Goal: Communication & Community: Answer question/provide support

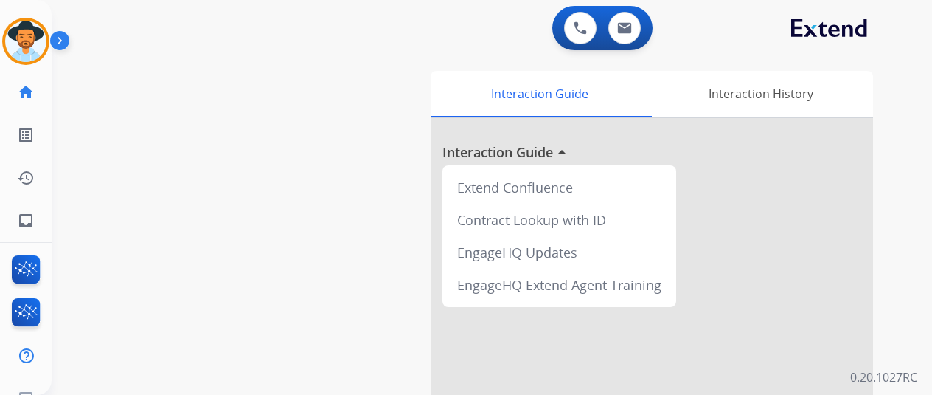
click at [28, 22] on img at bounding box center [25, 41] width 41 height 41
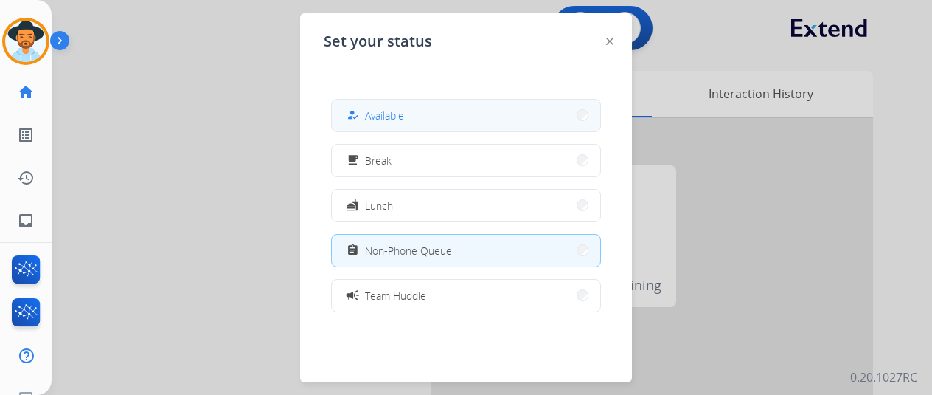
click at [387, 105] on button "how_to_reg Available" at bounding box center [466, 116] width 268 height 32
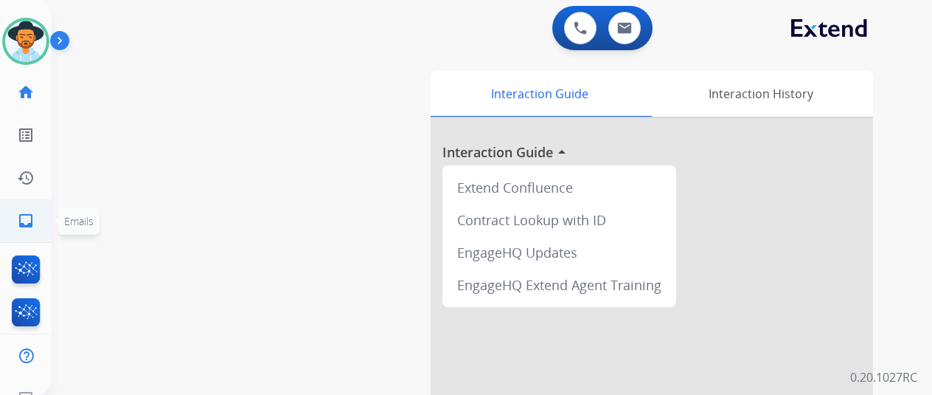
click at [28, 218] on mat-icon "inbox" at bounding box center [26, 221] width 18 height 18
select select "**********"
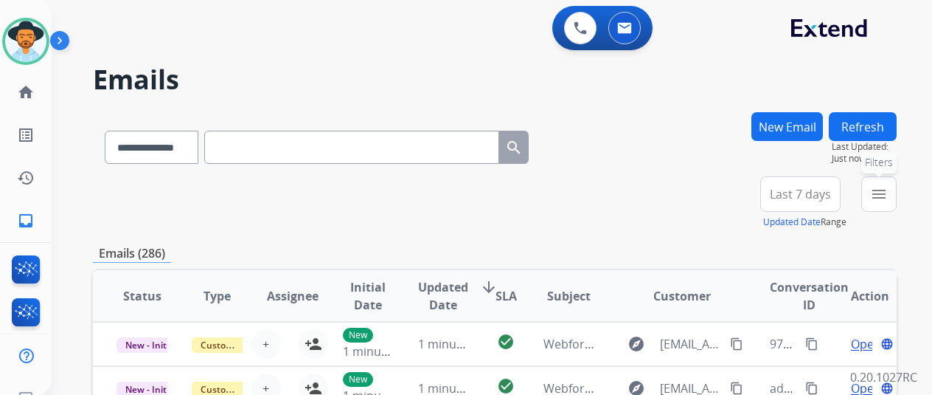
click at [888, 198] on mat-icon "menu" at bounding box center [879, 194] width 18 height 18
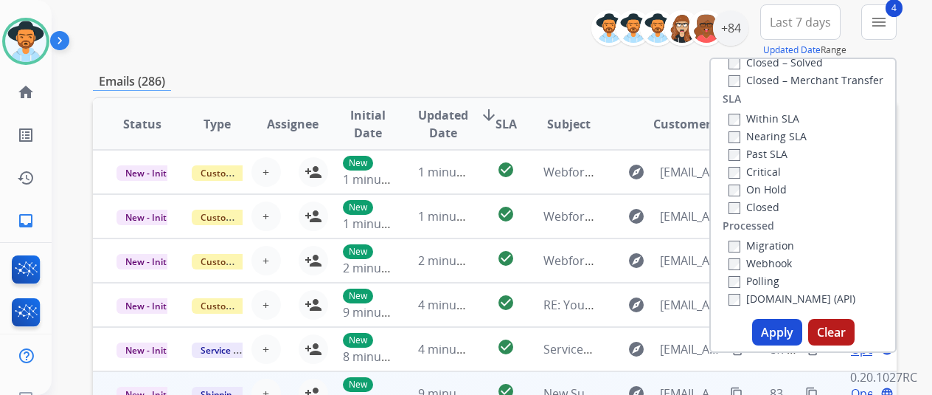
scroll to position [295, 0]
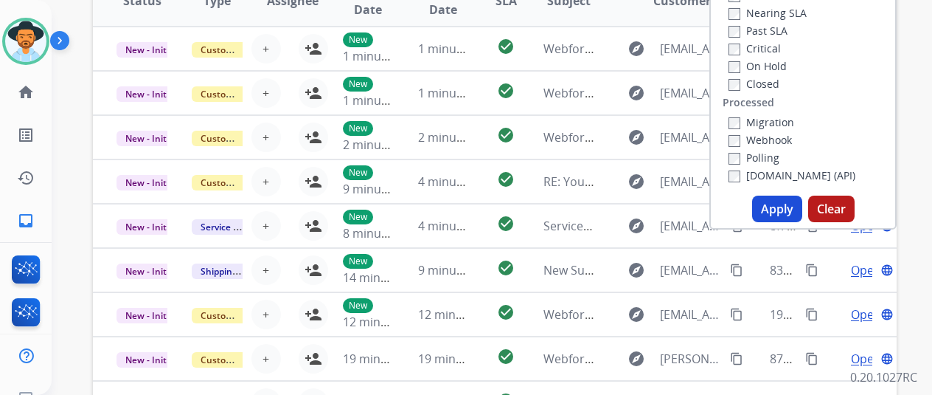
click at [789, 214] on button "Apply" at bounding box center [777, 208] width 50 height 27
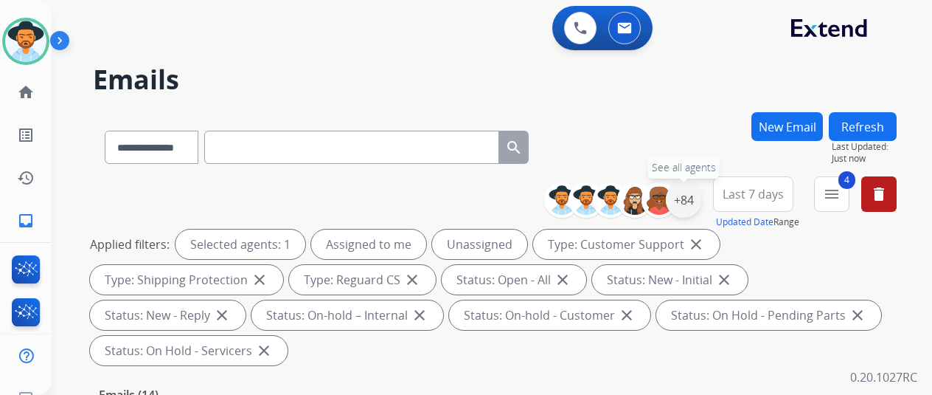
click at [696, 201] on div "+84" at bounding box center [683, 199] width 35 height 35
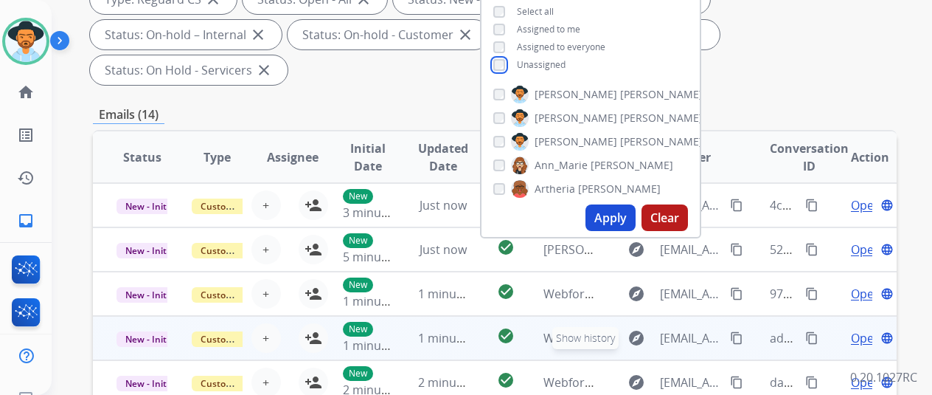
scroll to position [295, 0]
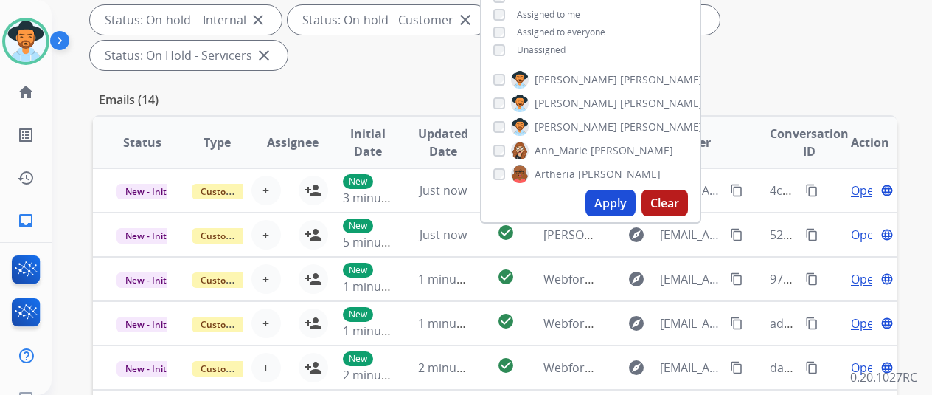
click at [633, 204] on button "Apply" at bounding box center [611, 203] width 50 height 27
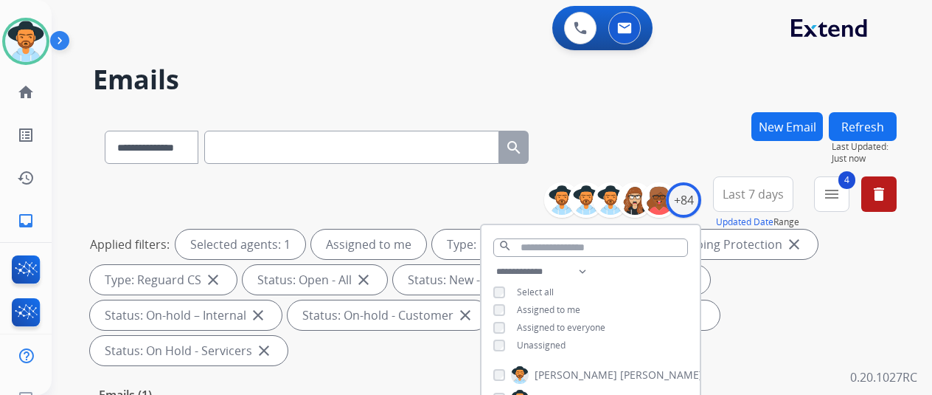
click at [646, 110] on div "**********" at bounding box center [474, 250] width 845 height 395
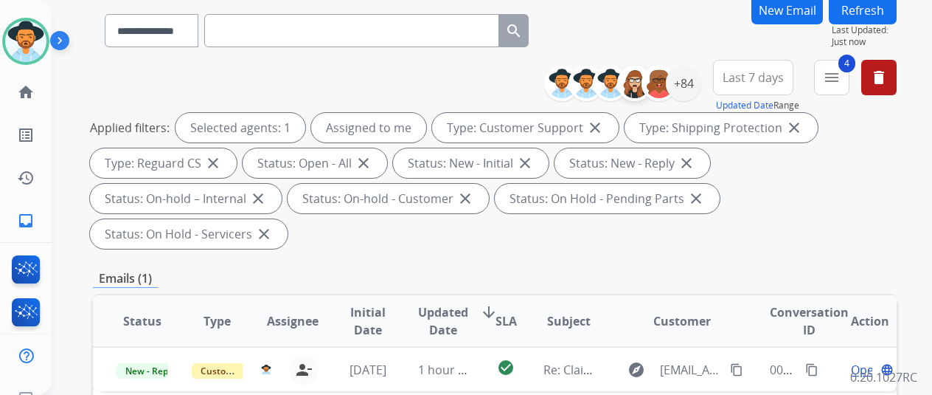
scroll to position [148, 0]
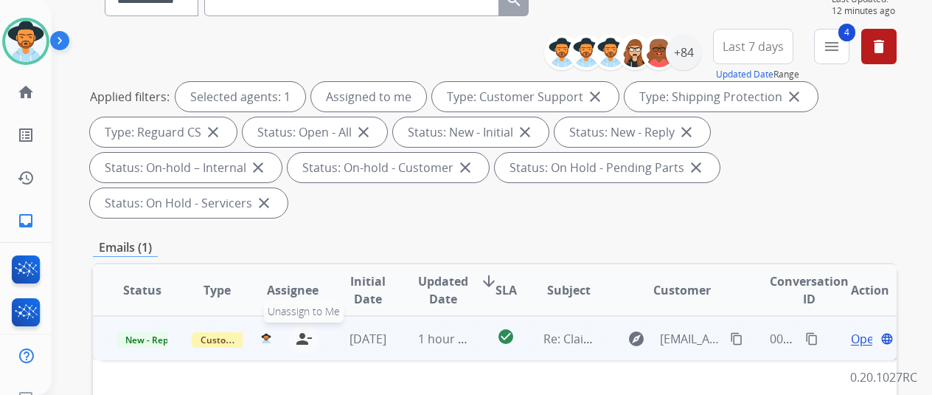
click at [298, 330] on mat-icon "person_remove" at bounding box center [304, 339] width 18 height 18
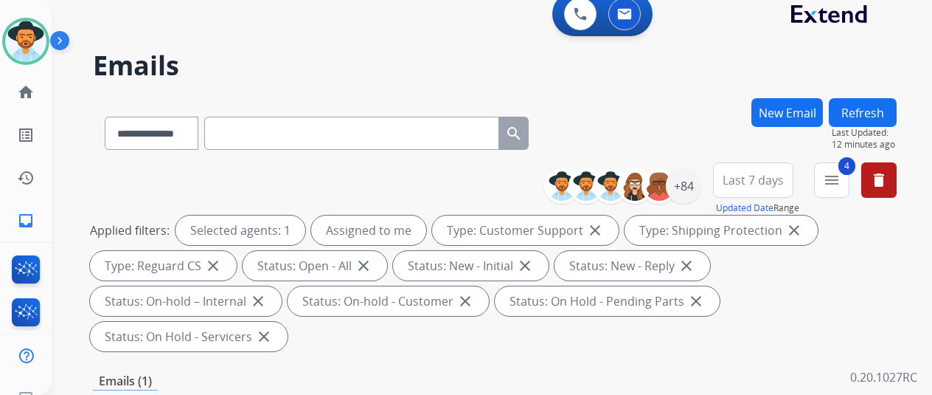
scroll to position [0, 0]
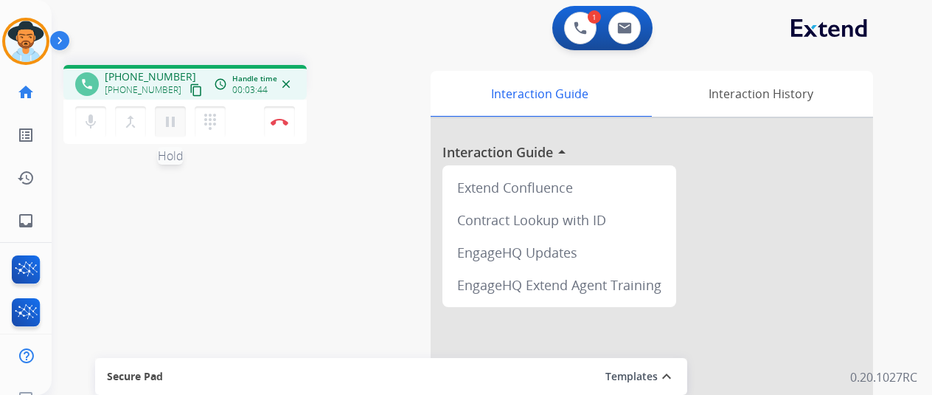
click at [171, 117] on mat-icon "pause" at bounding box center [171, 122] width 18 height 18
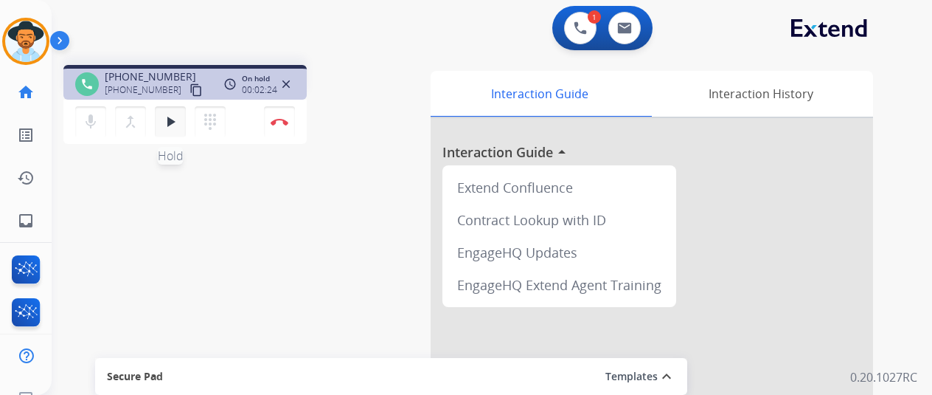
click at [167, 113] on mat-icon "play_arrow" at bounding box center [171, 122] width 18 height 18
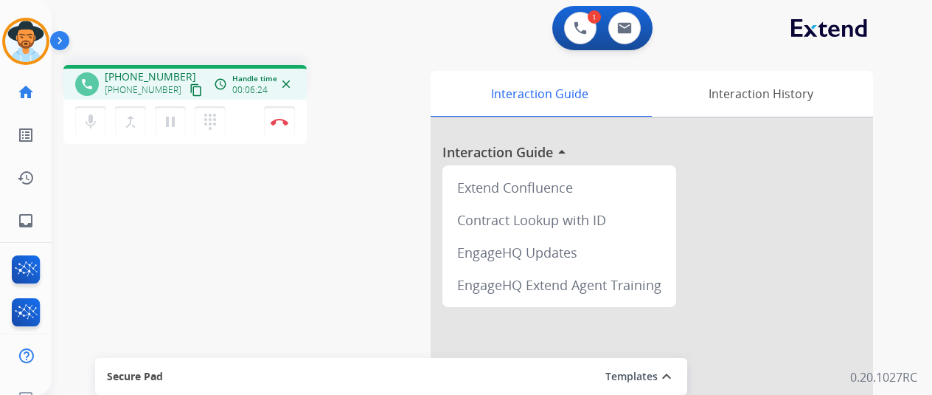
click at [122, 193] on div "phone [PHONE_NUMBER] [PHONE_NUMBER] content_copy access_time Call metrics Queue…" at bounding box center [474, 360] width 845 height 615
click at [102, 206] on div "phone [PHONE_NUMBER] [PHONE_NUMBER] content_copy access_time Call metrics Queue…" at bounding box center [474, 360] width 845 height 615
click at [139, 189] on div "phone [PHONE_NUMBER] [PHONE_NUMBER] content_copy access_time Call metrics Queue…" at bounding box center [474, 360] width 845 height 615
click at [171, 122] on mat-icon "pause" at bounding box center [171, 122] width 18 height 18
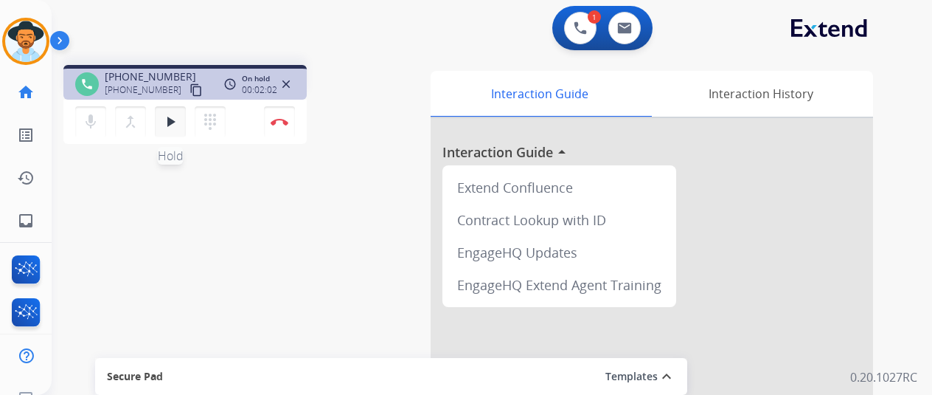
click at [171, 122] on mat-icon "play_arrow" at bounding box center [171, 122] width 18 height 18
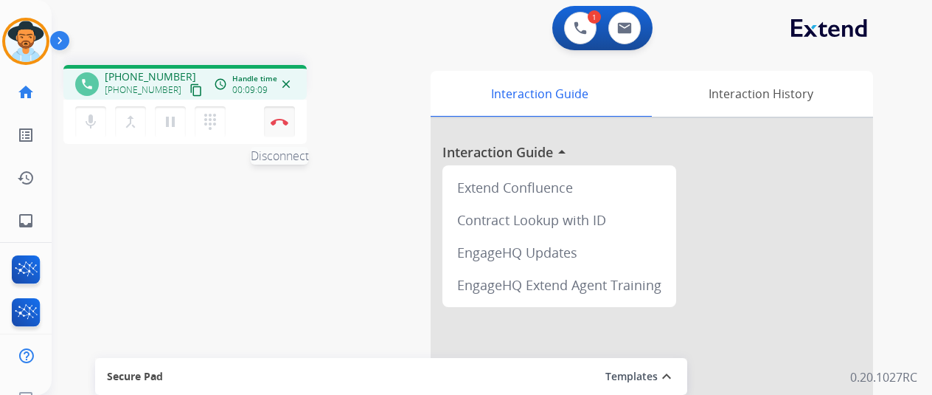
click at [274, 117] on button "Disconnect" at bounding box center [279, 121] width 31 height 31
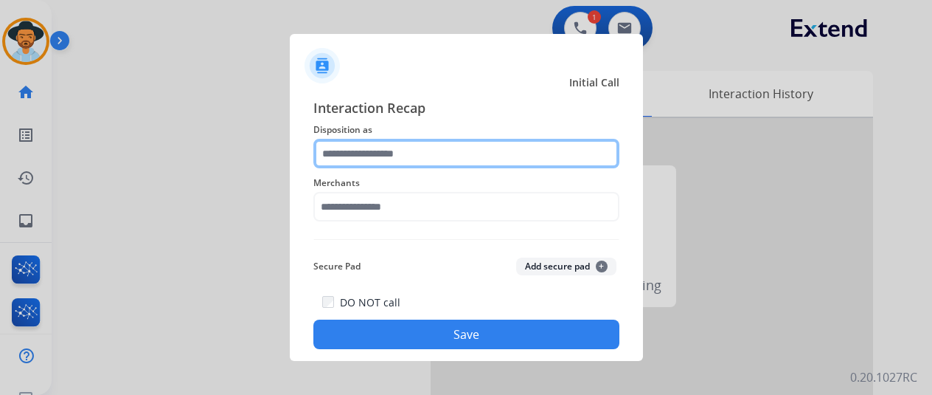
click at [361, 154] on input "text" at bounding box center [466, 154] width 306 height 30
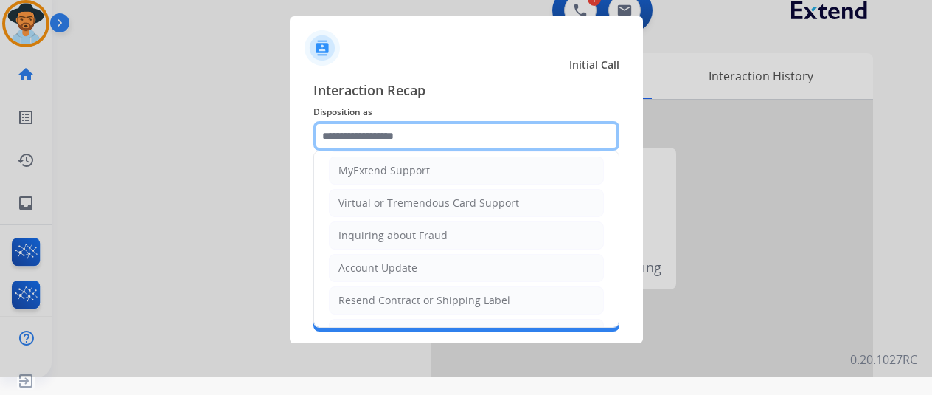
scroll to position [76, 0]
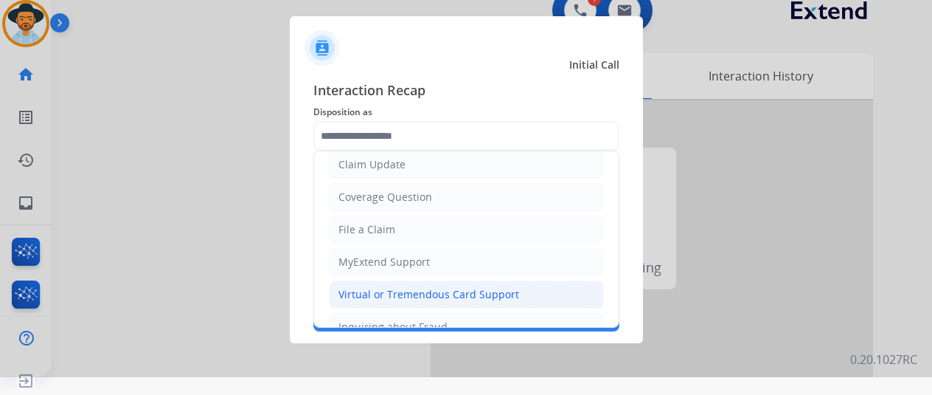
click at [391, 287] on div "Virtual or Tremendous Card Support" at bounding box center [429, 294] width 181 height 15
type input "**********"
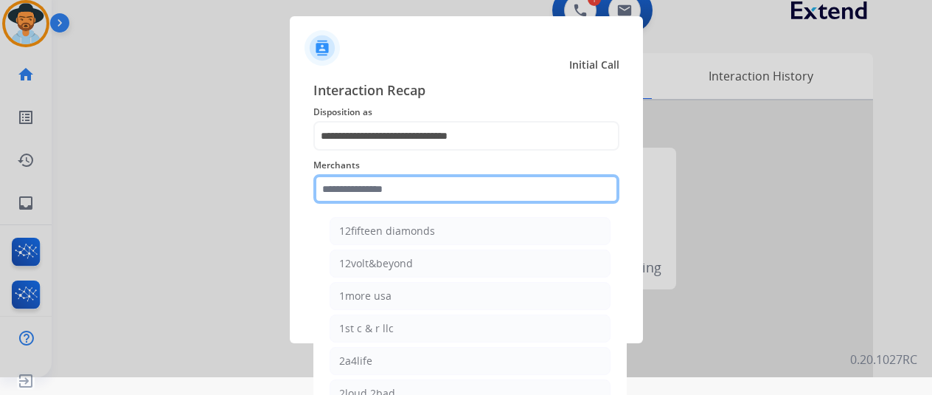
click at [366, 185] on input "text" at bounding box center [466, 189] width 306 height 30
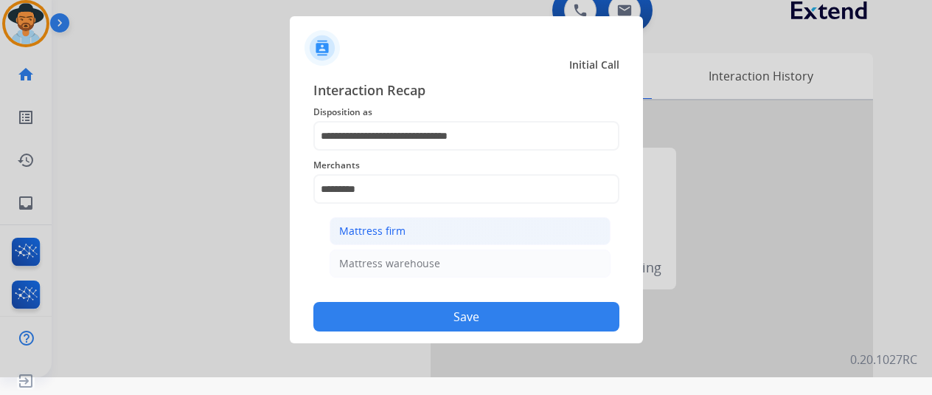
click at [369, 231] on div "Mattress firm" at bounding box center [372, 230] width 66 height 15
type input "**********"
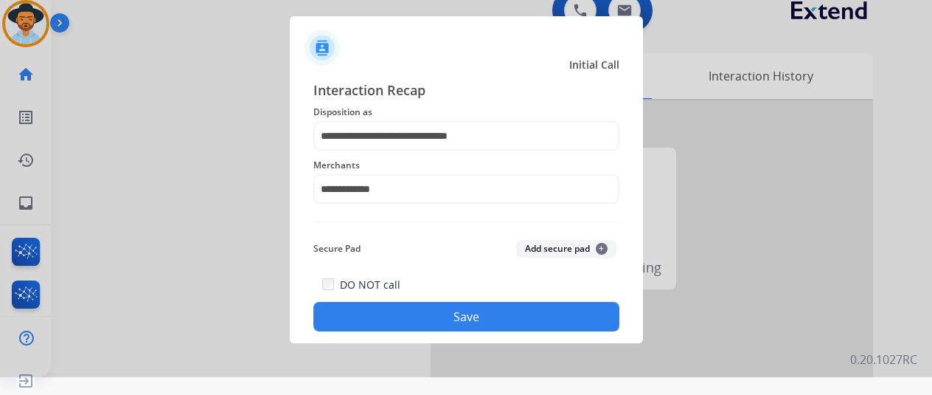
click at [445, 313] on button "Save" at bounding box center [466, 317] width 306 height 30
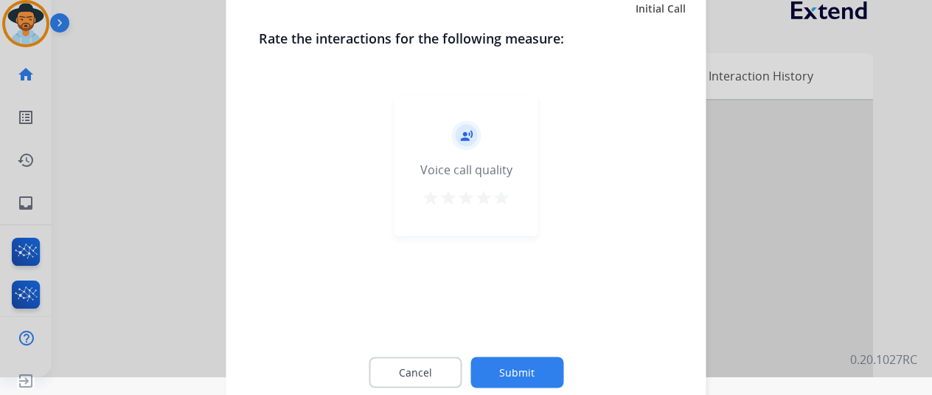
click at [507, 374] on button "Submit" at bounding box center [517, 371] width 93 height 31
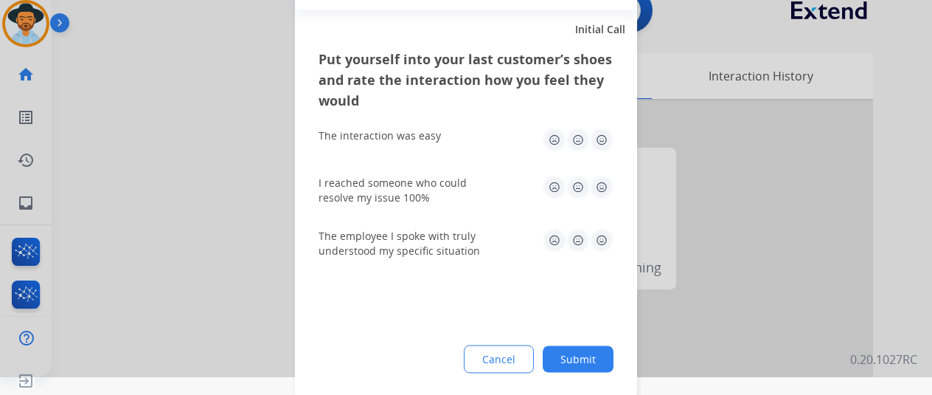
click at [580, 361] on button "Submit" at bounding box center [578, 358] width 71 height 27
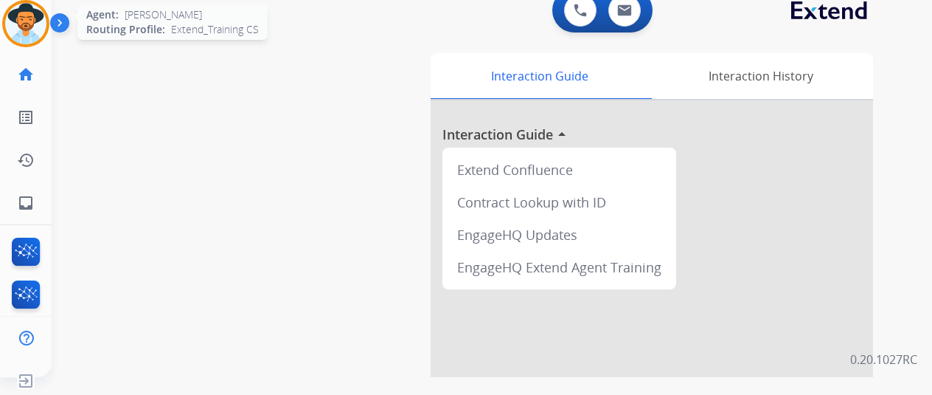
click at [25, 22] on img at bounding box center [25, 23] width 41 height 41
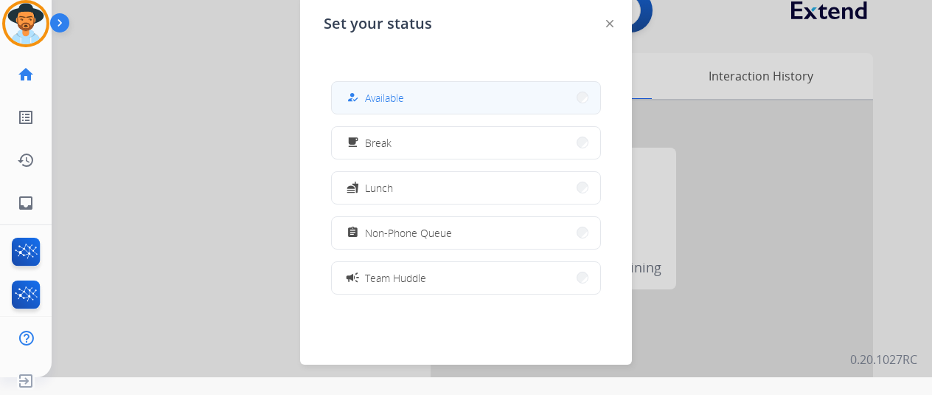
click at [384, 97] on span "Available" at bounding box center [384, 97] width 39 height 15
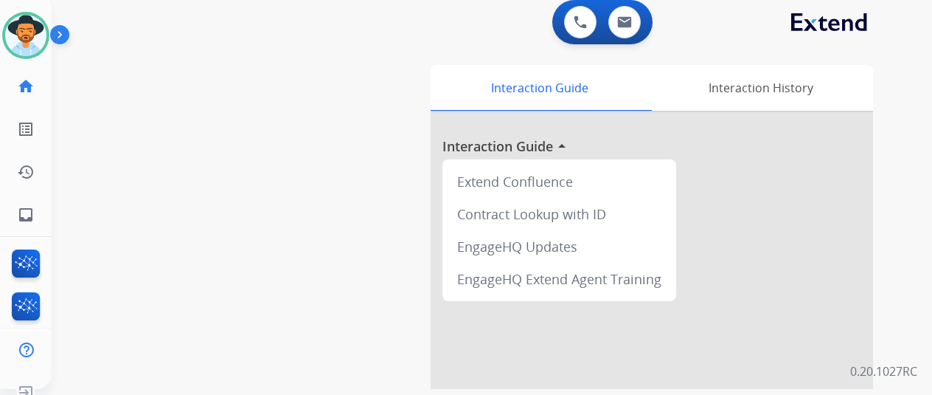
scroll to position [0, 0]
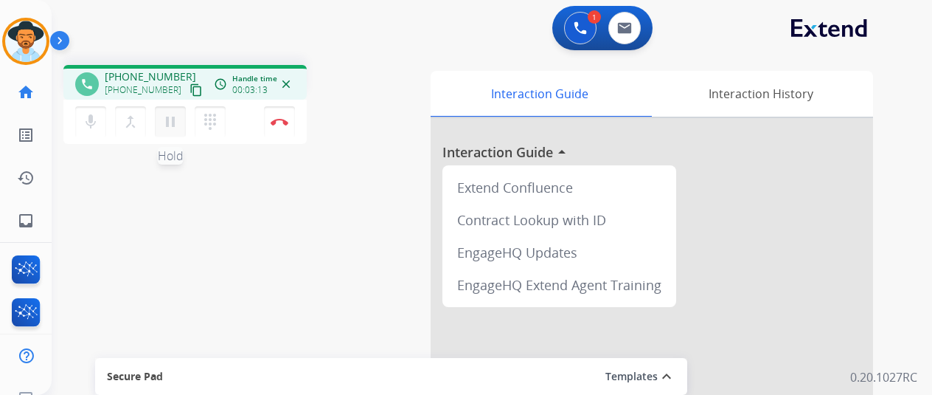
click at [170, 114] on mat-icon "pause" at bounding box center [171, 122] width 18 height 18
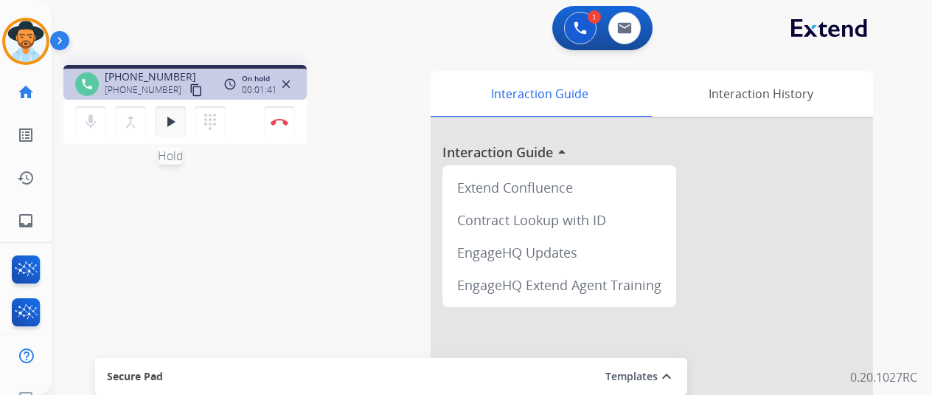
click at [171, 119] on mat-icon "play_arrow" at bounding box center [171, 122] width 18 height 18
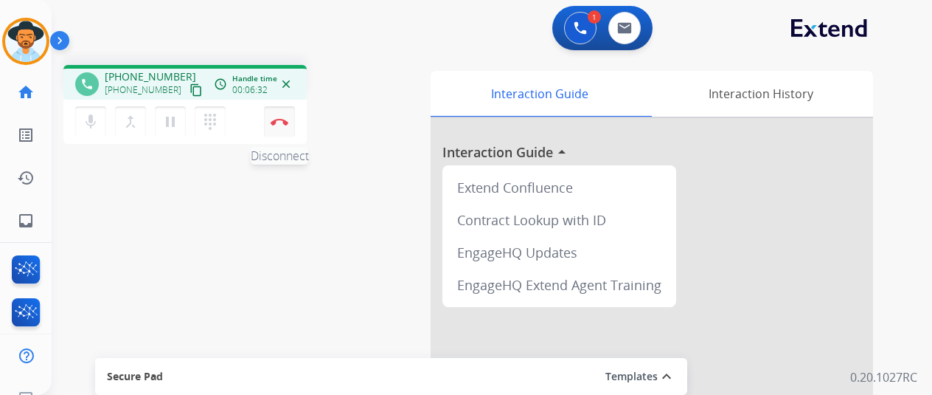
click at [276, 114] on button "Disconnect" at bounding box center [279, 121] width 31 height 31
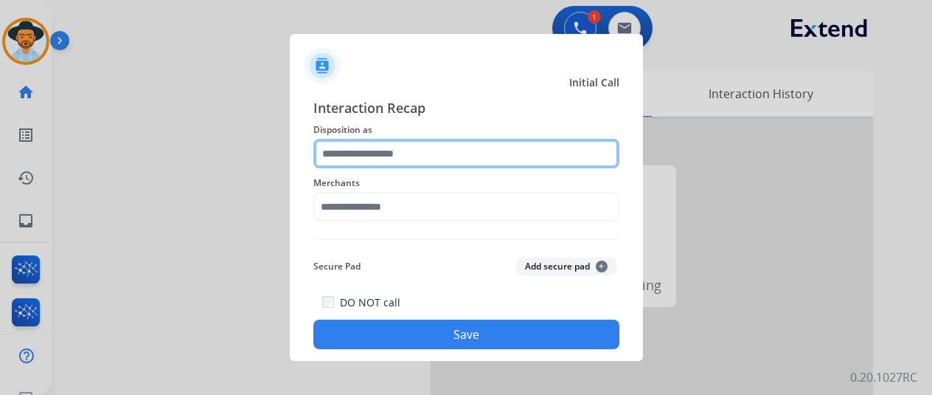
click at [351, 150] on input "text" at bounding box center [466, 154] width 306 height 30
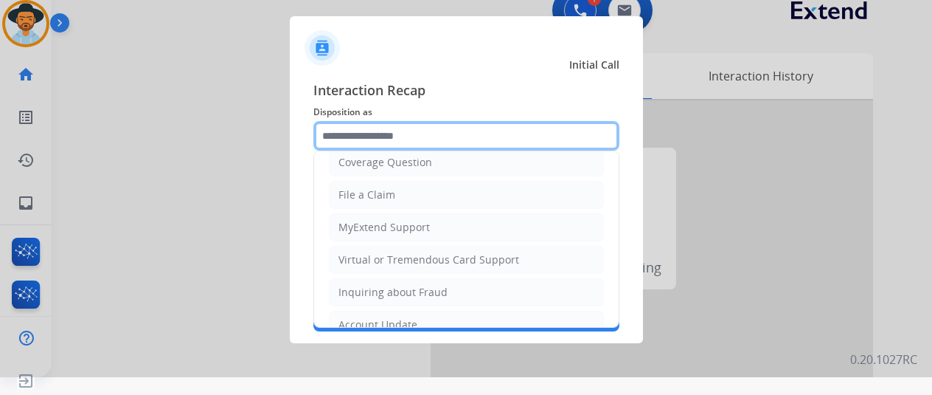
scroll to position [223, 0]
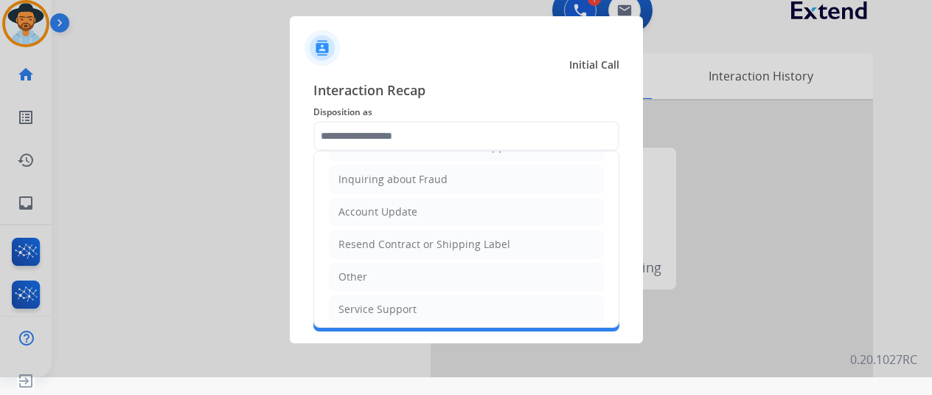
click at [368, 309] on div "Service Support" at bounding box center [378, 309] width 78 height 15
type input "**********"
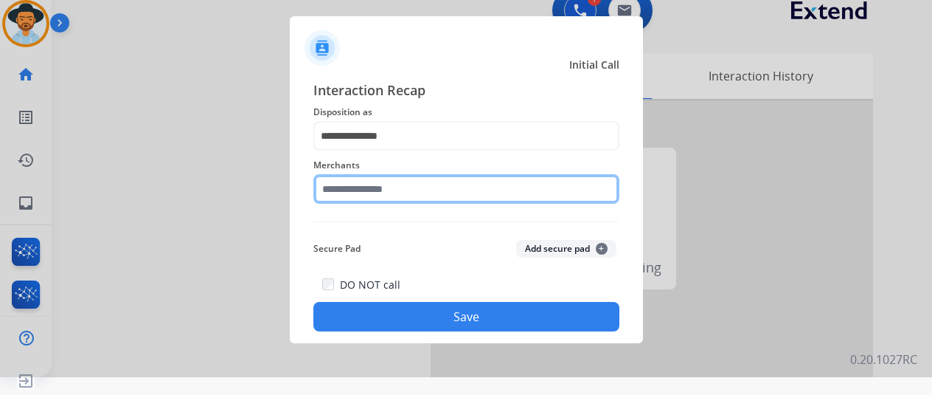
click at [359, 190] on input "text" at bounding box center [466, 189] width 306 height 30
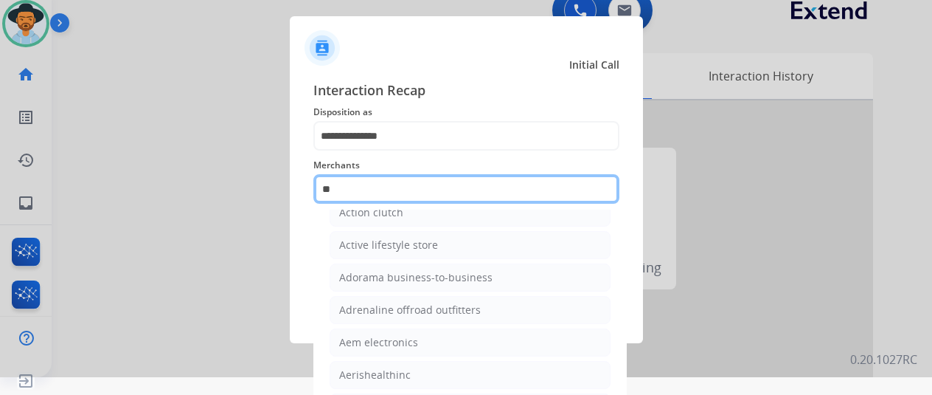
scroll to position [24, 0]
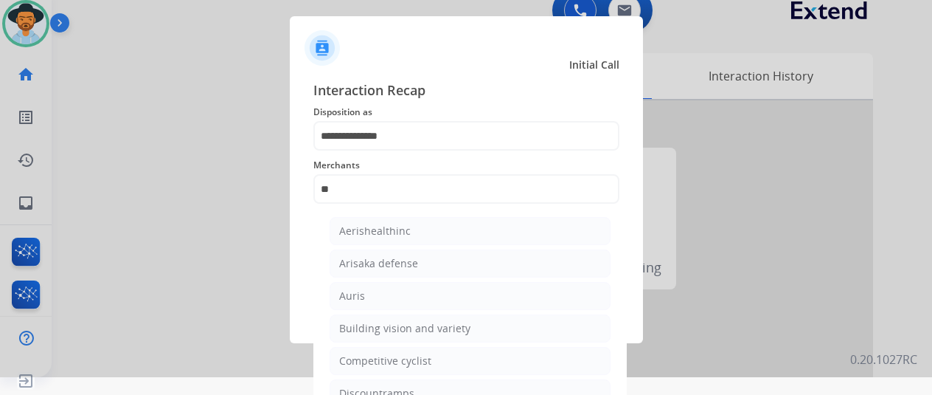
click at [32, 30] on div at bounding box center [466, 179] width 932 height 395
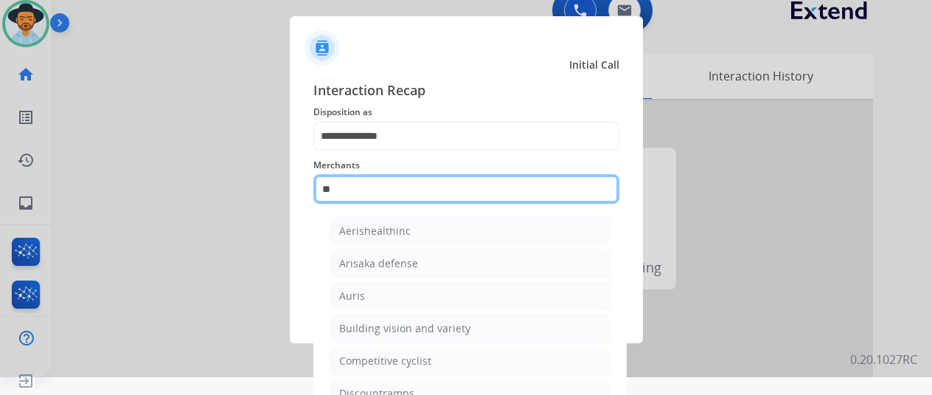
click at [347, 195] on input "**" at bounding box center [466, 189] width 306 height 30
type input "*"
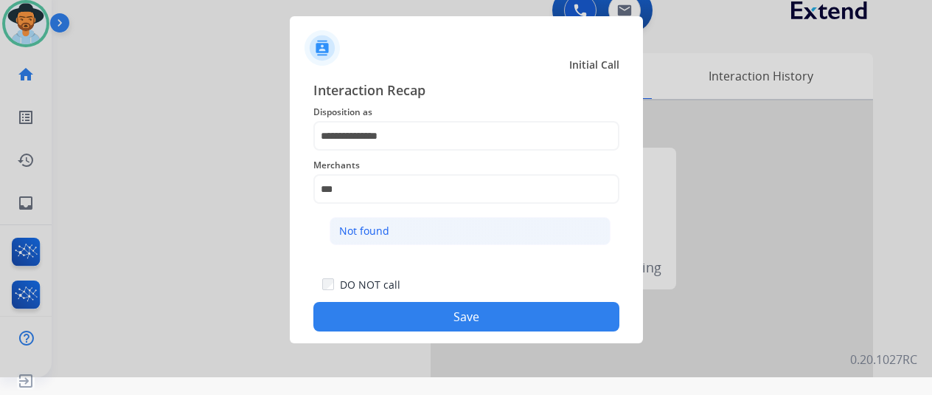
click at [432, 221] on li "Not found" at bounding box center [470, 231] width 281 height 28
type input "*********"
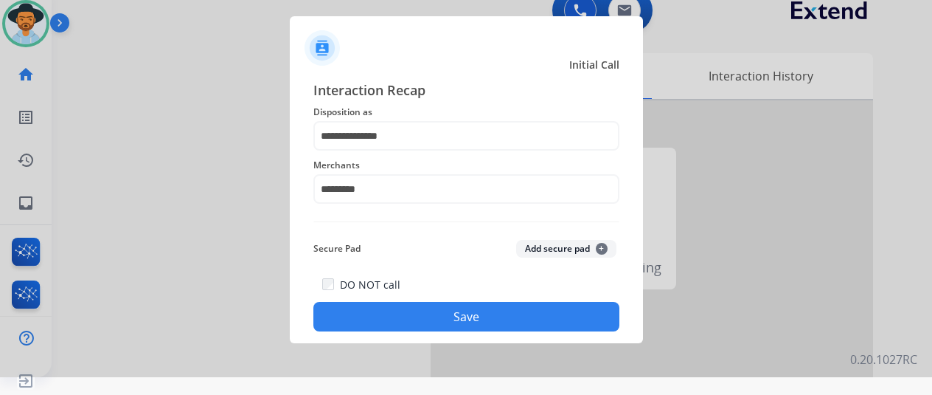
click at [447, 312] on button "Save" at bounding box center [466, 317] width 306 height 30
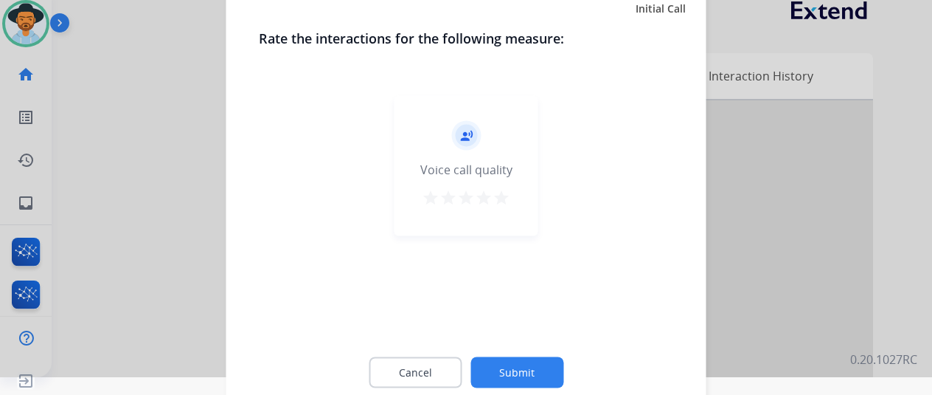
click at [516, 371] on button "Submit" at bounding box center [517, 371] width 93 height 31
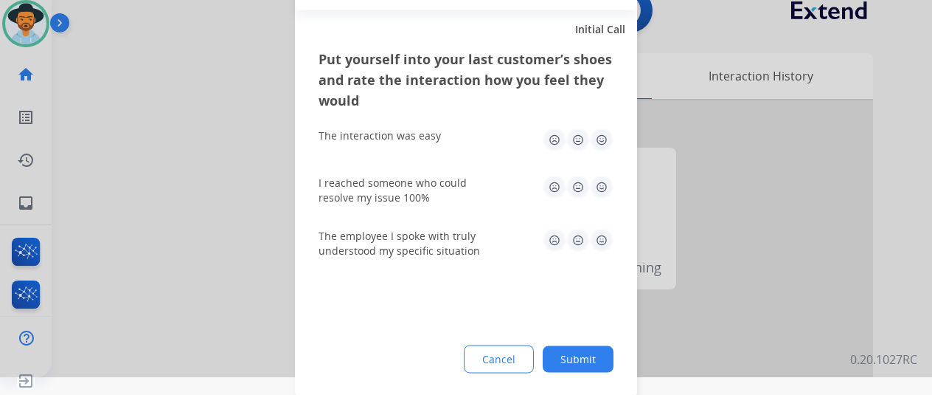
click at [577, 361] on button "Submit" at bounding box center [578, 358] width 71 height 27
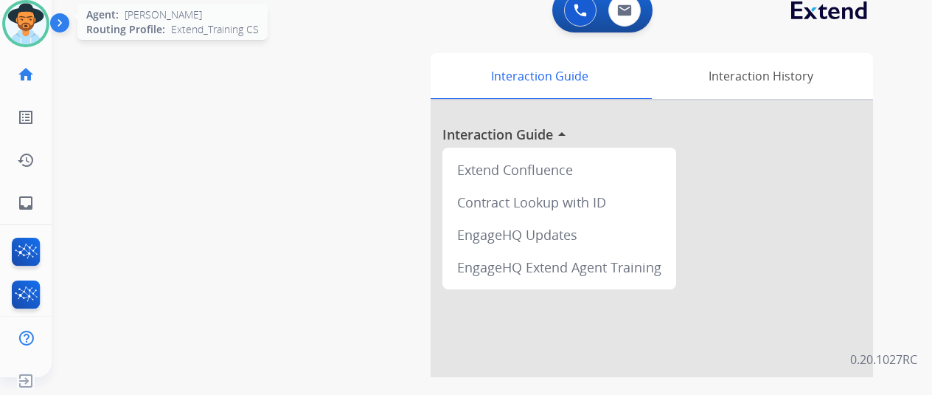
click at [47, 20] on div at bounding box center [25, 23] width 47 height 47
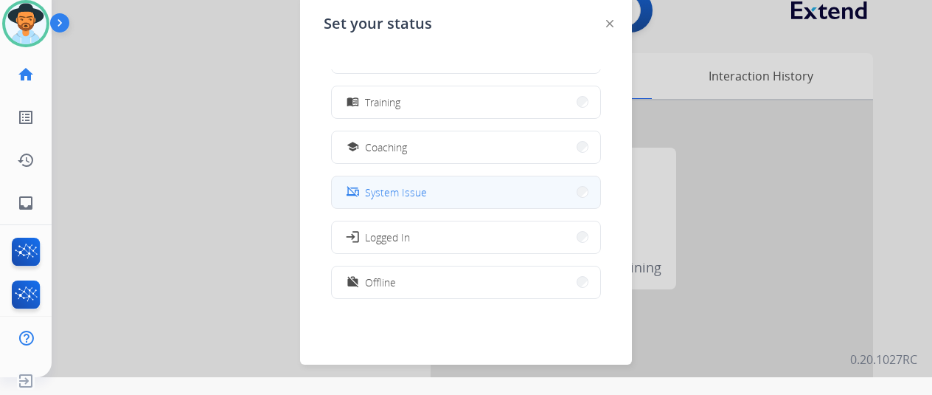
scroll to position [221, 0]
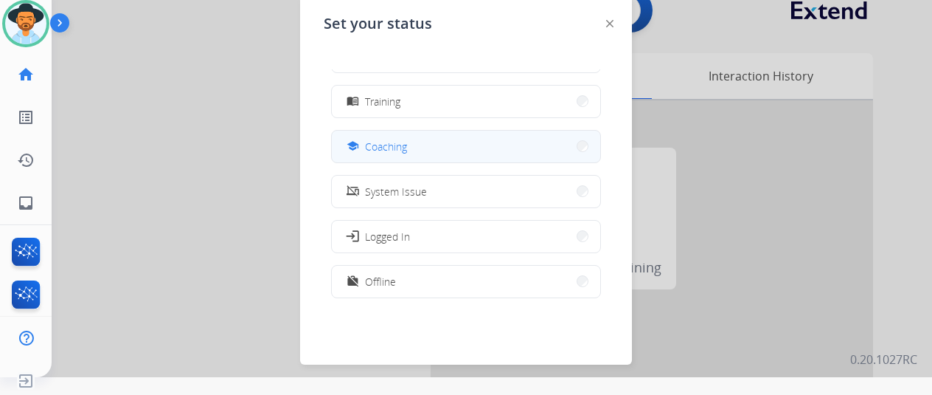
click at [397, 144] on span "Coaching" at bounding box center [386, 146] width 42 height 15
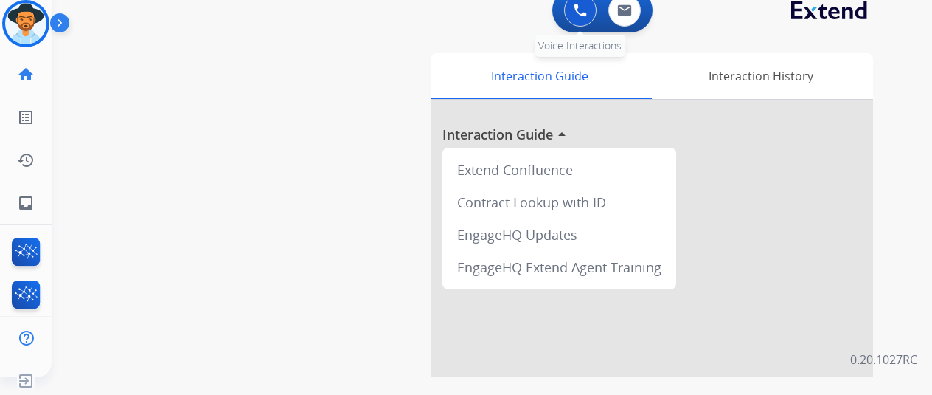
click at [593, 7] on button at bounding box center [580, 10] width 32 height 32
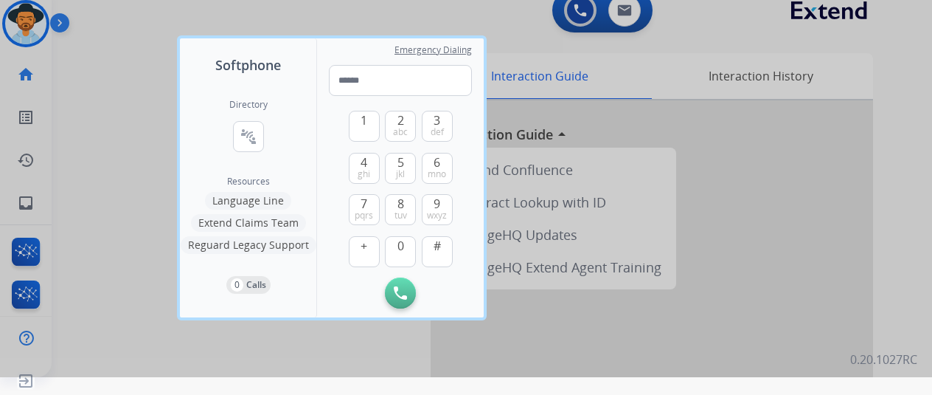
click at [262, 221] on button "Extend Claims Team" at bounding box center [248, 223] width 115 height 18
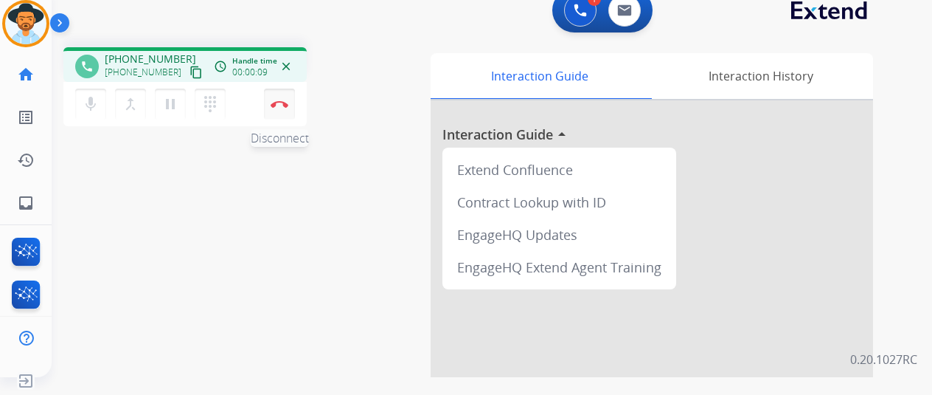
click at [287, 101] on img at bounding box center [280, 103] width 18 height 7
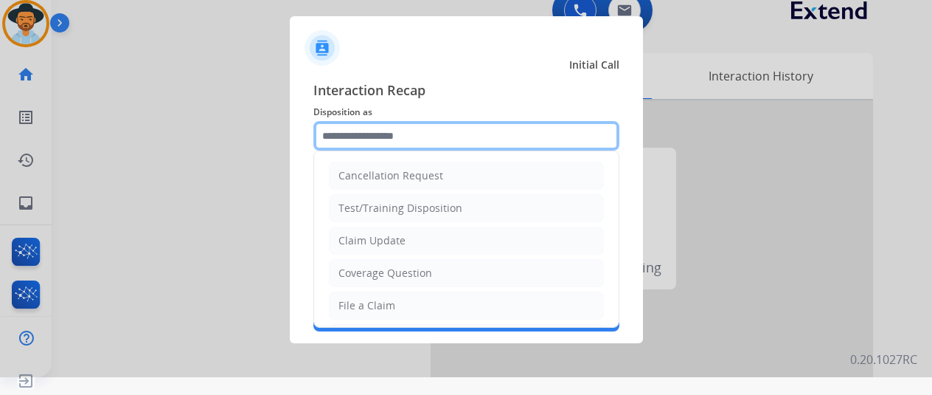
click at [344, 134] on input "text" at bounding box center [466, 136] width 306 height 30
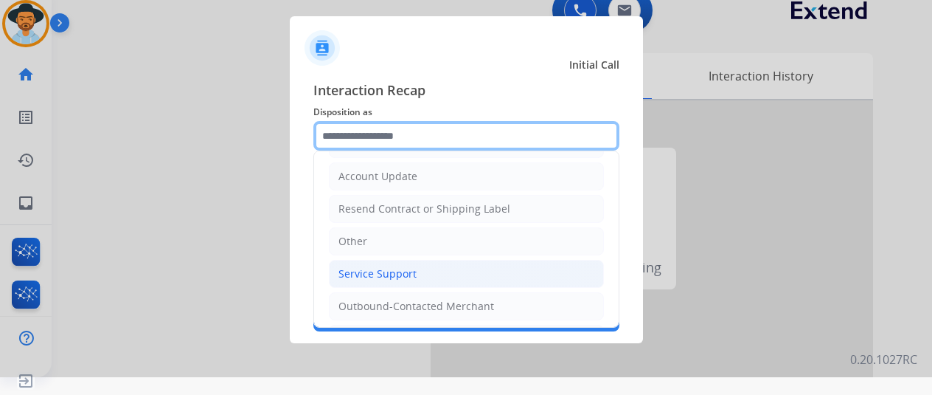
scroll to position [288, 0]
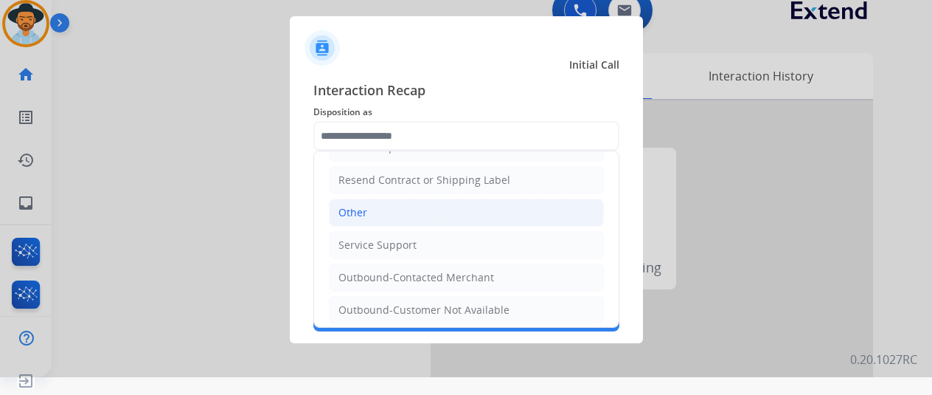
click at [363, 205] on div "Other" at bounding box center [353, 212] width 29 height 15
type input "*****"
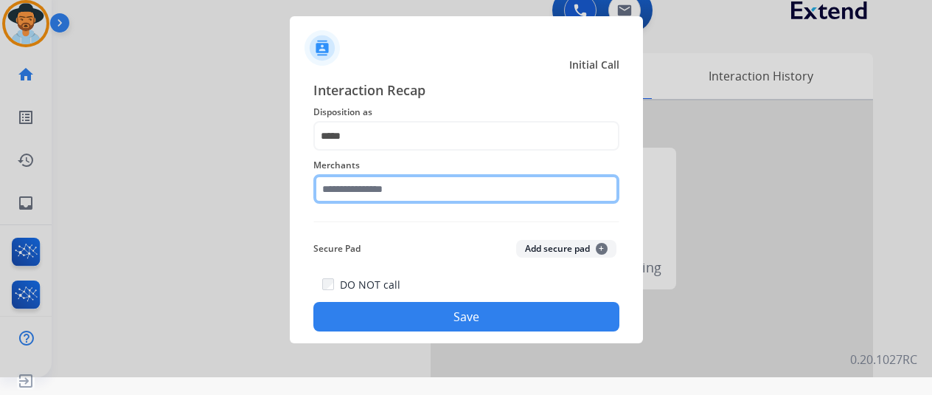
click at [354, 188] on input "text" at bounding box center [466, 189] width 306 height 30
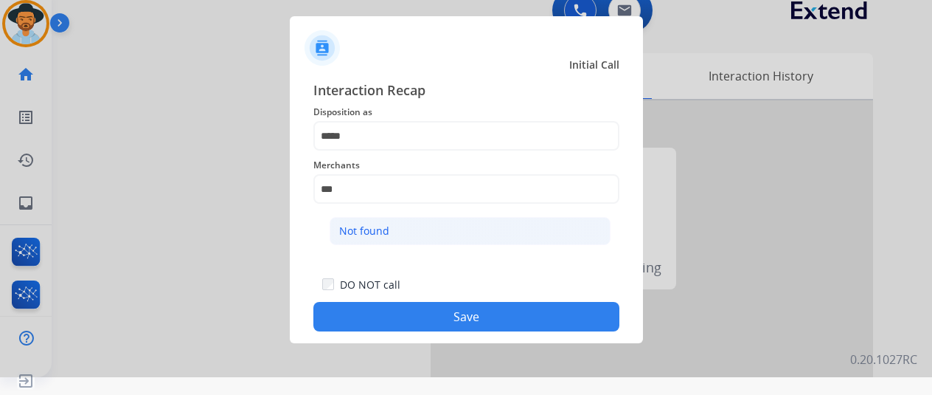
click at [392, 236] on li "Not found" at bounding box center [470, 231] width 281 height 28
type input "*********"
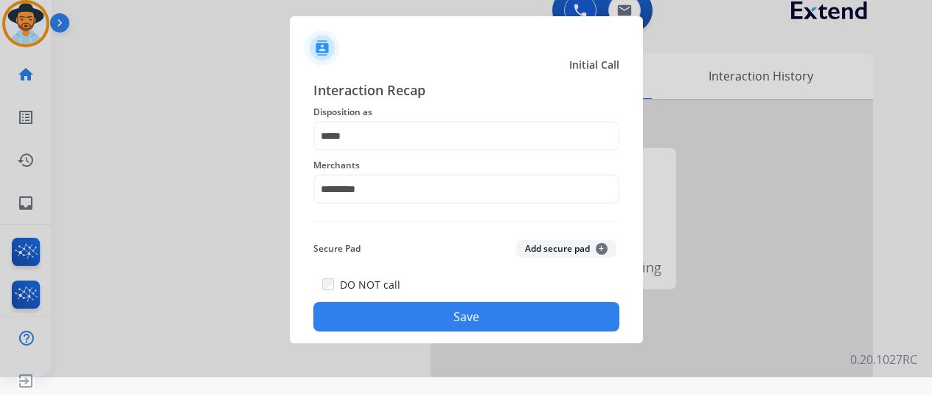
click at [431, 315] on button "Save" at bounding box center [466, 317] width 306 height 30
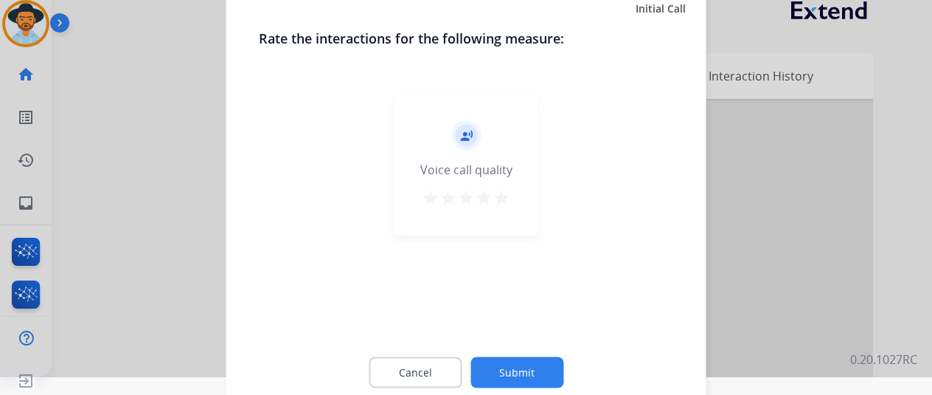
click at [506, 370] on button "Submit" at bounding box center [517, 371] width 93 height 31
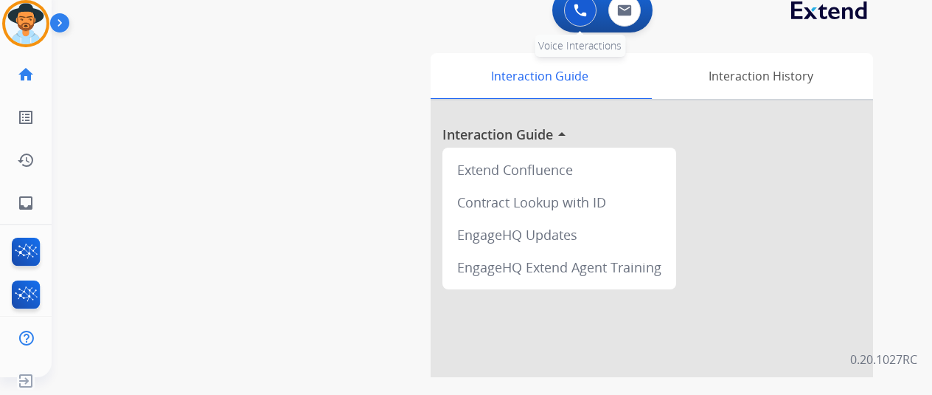
click at [584, 11] on img at bounding box center [580, 10] width 13 height 13
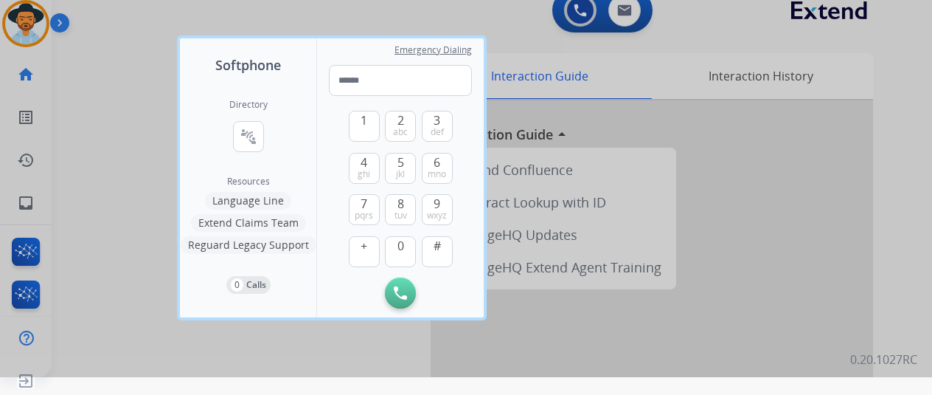
click at [249, 105] on h2 "Directory" at bounding box center [248, 105] width 38 height 12
click at [244, 128] on mat-icon "connect_without_contact" at bounding box center [249, 137] width 18 height 18
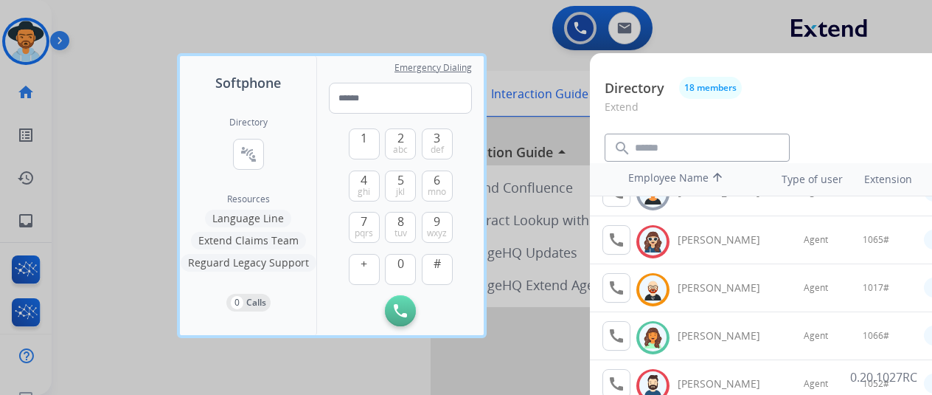
scroll to position [148, 0]
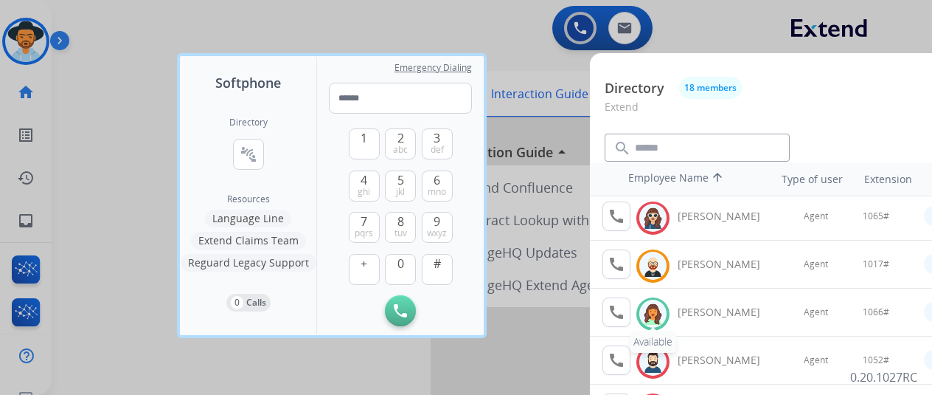
click at [649, 308] on img at bounding box center [652, 313] width 21 height 23
click at [623, 313] on mat-icon "call" at bounding box center [617, 312] width 18 height 18
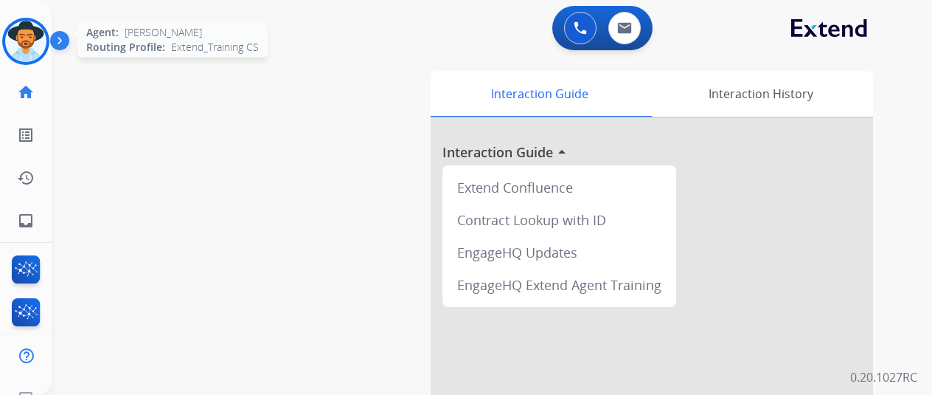
click at [20, 35] on img at bounding box center [25, 41] width 41 height 41
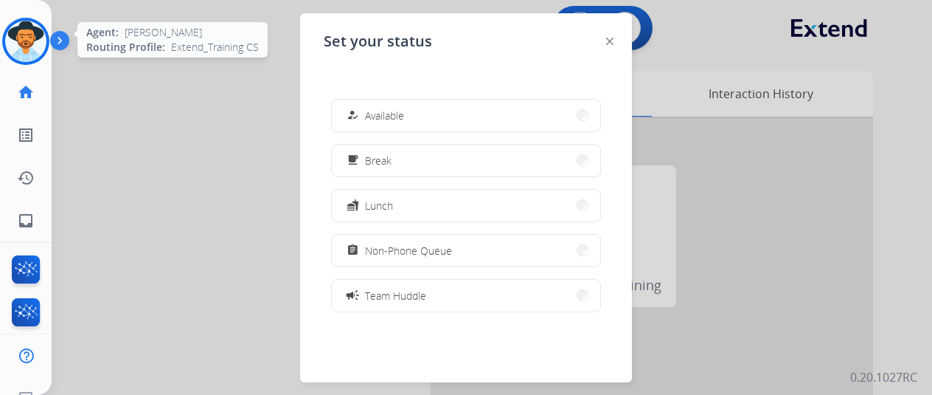
click at [19, 40] on img at bounding box center [25, 41] width 41 height 41
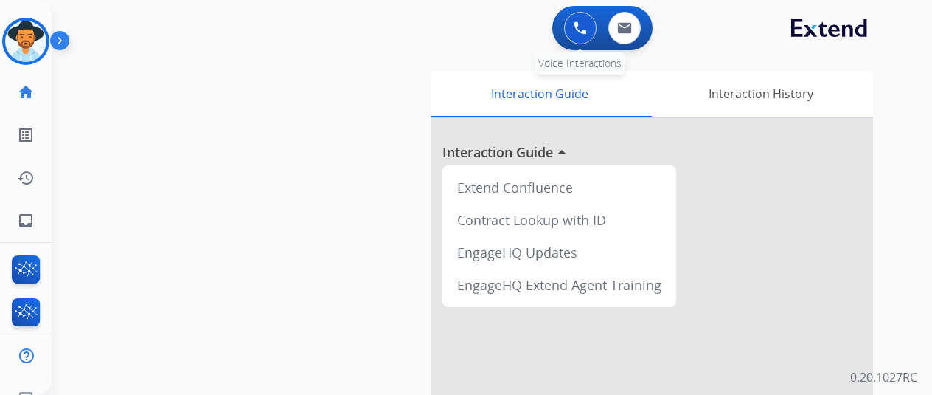
click at [580, 27] on img at bounding box center [580, 27] width 13 height 13
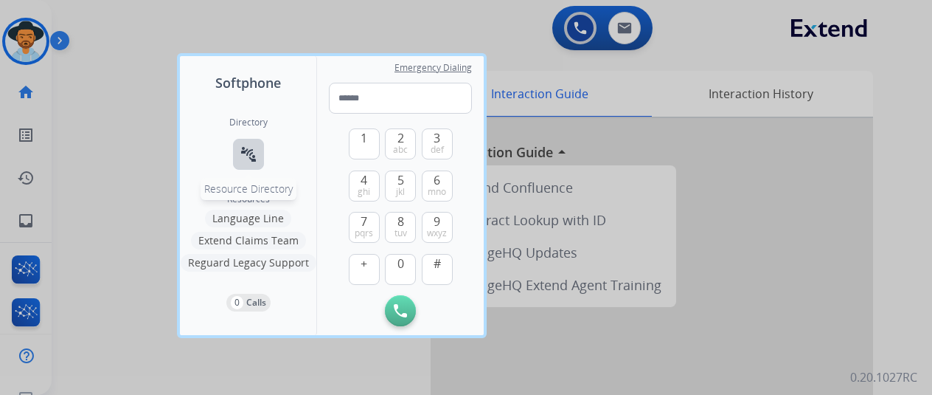
click at [246, 144] on button "connect_without_contact Resource Directory" at bounding box center [248, 154] width 31 height 31
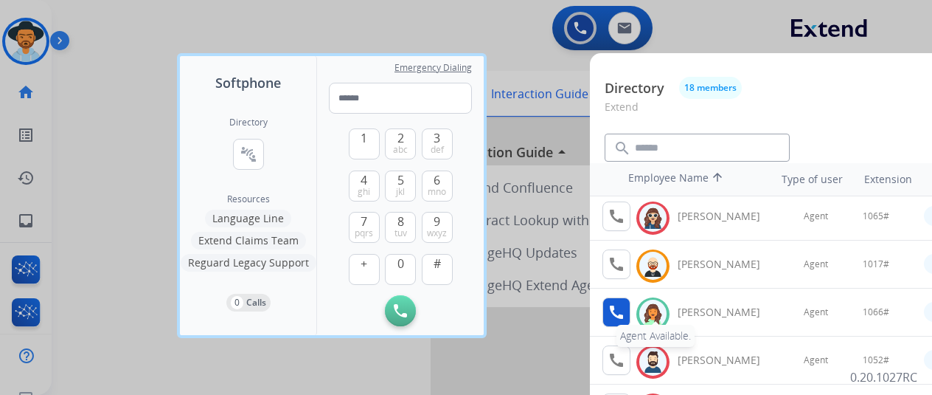
click at [611, 305] on mat-icon "call" at bounding box center [617, 312] width 18 height 18
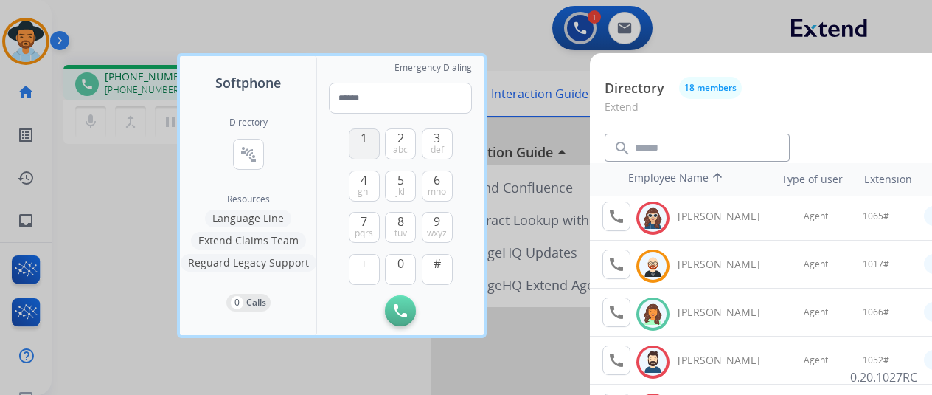
click at [363, 132] on span "1" at bounding box center [364, 138] width 7 height 18
click at [402, 266] on span "0" at bounding box center [401, 263] width 7 height 18
click at [440, 181] on span "6" at bounding box center [437, 180] width 7 height 18
type input "****"
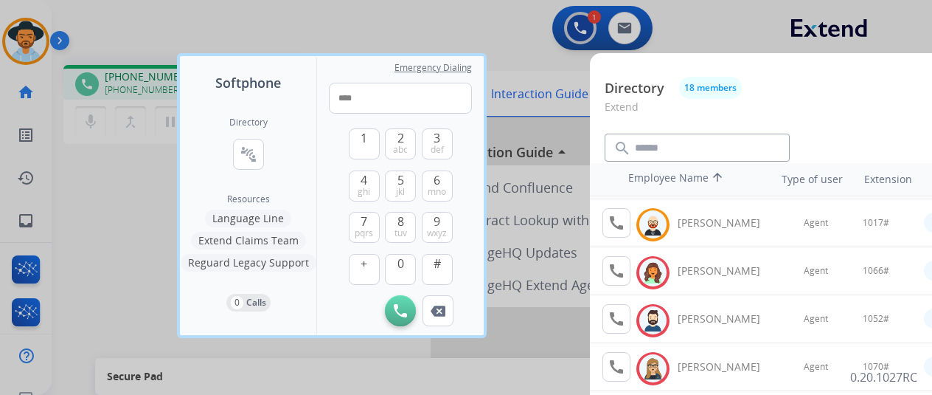
scroll to position [221, 0]
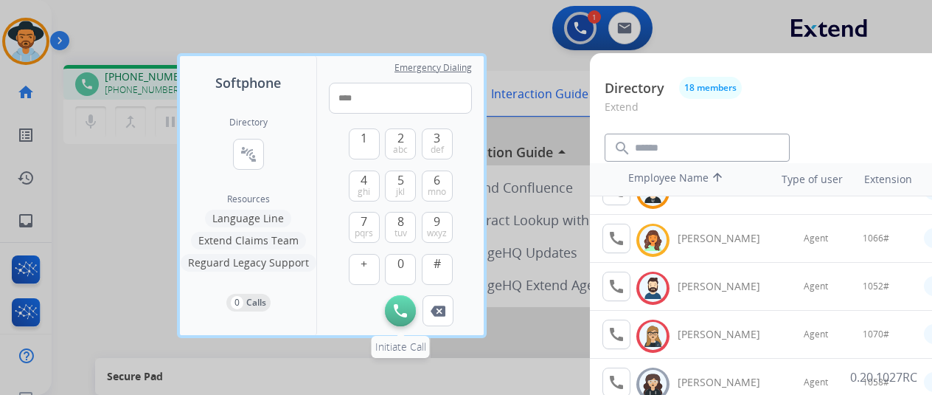
click at [398, 303] on button "Initiate Call" at bounding box center [400, 310] width 31 height 31
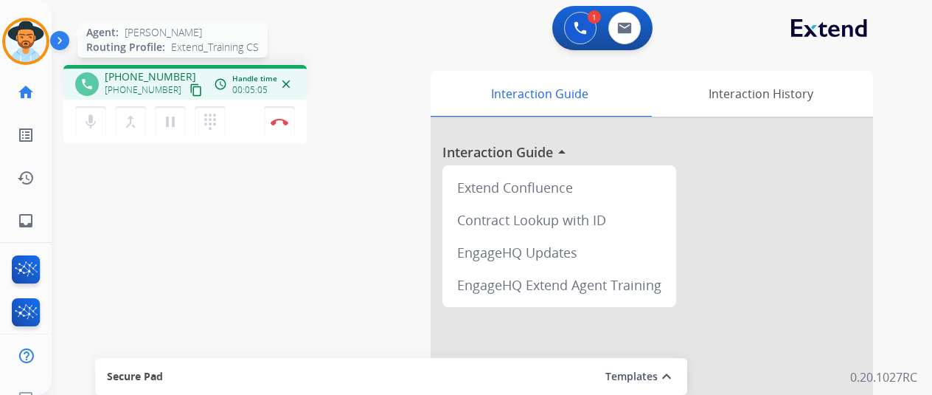
click at [27, 36] on img at bounding box center [25, 41] width 41 height 41
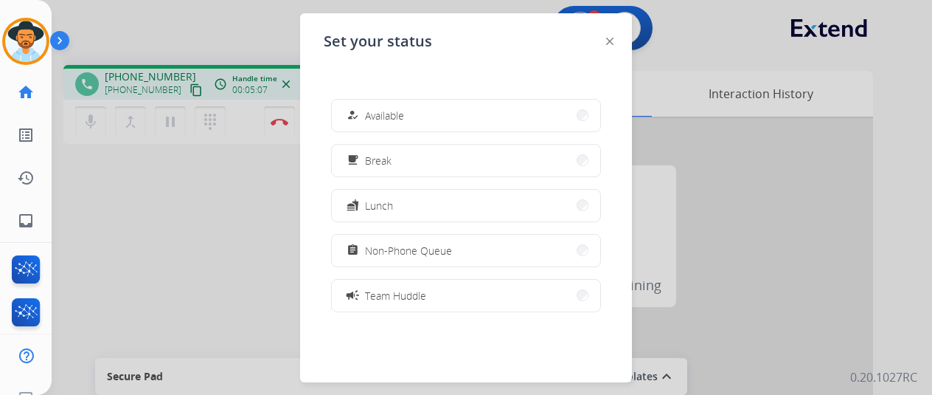
click at [277, 110] on div at bounding box center [466, 197] width 932 height 395
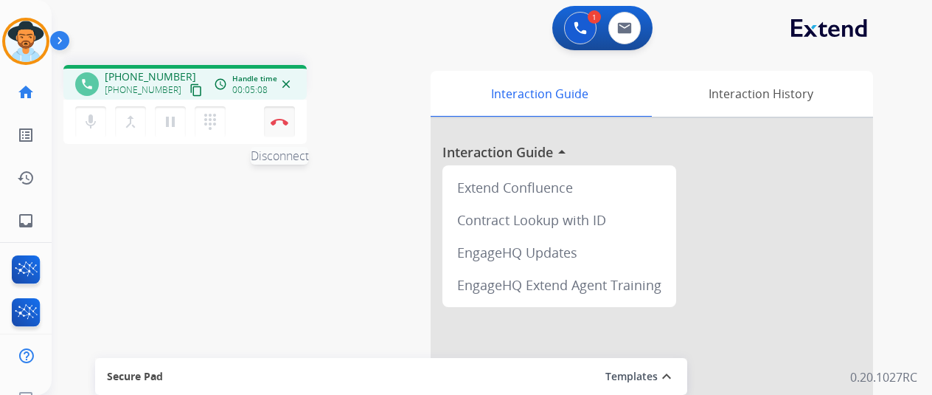
click at [282, 117] on button "Disconnect" at bounding box center [279, 121] width 31 height 31
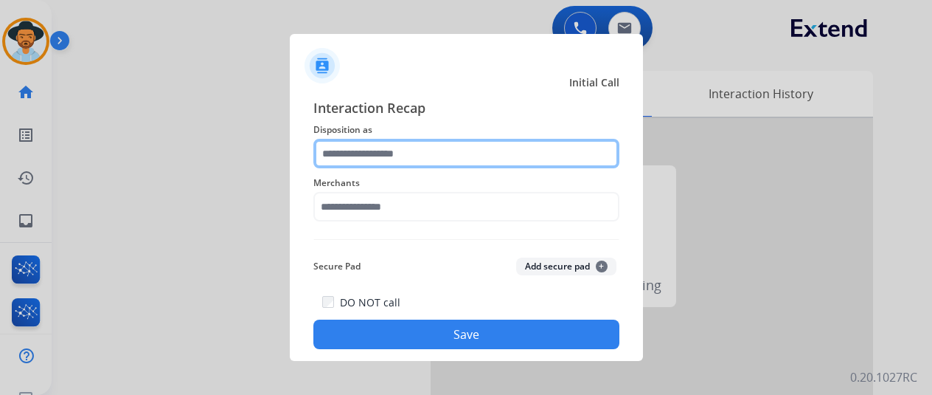
click at [363, 151] on input "text" at bounding box center [466, 154] width 306 height 30
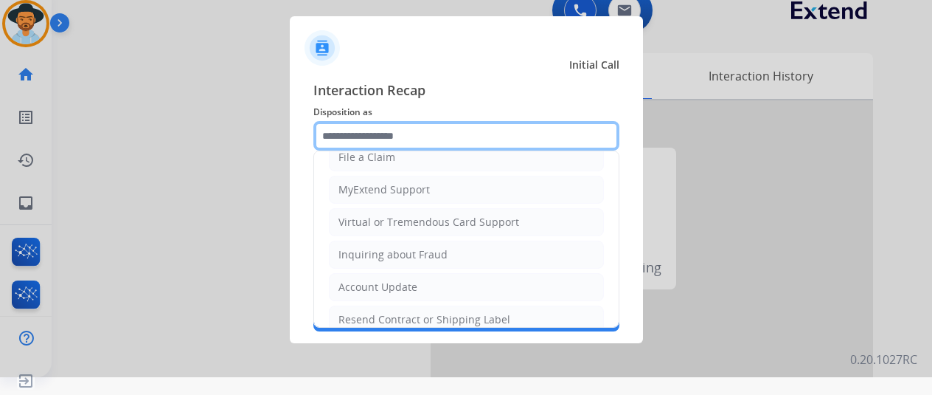
scroll to position [288, 0]
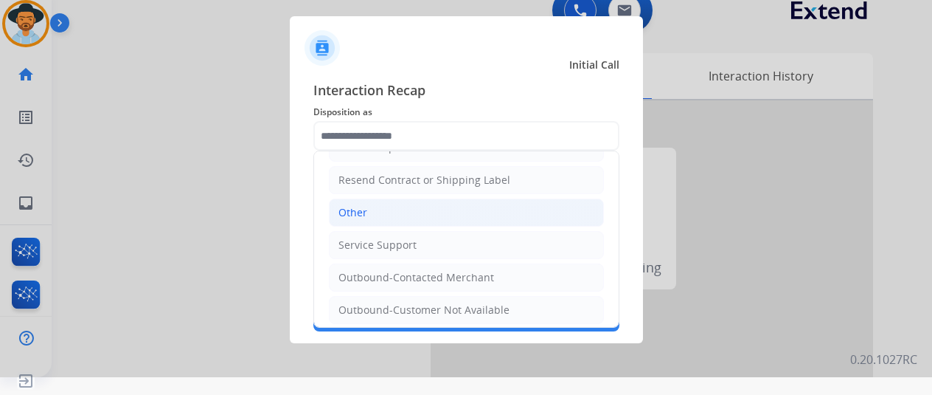
click at [353, 209] on div "Other" at bounding box center [353, 212] width 29 height 15
type input "*****"
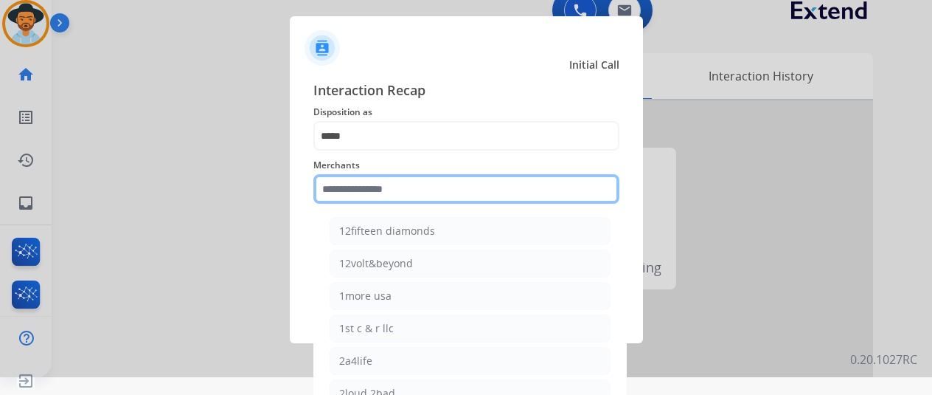
click at [350, 188] on input "text" at bounding box center [466, 189] width 306 height 30
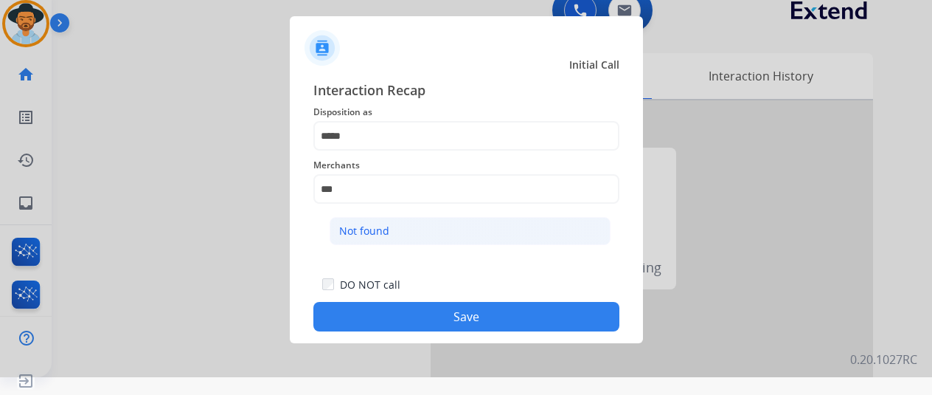
click at [402, 224] on li "Not found" at bounding box center [470, 231] width 281 height 28
type input "*********"
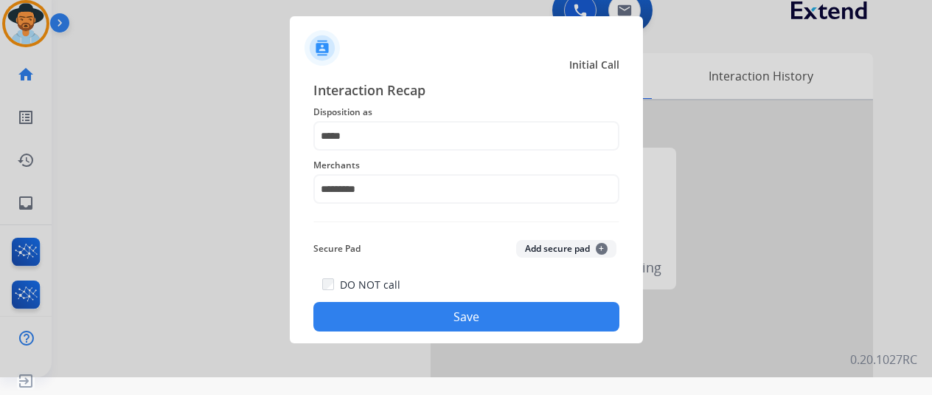
click at [446, 319] on button "Save" at bounding box center [466, 317] width 306 height 30
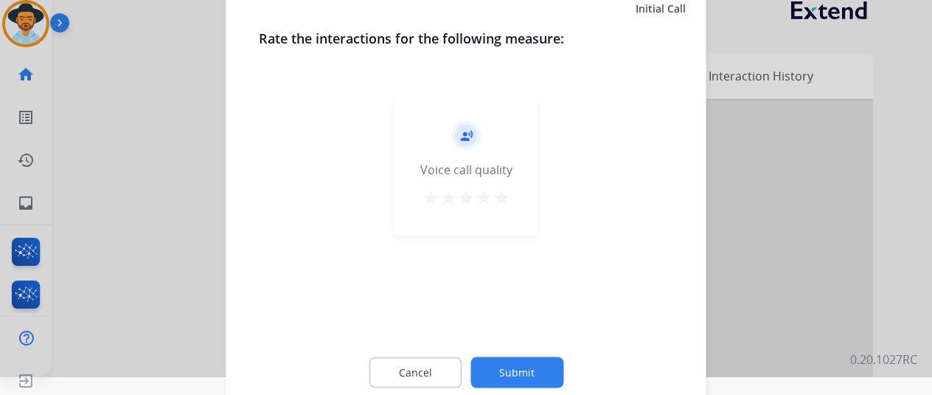
click at [524, 368] on button "Submit" at bounding box center [517, 371] width 93 height 31
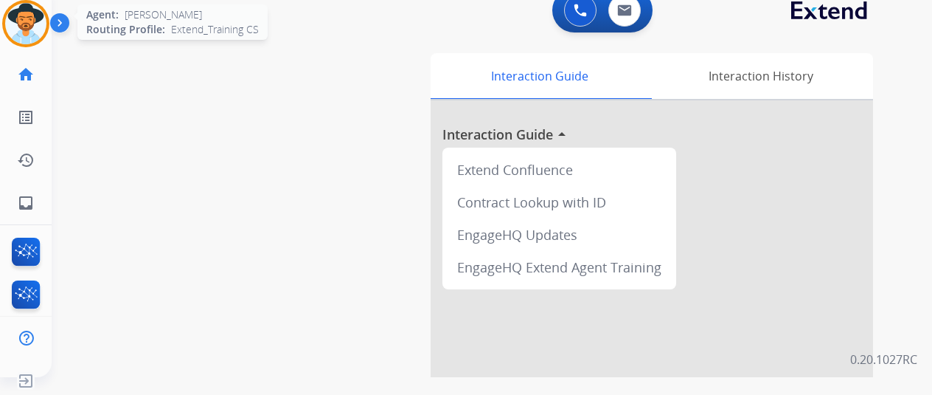
click at [13, 15] on img at bounding box center [25, 23] width 41 height 41
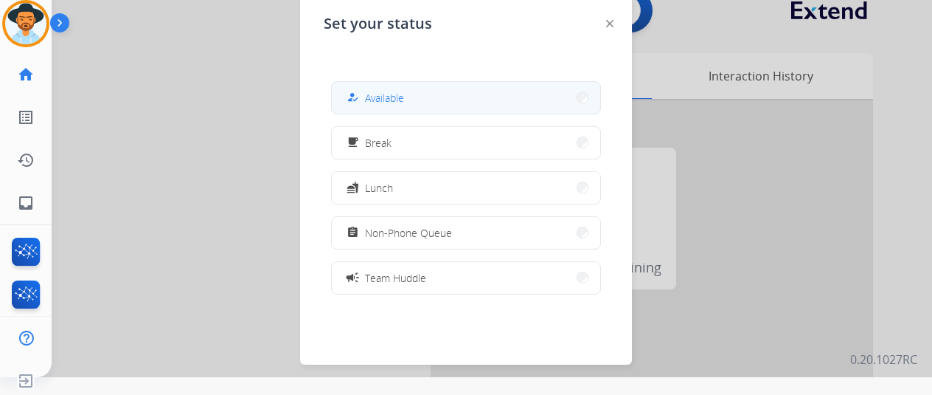
click at [420, 92] on button "how_to_reg Available" at bounding box center [466, 98] width 268 height 32
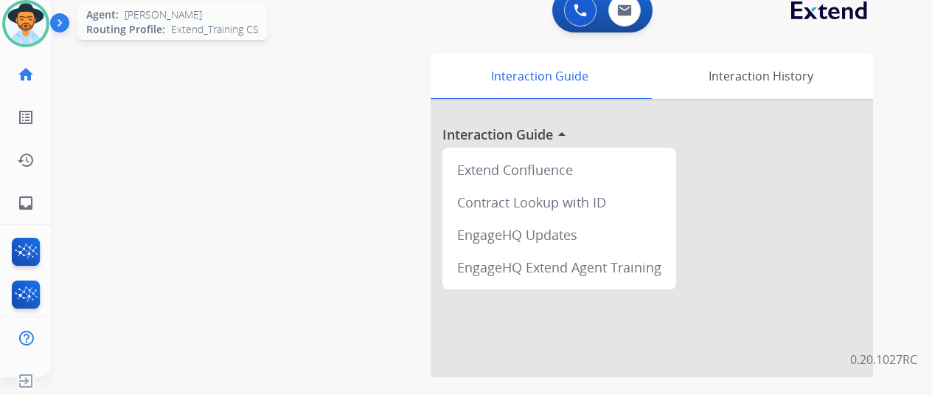
click at [20, 19] on img at bounding box center [25, 23] width 41 height 41
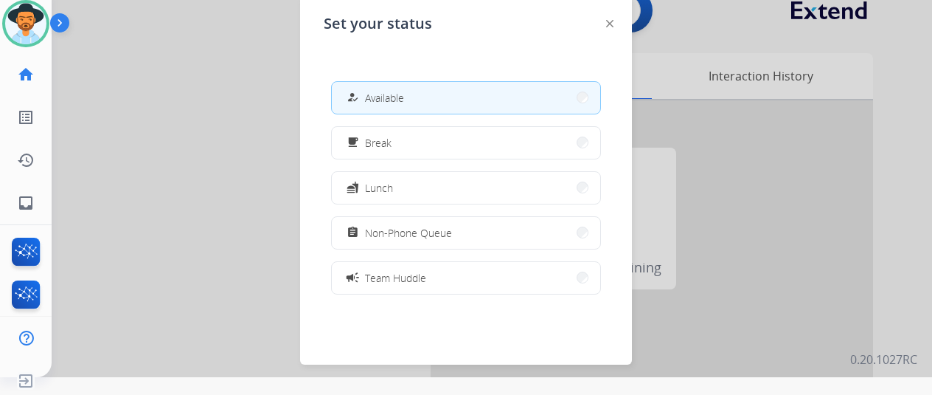
click at [125, 93] on div at bounding box center [466, 179] width 932 height 395
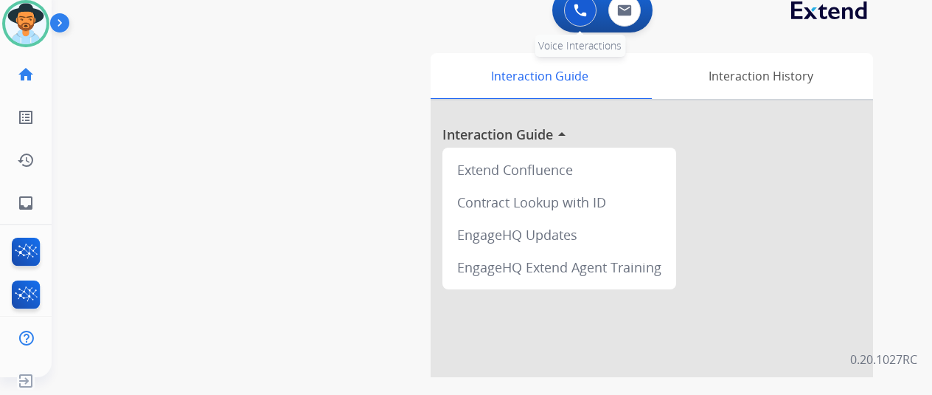
click at [583, 4] on img at bounding box center [580, 10] width 13 height 13
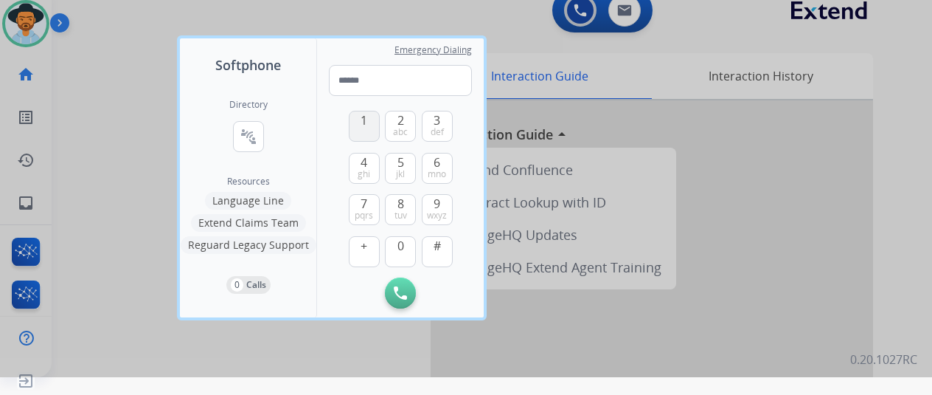
click at [367, 127] on span "1" at bounding box center [364, 120] width 7 height 18
drag, startPoint x: 403, startPoint y: 200, endPoint x: 394, endPoint y: 193, distance: 11.5
click at [402, 200] on span "8" at bounding box center [401, 204] width 7 height 18
click at [358, 162] on button "4 ghi" at bounding box center [364, 168] width 31 height 31
click at [364, 205] on span "7" at bounding box center [364, 204] width 7 height 18
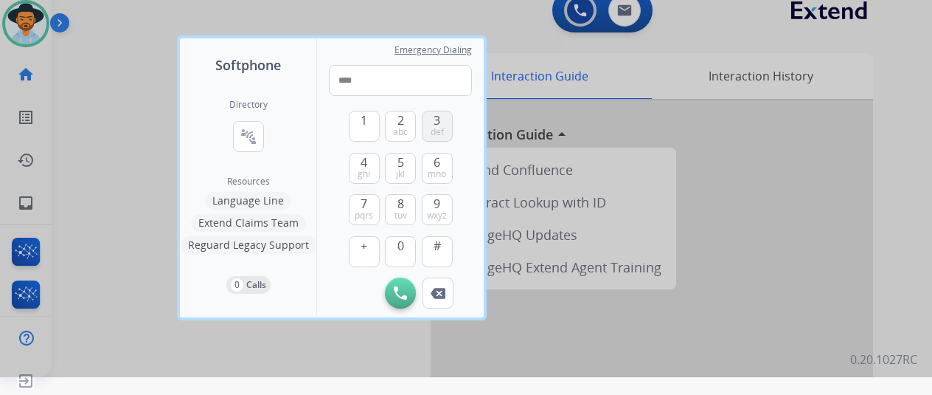
click at [440, 125] on span "3" at bounding box center [437, 120] width 7 height 18
click at [400, 209] on span "tuv" at bounding box center [401, 215] width 13 height 12
click at [365, 201] on span "7" at bounding box center [364, 204] width 7 height 18
drag, startPoint x: 401, startPoint y: 252, endPoint x: 381, endPoint y: 121, distance: 132.2
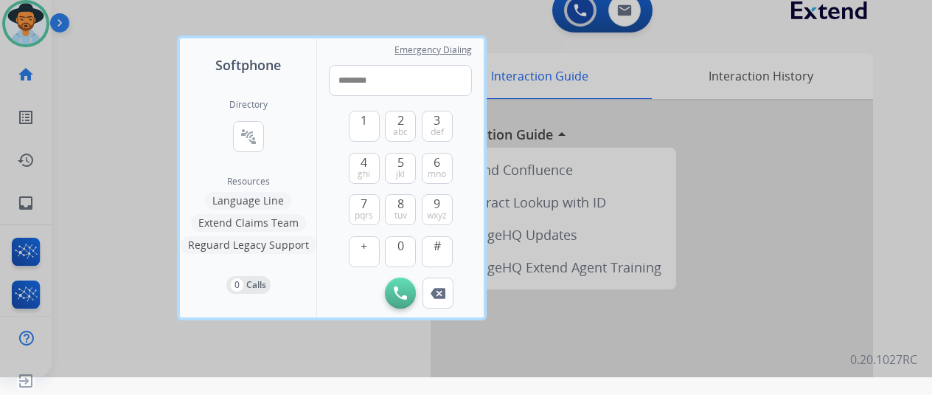
click at [395, 238] on button "0" at bounding box center [400, 251] width 31 height 31
click at [365, 123] on span "1" at bounding box center [364, 120] width 7 height 18
click at [398, 124] on span "2" at bounding box center [401, 120] width 7 height 18
type input "**********"
click at [398, 286] on img at bounding box center [400, 292] width 13 height 13
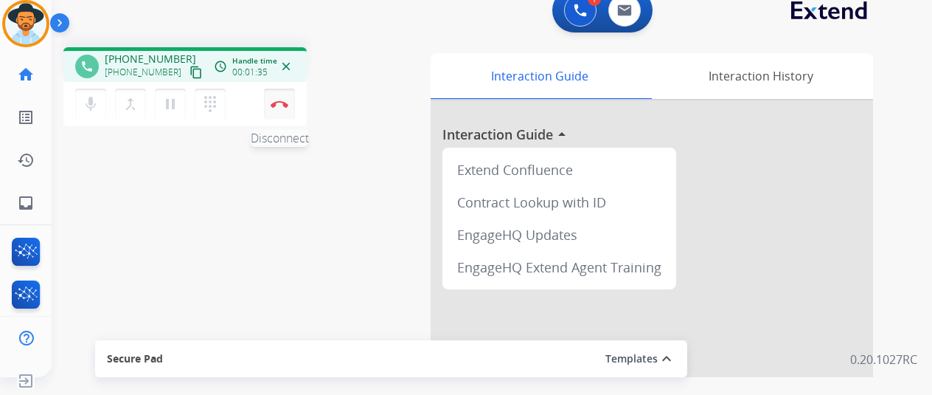
click at [278, 100] on img at bounding box center [280, 103] width 18 height 7
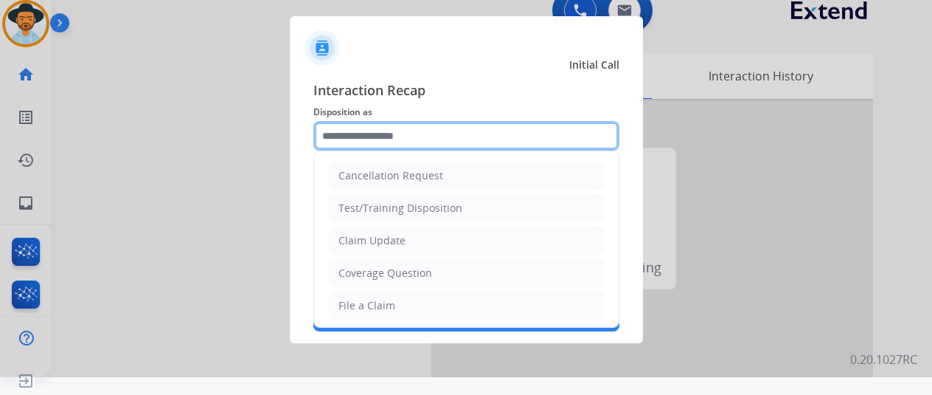
click at [376, 134] on input "text" at bounding box center [466, 136] width 306 height 30
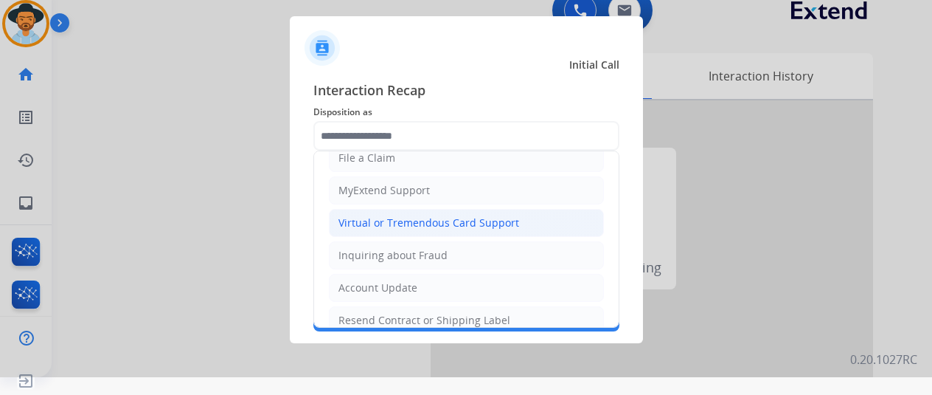
click at [371, 218] on div "Virtual or Tremendous Card Support" at bounding box center [429, 222] width 181 height 15
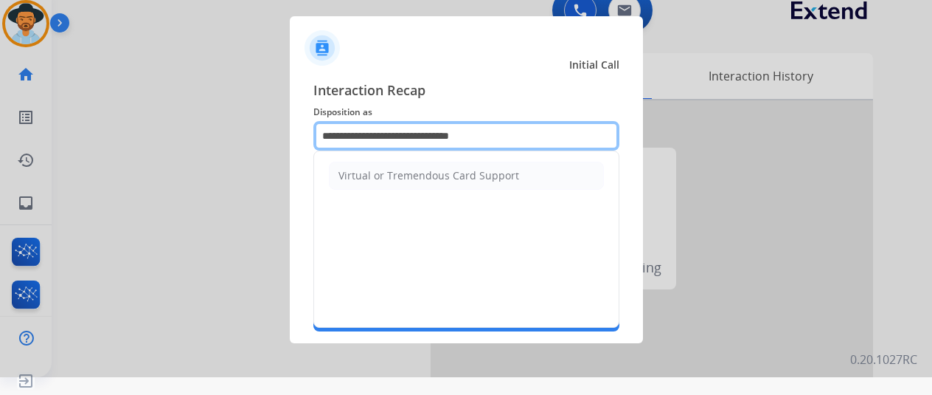
drag, startPoint x: 523, startPoint y: 131, endPoint x: 250, endPoint y: 134, distance: 272.9
click at [0, 134] on app-contact-recap-modal "**********" at bounding box center [0, 179] width 0 height 395
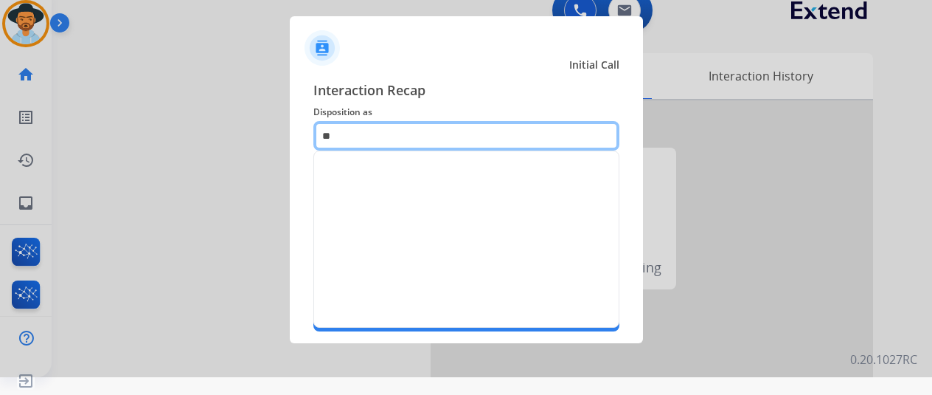
type input "*"
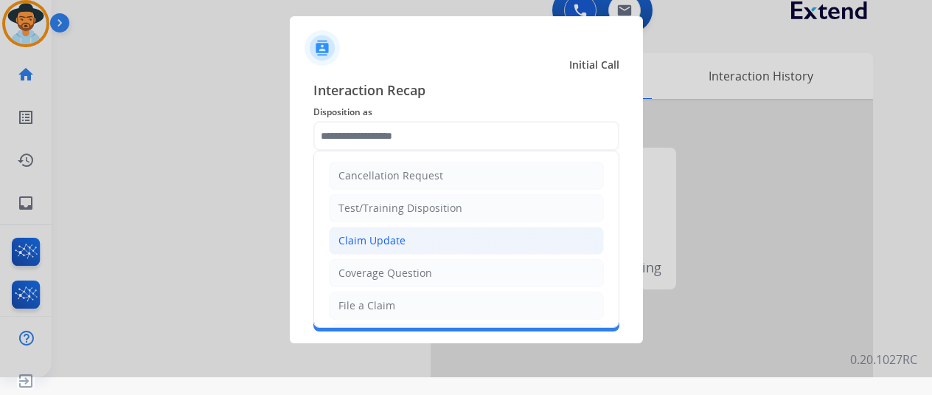
click at [403, 231] on li "Claim Update" at bounding box center [466, 240] width 275 height 28
type input "**********"
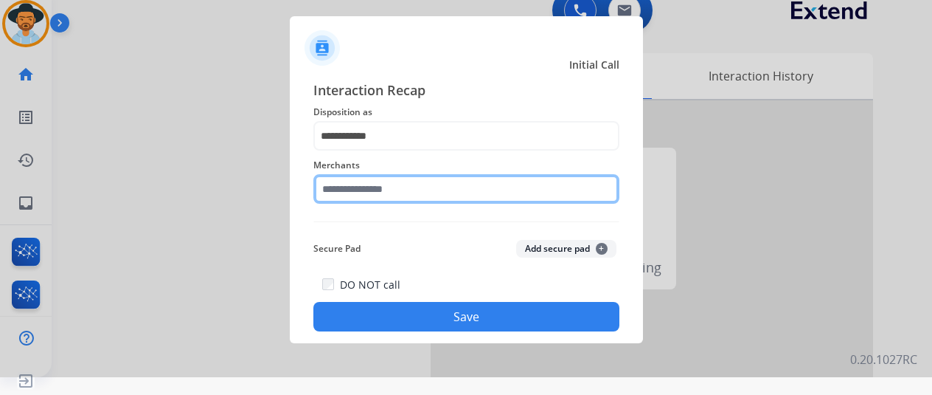
click at [350, 194] on input "text" at bounding box center [466, 189] width 306 height 30
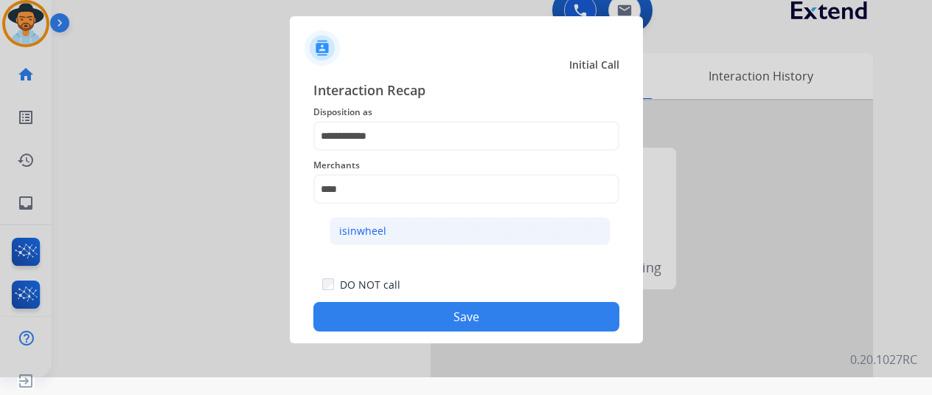
click at [360, 229] on div "isinwheel" at bounding box center [362, 230] width 47 height 15
type input "*********"
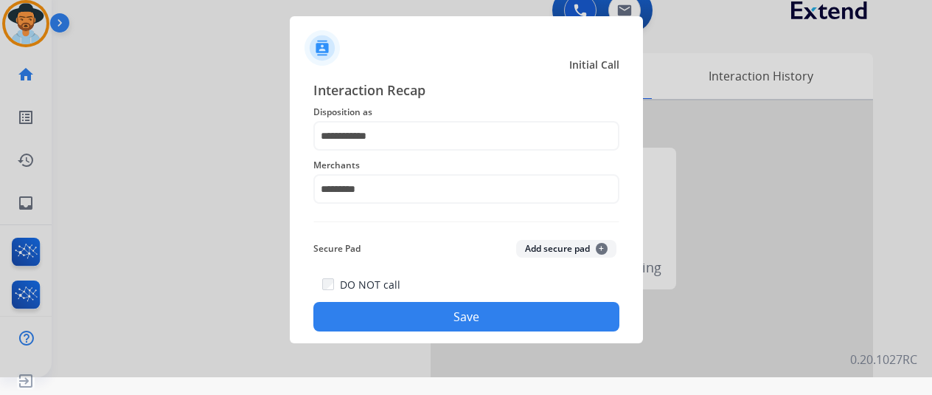
click at [443, 319] on button "Save" at bounding box center [466, 317] width 306 height 30
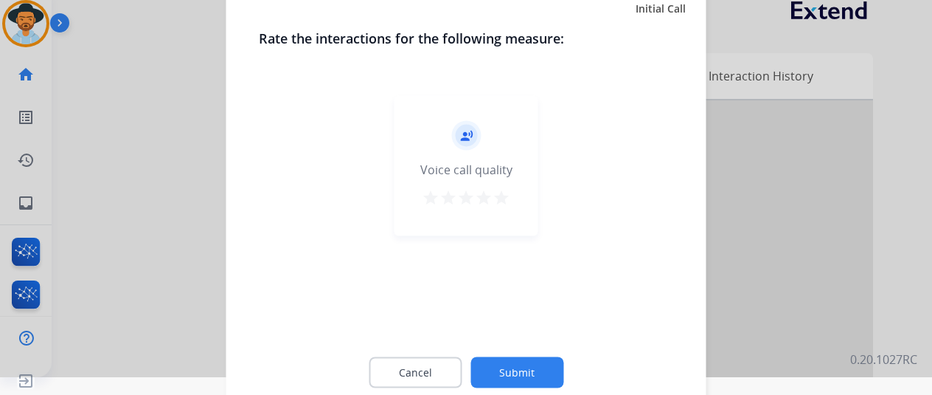
click at [518, 371] on button "Submit" at bounding box center [517, 371] width 93 height 31
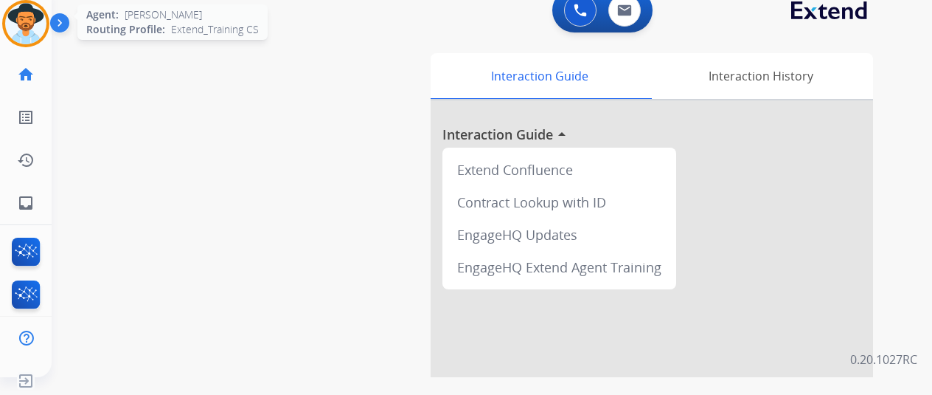
click at [19, 21] on img at bounding box center [25, 23] width 41 height 41
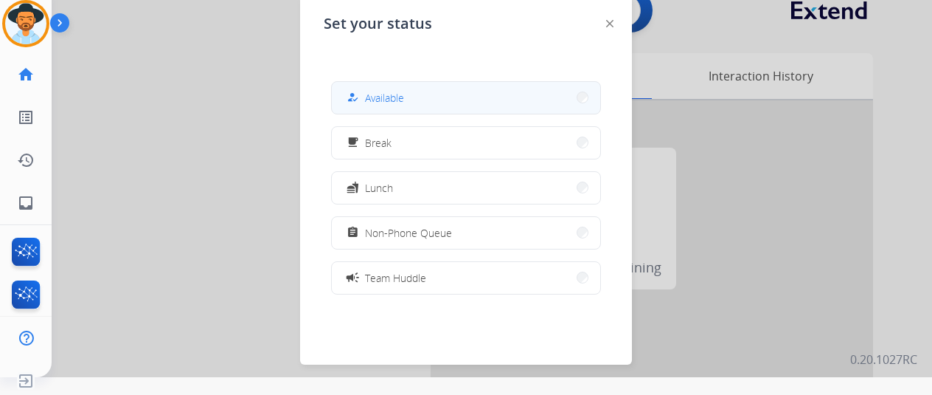
click at [385, 88] on button "how_to_reg Available" at bounding box center [466, 98] width 268 height 32
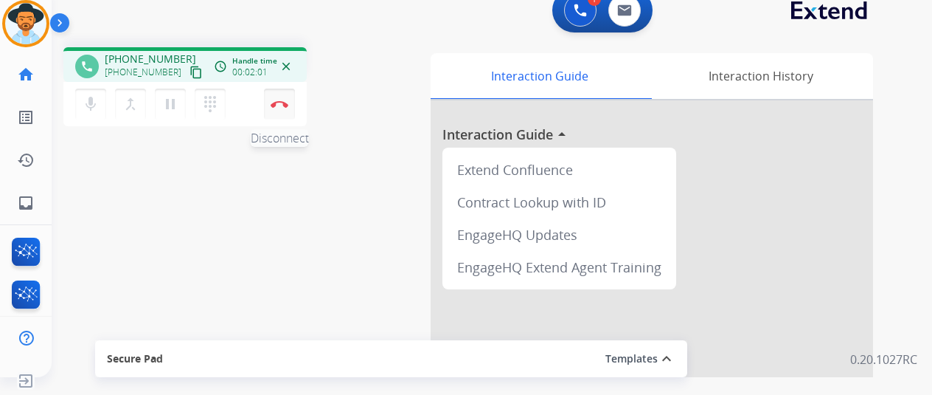
click at [286, 101] on img at bounding box center [280, 103] width 18 height 7
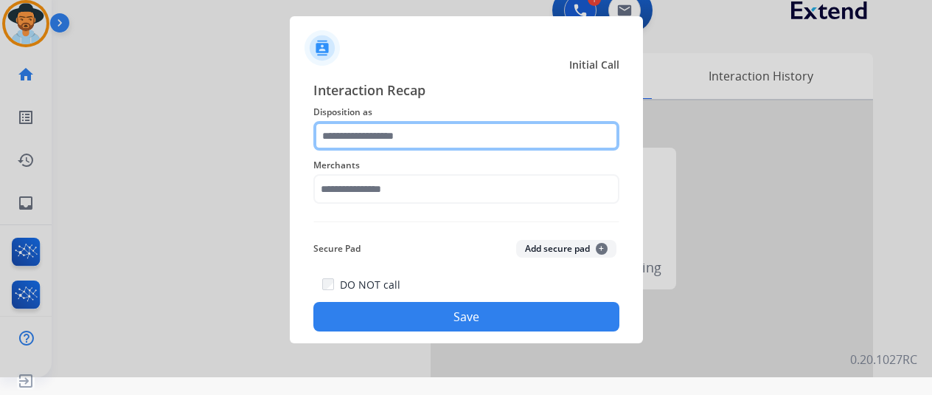
click at [361, 138] on input "text" at bounding box center [466, 136] width 306 height 30
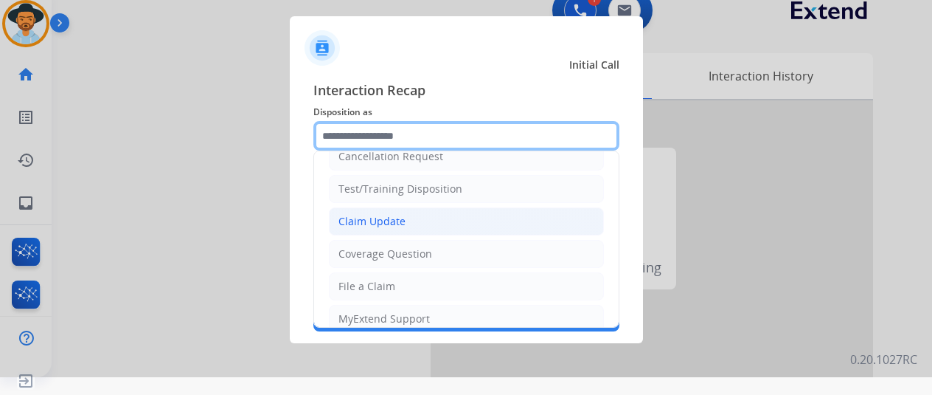
scroll to position [74, 0]
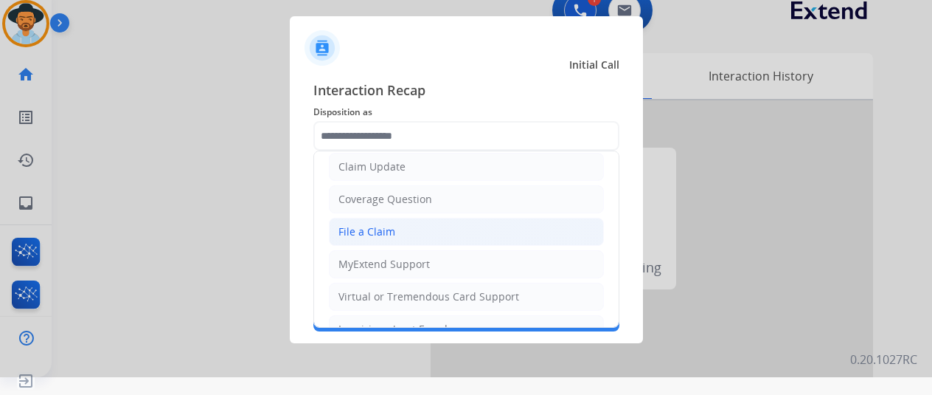
click at [364, 231] on div "File a Claim" at bounding box center [367, 231] width 57 height 15
type input "**********"
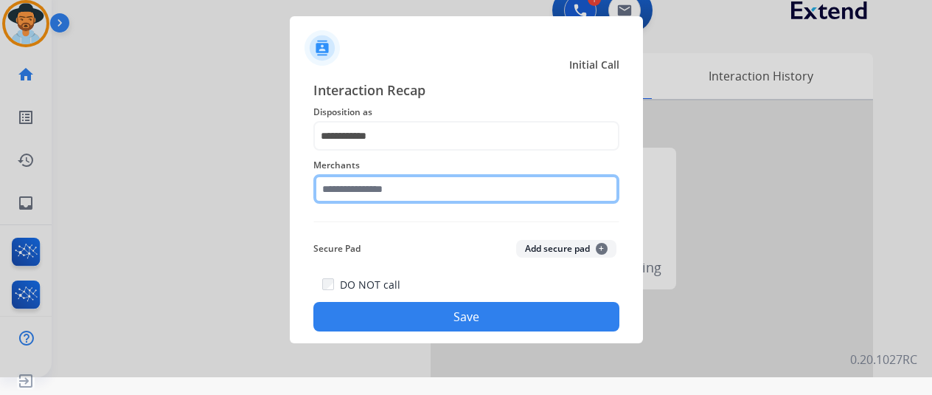
click at [391, 186] on input "text" at bounding box center [466, 189] width 306 height 30
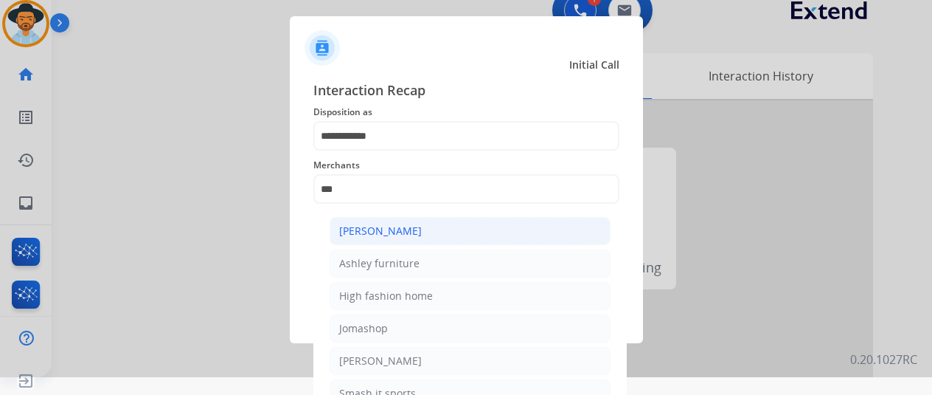
click at [392, 229] on div "[PERSON_NAME]" at bounding box center [380, 230] width 83 height 15
type input "**********"
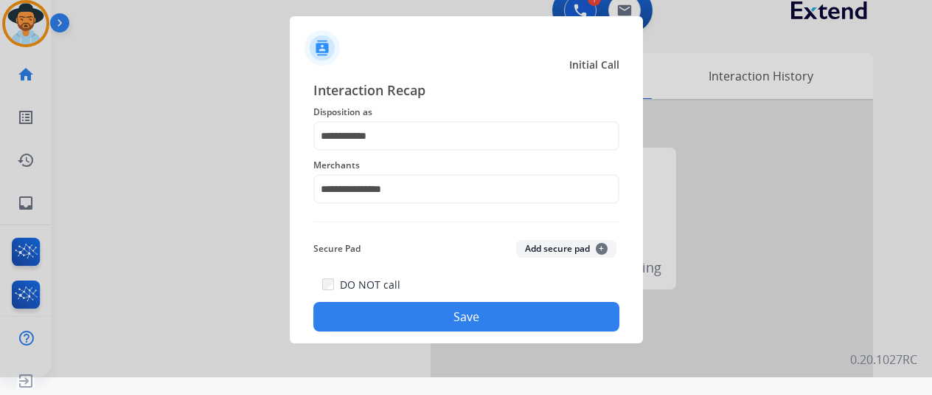
click at [416, 313] on button "Save" at bounding box center [466, 317] width 306 height 30
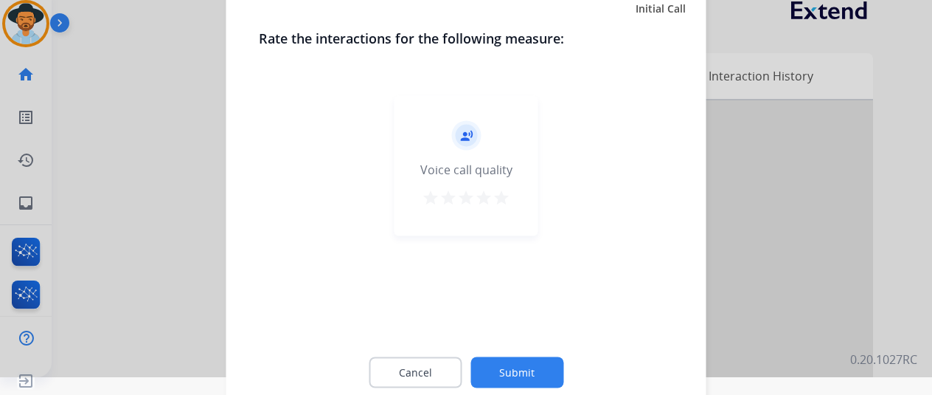
click at [512, 366] on button "Submit" at bounding box center [517, 371] width 93 height 31
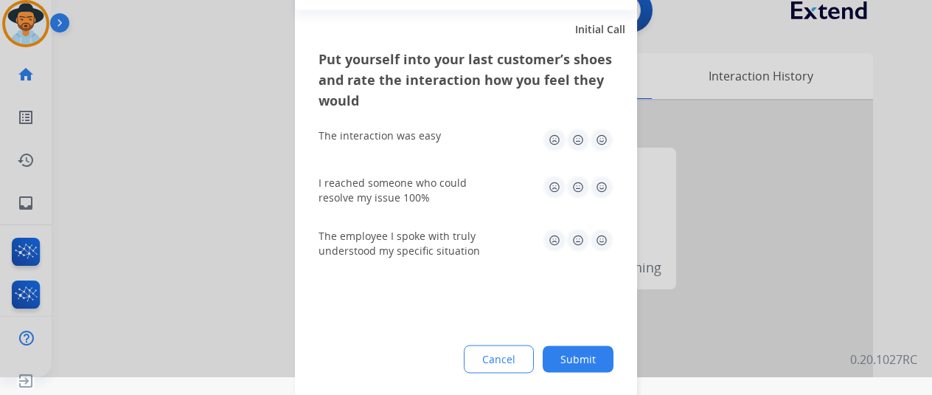
drag, startPoint x: 591, startPoint y: 356, endPoint x: 586, endPoint y: 346, distance: 11.2
click at [591, 355] on button "Submit" at bounding box center [578, 358] width 71 height 27
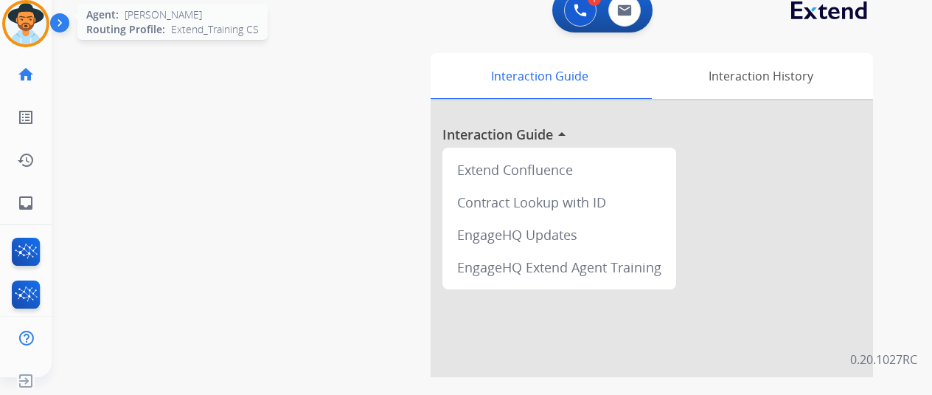
click at [22, 9] on img at bounding box center [25, 23] width 41 height 41
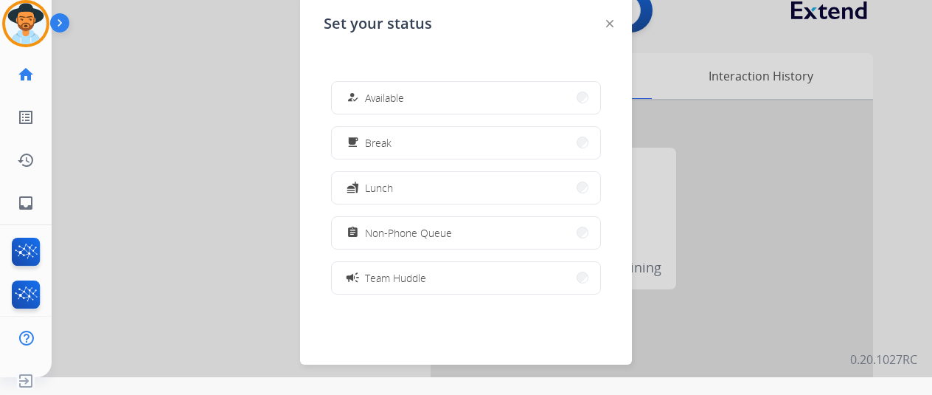
click at [384, 85] on button "how_to_reg Available" at bounding box center [466, 98] width 268 height 32
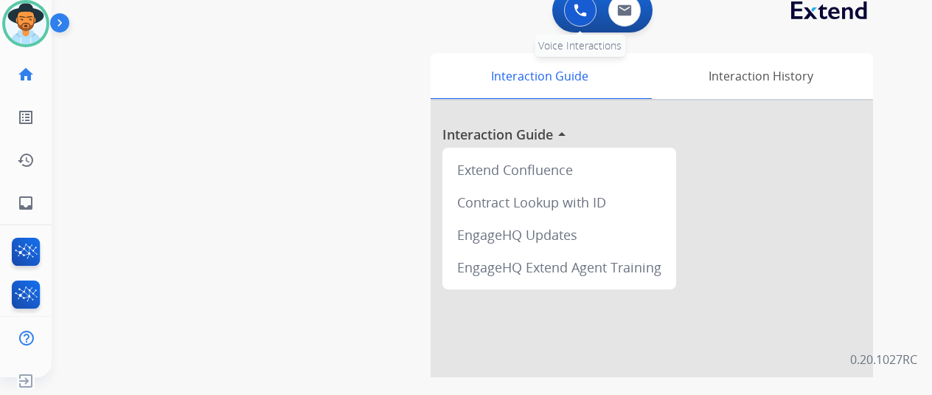
click at [587, 7] on img at bounding box center [580, 10] width 13 height 13
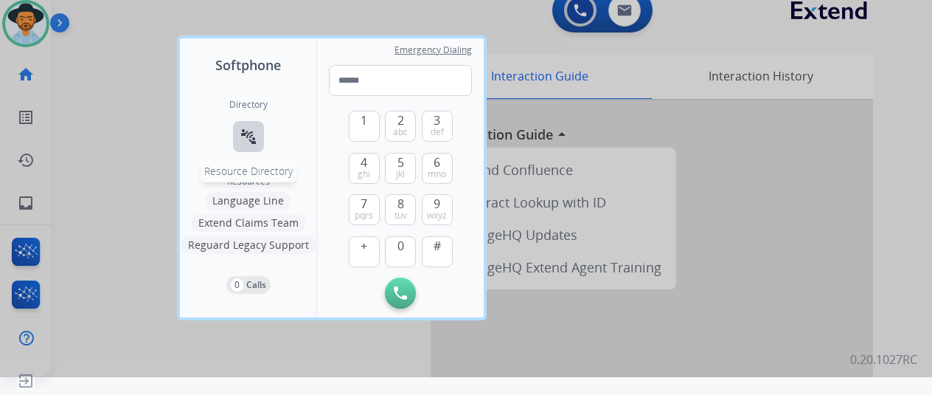
click at [246, 125] on button "connect_without_contact Resource Directory" at bounding box center [248, 136] width 31 height 31
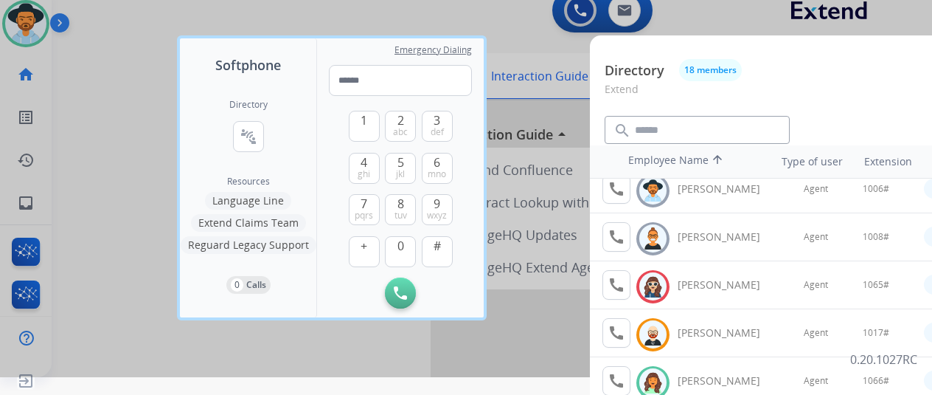
scroll to position [148, 0]
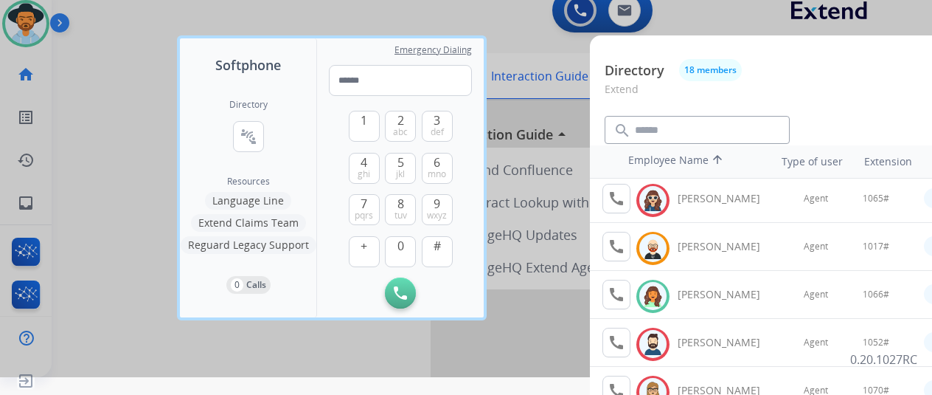
click at [133, 52] on div at bounding box center [466, 179] width 932 height 395
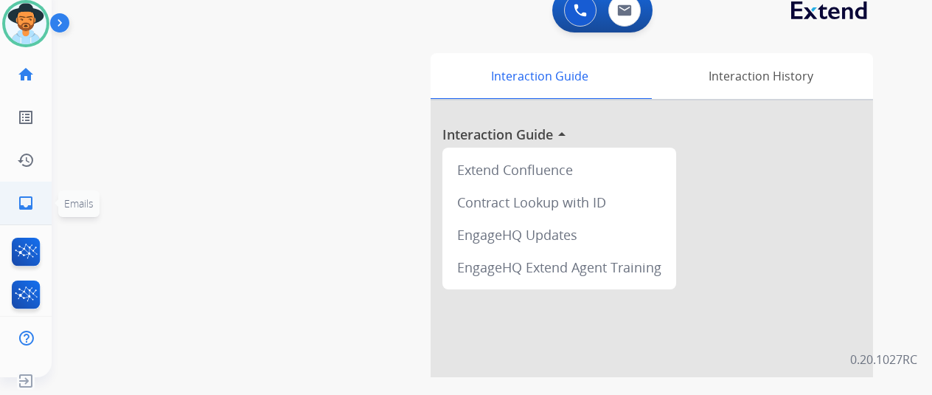
click at [35, 199] on link "inbox Emails" at bounding box center [25, 202] width 41 height 41
select select "**********"
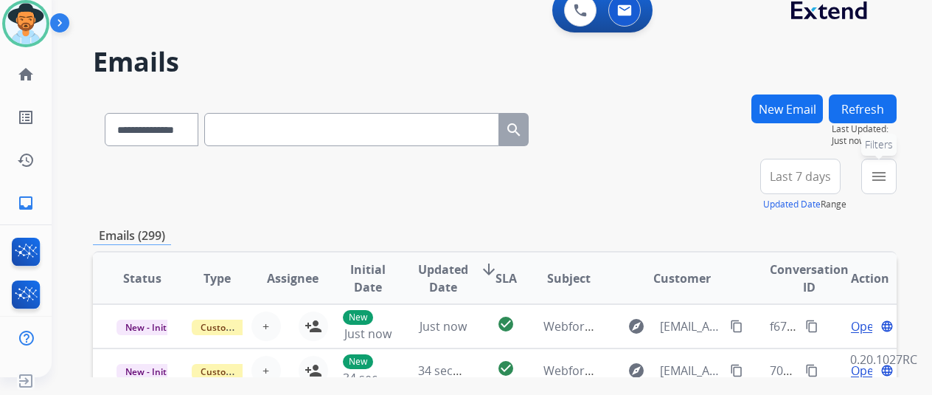
click at [888, 174] on mat-icon "menu" at bounding box center [879, 176] width 18 height 18
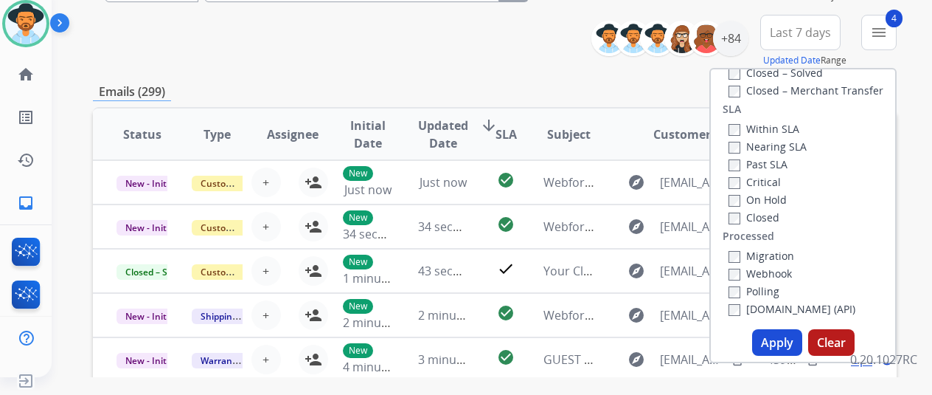
scroll to position [148, 0]
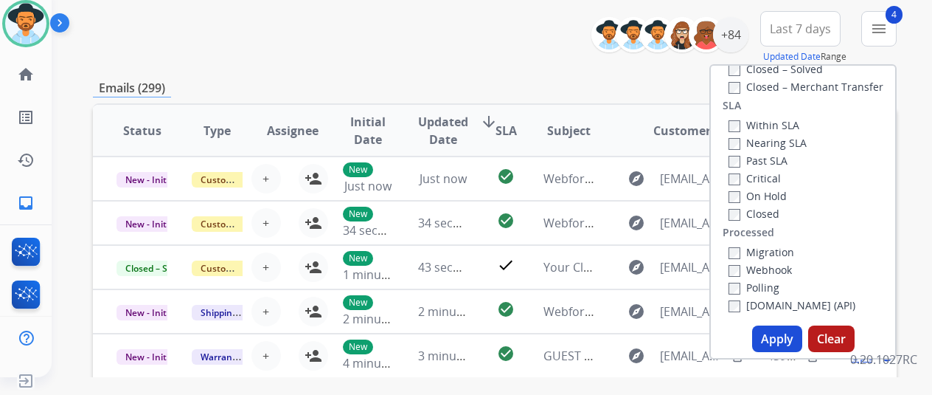
click at [770, 333] on button "Apply" at bounding box center [777, 338] width 50 height 27
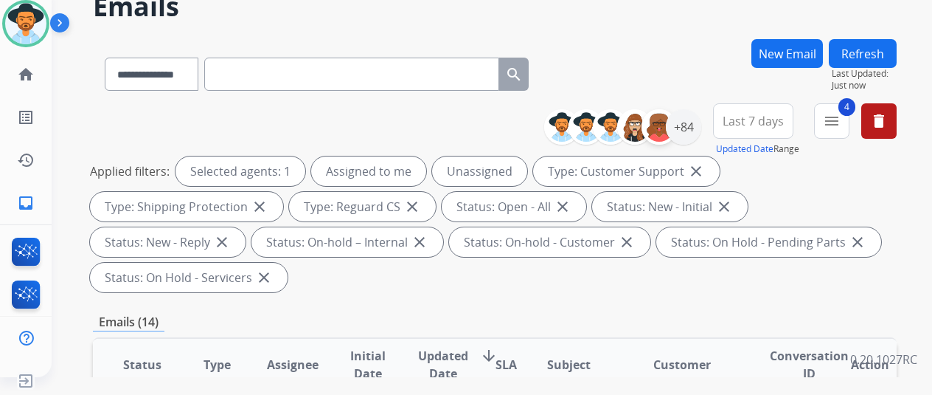
scroll to position [0, 0]
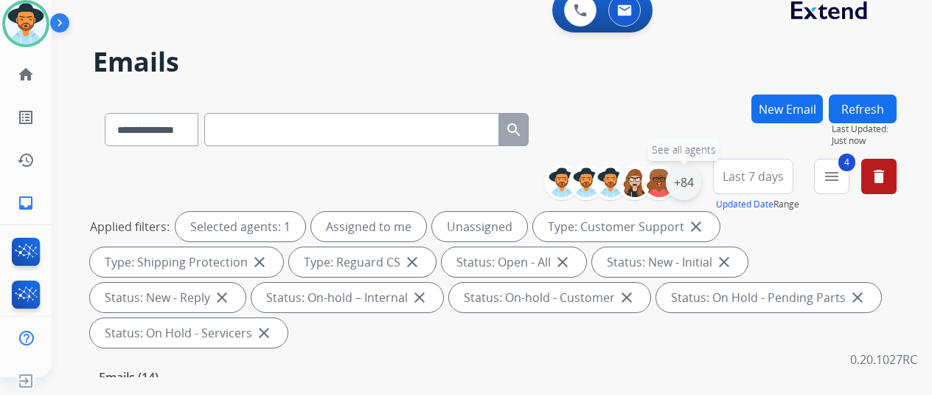
click at [697, 179] on div "+84" at bounding box center [683, 181] width 35 height 35
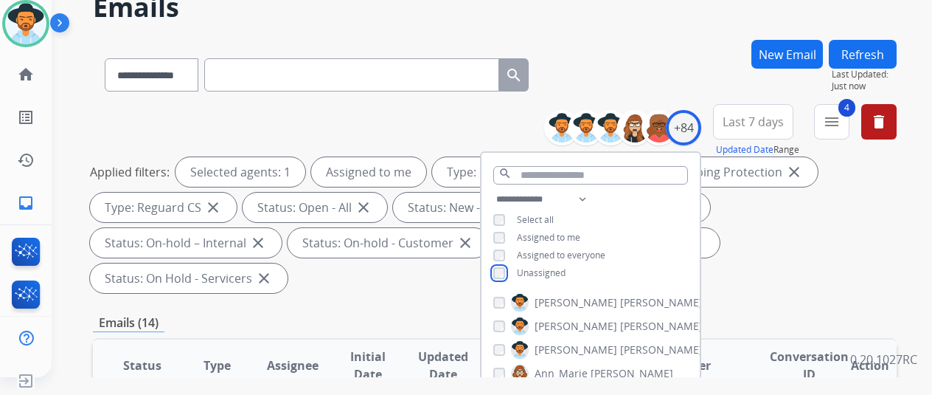
scroll to position [221, 0]
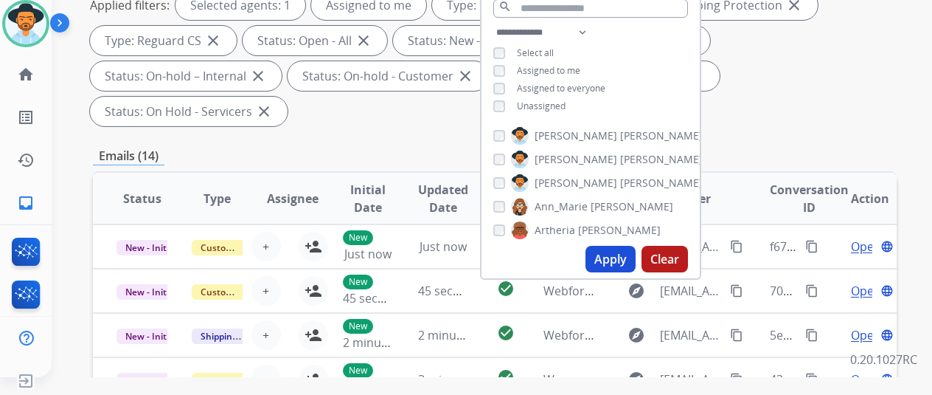
click at [615, 254] on button "Apply" at bounding box center [611, 259] width 50 height 27
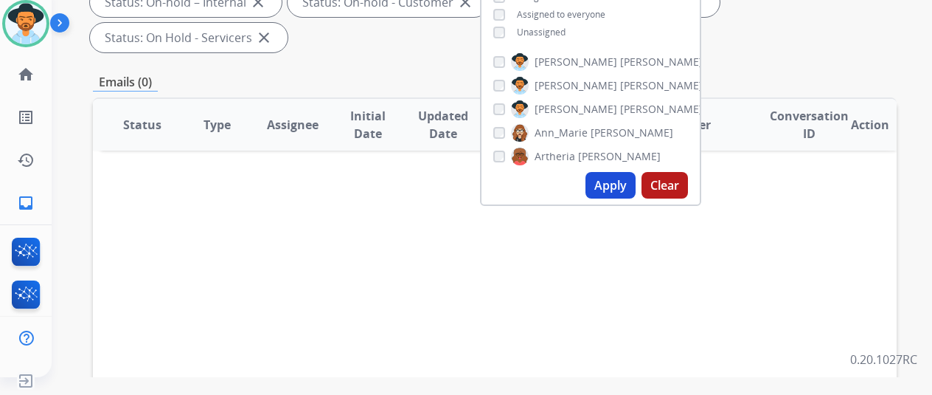
scroll to position [0, 0]
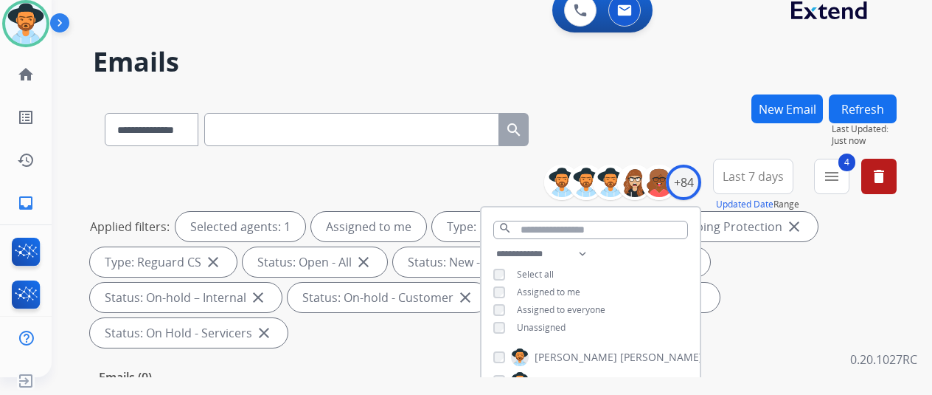
click at [674, 80] on div "**********" at bounding box center [474, 232] width 845 height 395
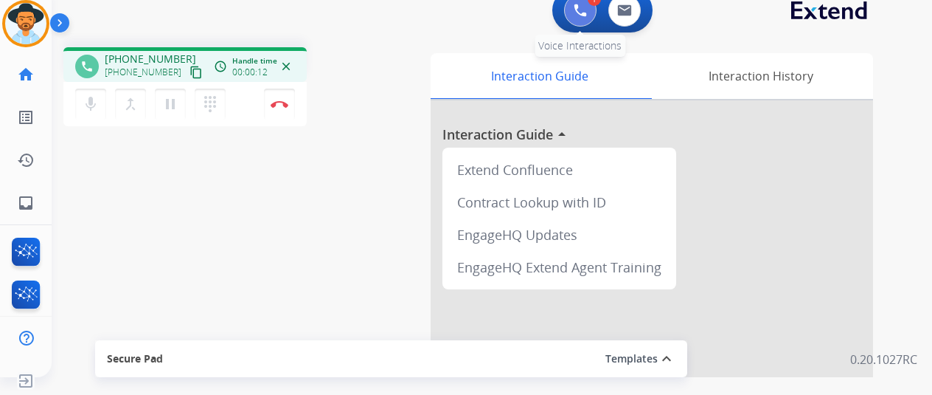
click at [586, 16] on img at bounding box center [580, 10] width 13 height 13
click at [166, 101] on mat-icon "pause" at bounding box center [171, 104] width 18 height 18
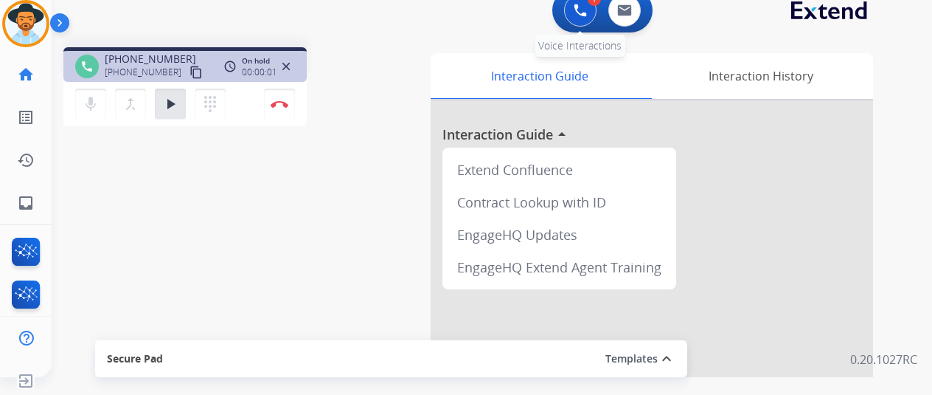
click at [587, 11] on img at bounding box center [580, 10] width 13 height 13
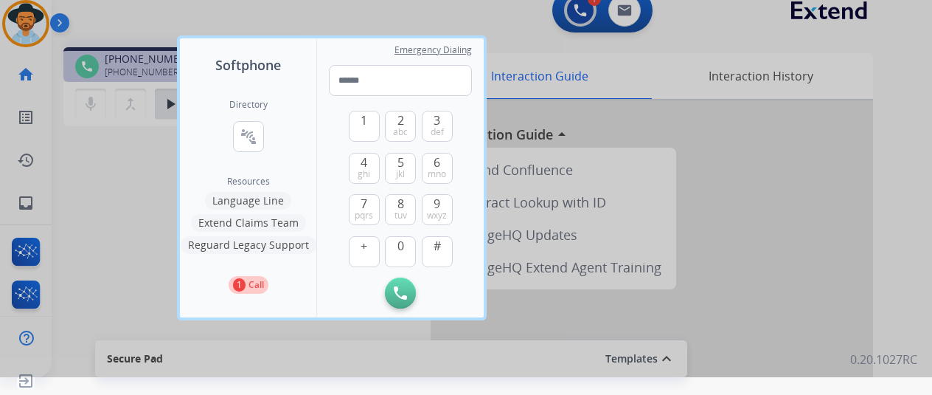
click at [250, 203] on button "Language Line" at bounding box center [248, 201] width 86 height 18
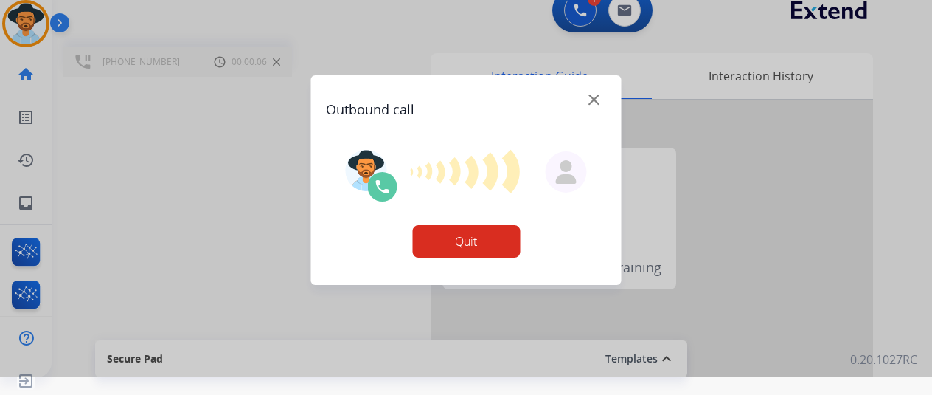
click at [211, 195] on div "Outbound call Quit Outbound call Quit Schedule interaction + Add to my list Cus…" at bounding box center [466, 179] width 932 height 395
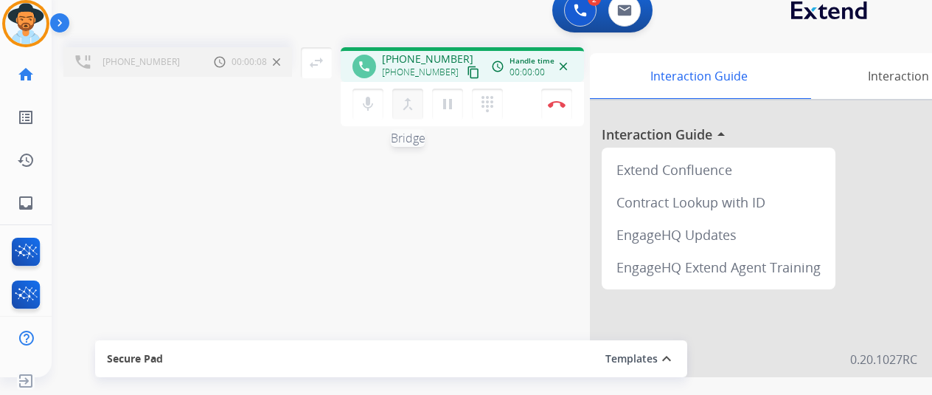
click at [410, 103] on mat-icon "merge_type" at bounding box center [408, 104] width 18 height 18
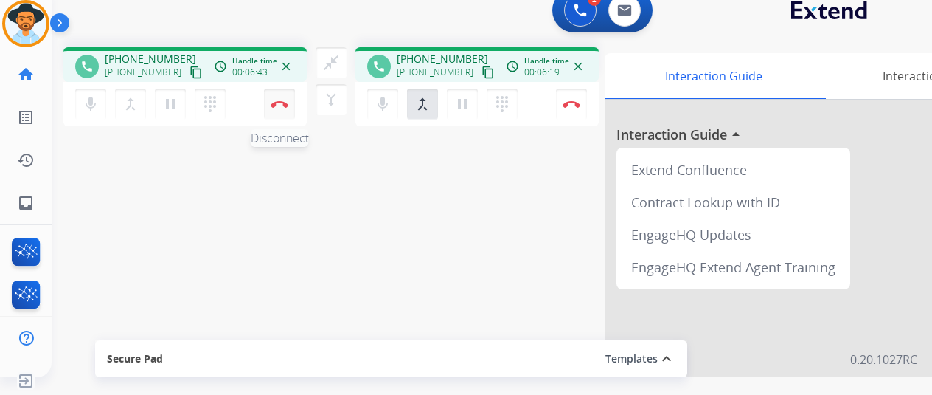
click at [277, 100] on img at bounding box center [280, 103] width 18 height 7
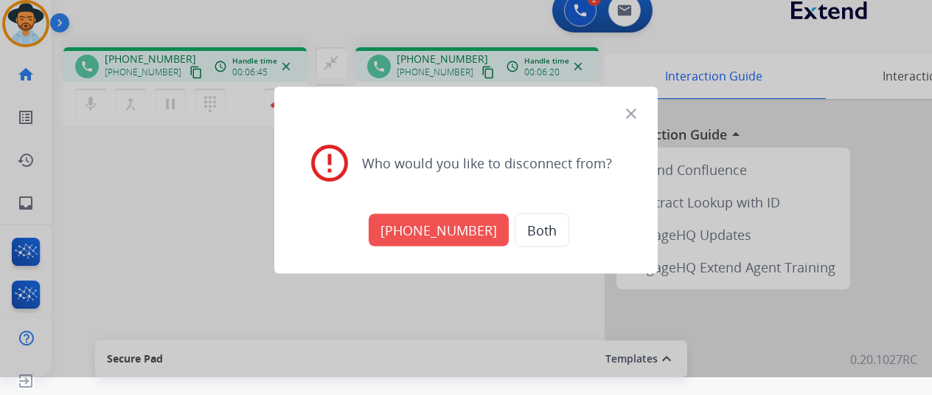
click at [541, 231] on button "Both" at bounding box center [542, 229] width 55 height 34
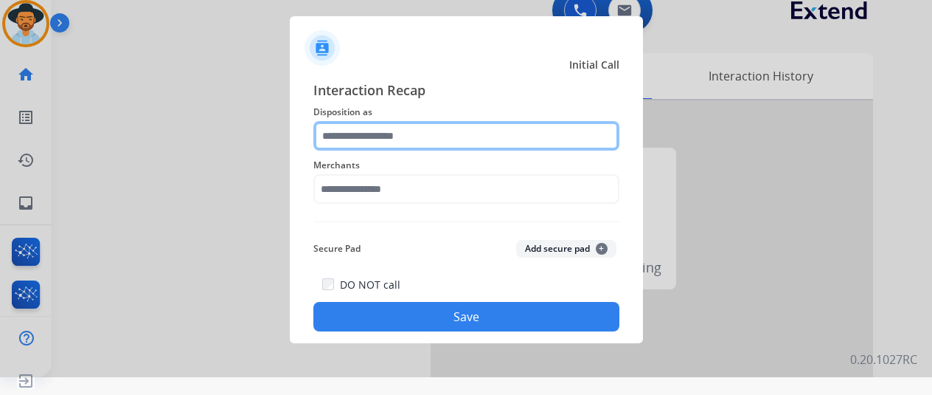
click at [358, 143] on input "text" at bounding box center [466, 136] width 306 height 30
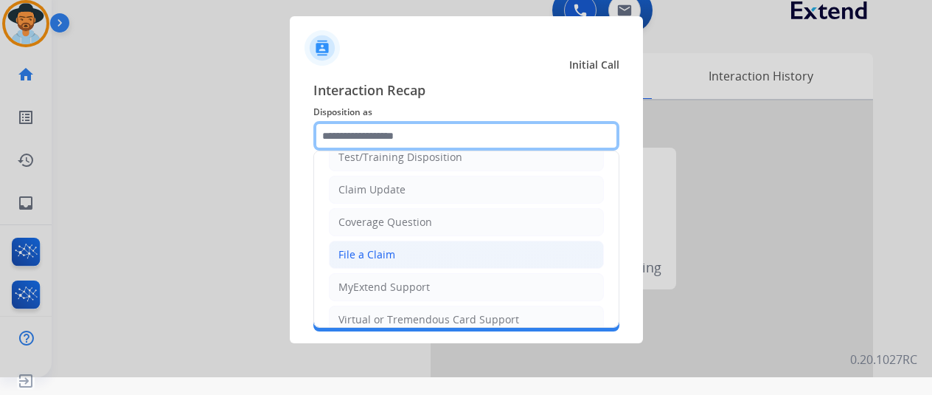
scroll to position [74, 0]
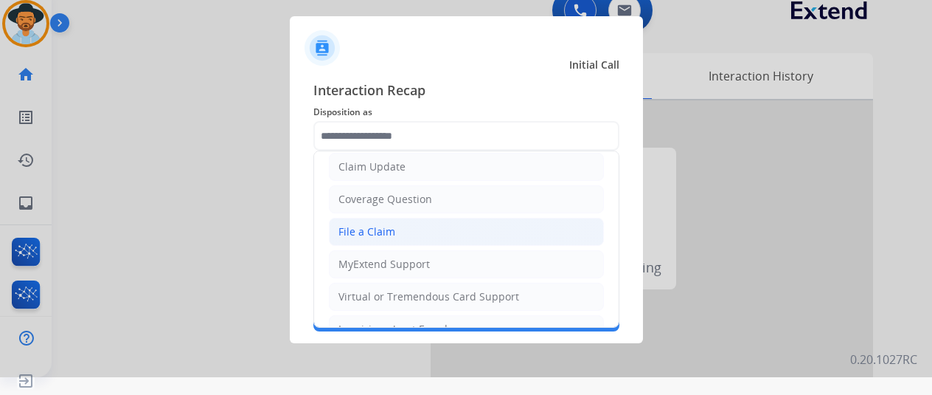
click at [373, 237] on li "File a Claim" at bounding box center [466, 232] width 275 height 28
type input "**********"
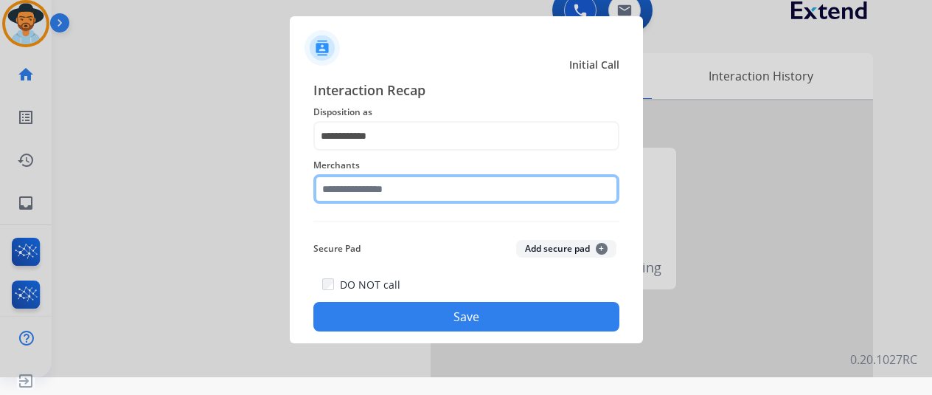
click at [356, 179] on input "text" at bounding box center [466, 189] width 306 height 30
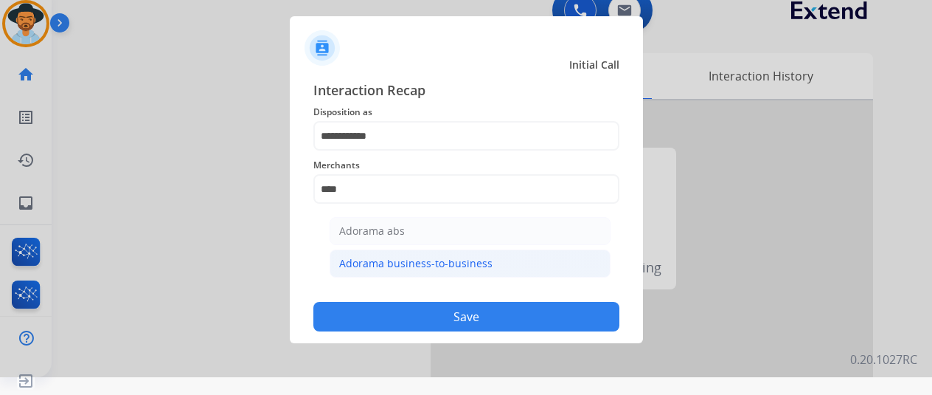
click at [464, 257] on div "Adorama business-to-business" at bounding box center [415, 263] width 153 height 15
type input "**********"
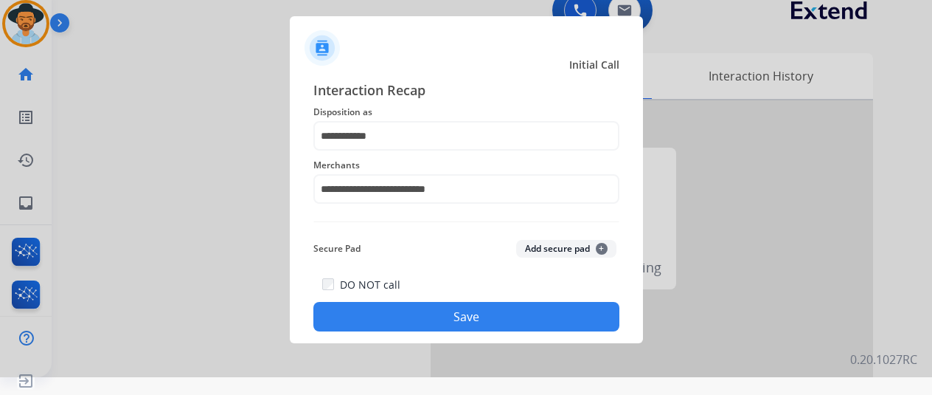
click at [419, 321] on button "Save" at bounding box center [466, 317] width 306 height 30
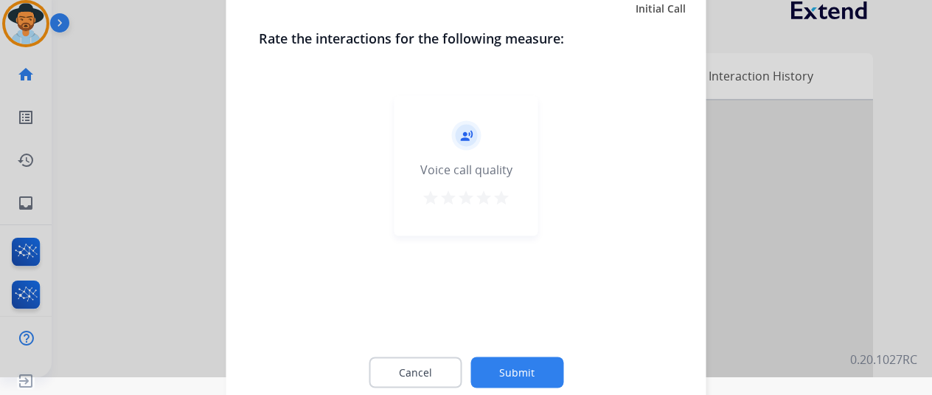
click at [509, 375] on button "Submit" at bounding box center [517, 371] width 93 height 31
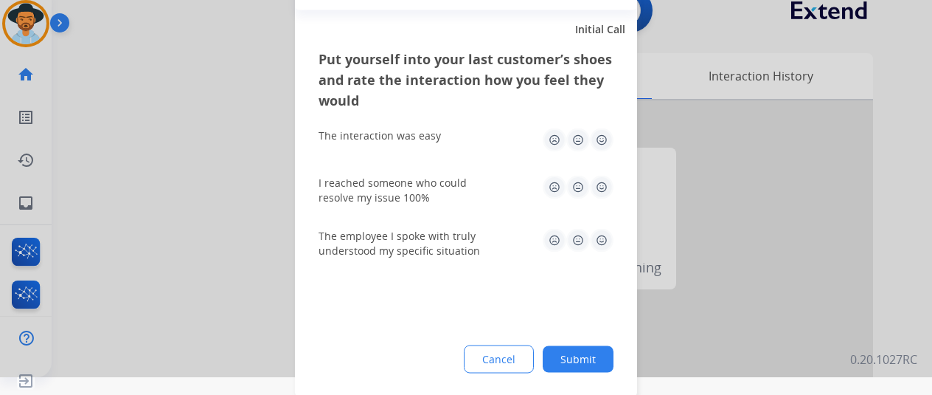
click at [588, 355] on button "Submit" at bounding box center [578, 358] width 71 height 27
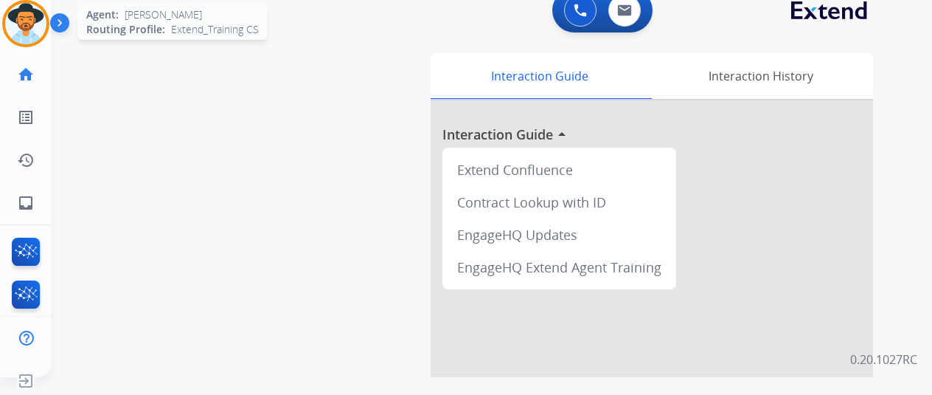
click at [21, 22] on img at bounding box center [25, 23] width 41 height 41
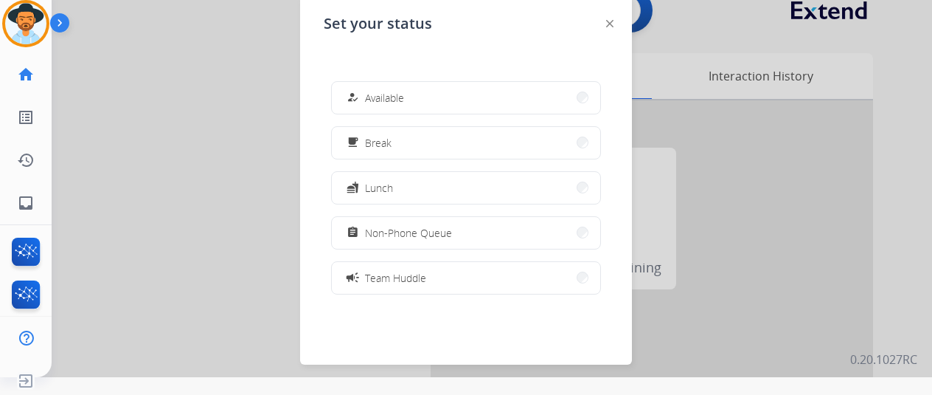
click at [393, 98] on span "Available" at bounding box center [384, 97] width 39 height 15
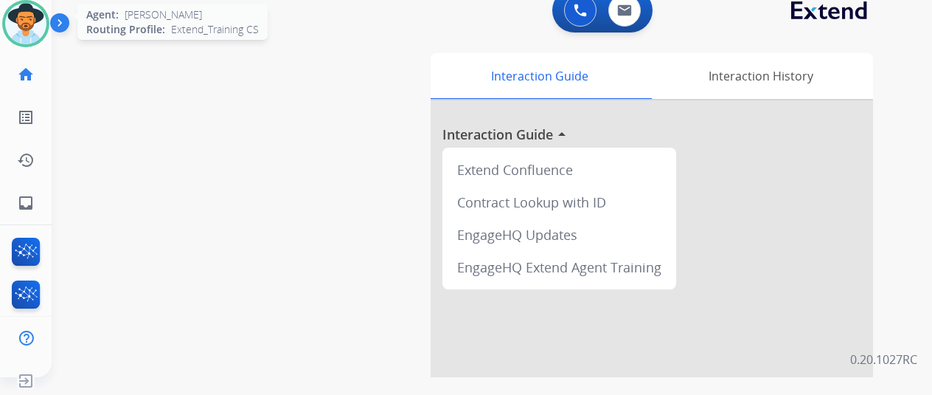
click at [31, 15] on img at bounding box center [25, 23] width 41 height 41
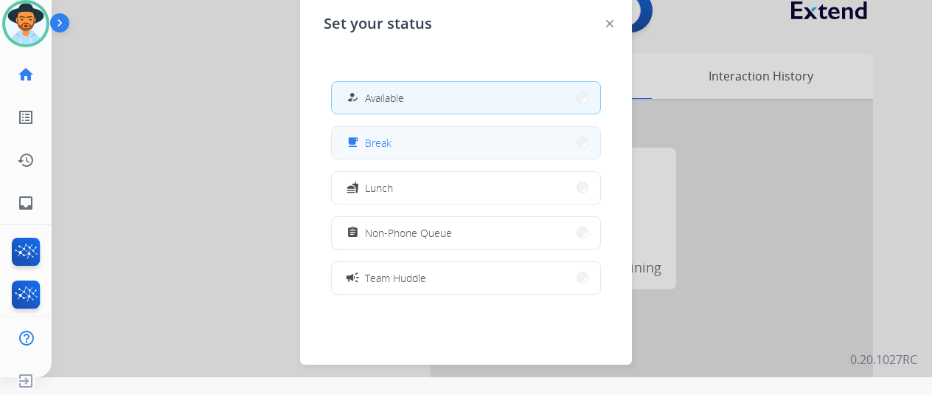
click at [388, 139] on span "Break" at bounding box center [378, 142] width 27 height 15
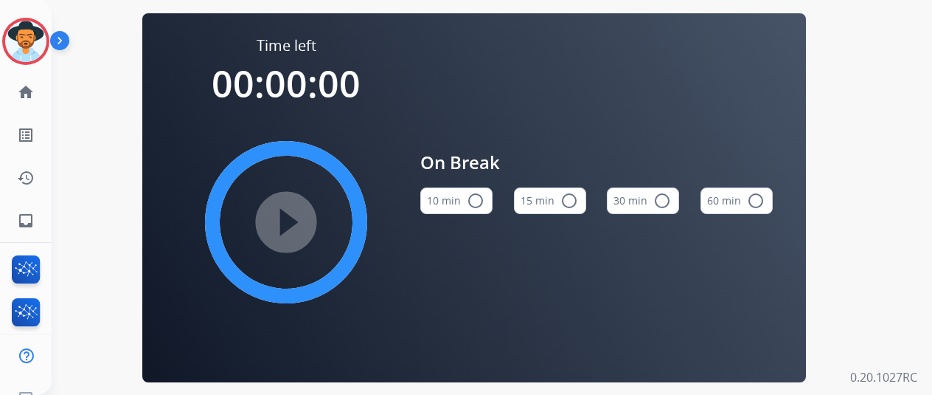
click at [484, 204] on mat-icon "radio_button_unchecked" at bounding box center [476, 201] width 18 height 18
click at [291, 229] on mat-icon "play_circle_filled" at bounding box center [286, 222] width 18 height 18
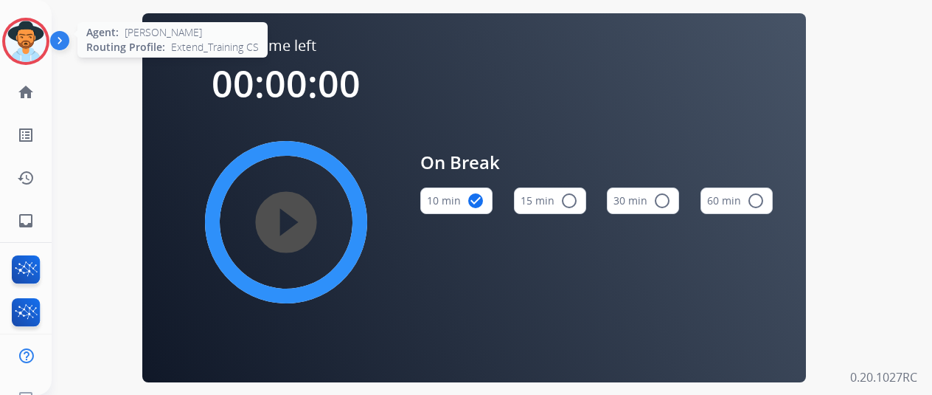
click at [24, 38] on img at bounding box center [25, 41] width 41 height 41
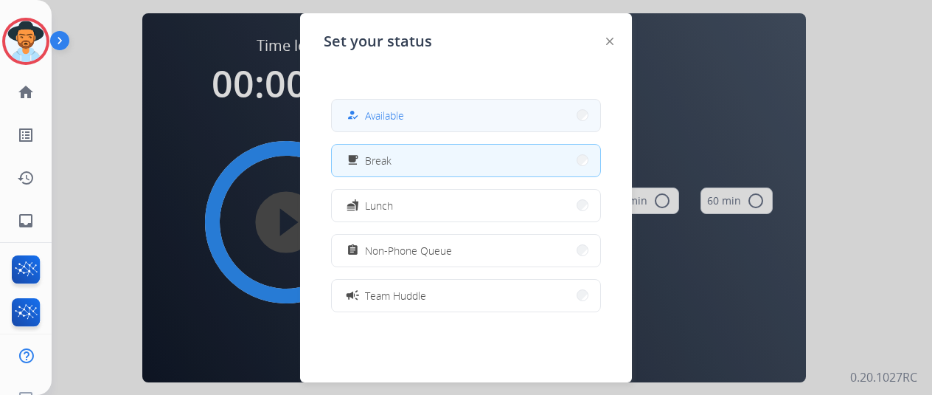
click at [417, 112] on button "how_to_reg Available" at bounding box center [466, 116] width 268 height 32
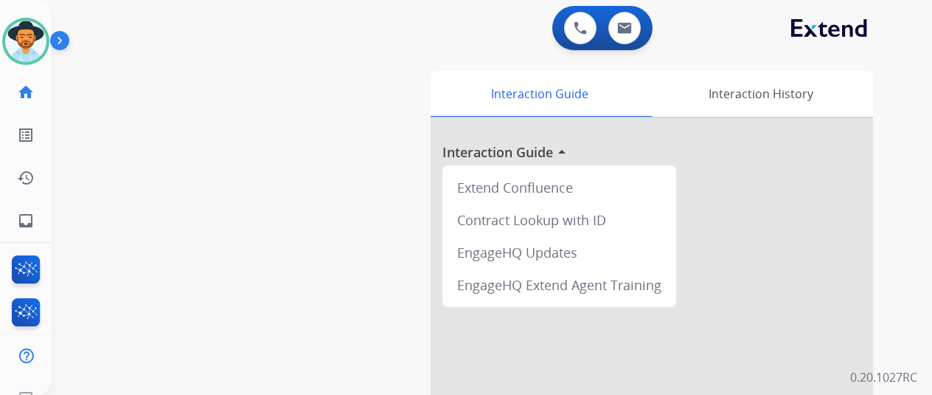
click at [123, 233] on div "swap_horiz Break voice bridge close_fullscreen Connect 3-Way Call merge_type Se…" at bounding box center [474, 360] width 845 height 615
click at [18, 227] on mat-icon "inbox" at bounding box center [26, 221] width 18 height 18
select select "**********"
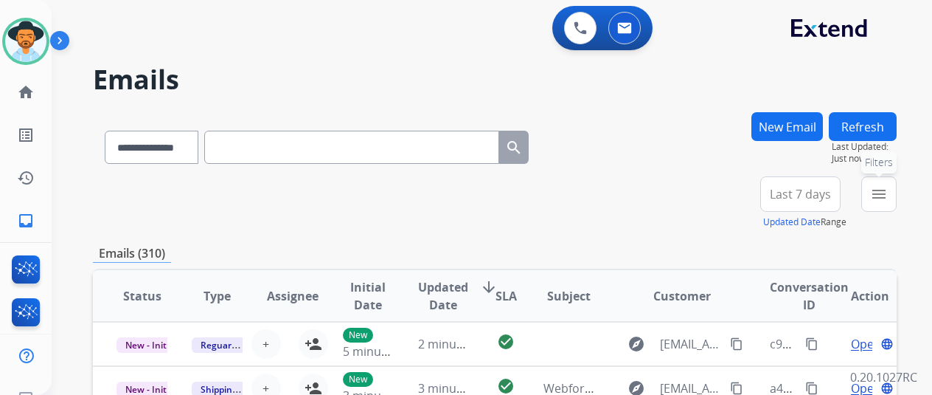
click at [897, 188] on button "menu Filters" at bounding box center [879, 193] width 35 height 35
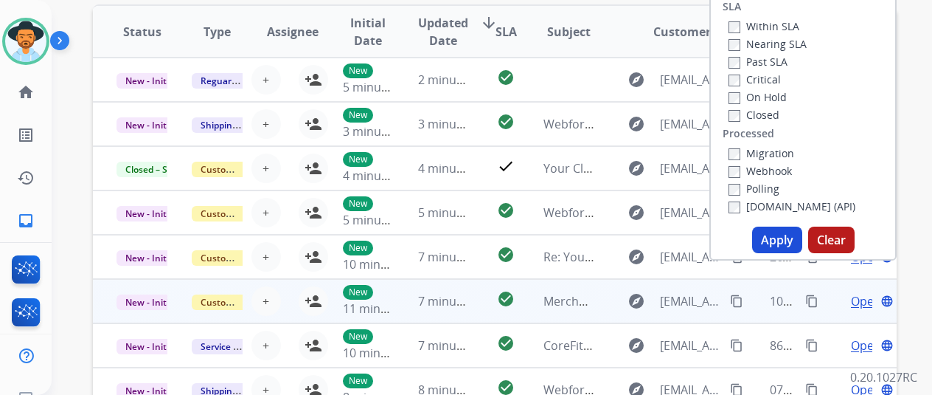
scroll to position [295, 0]
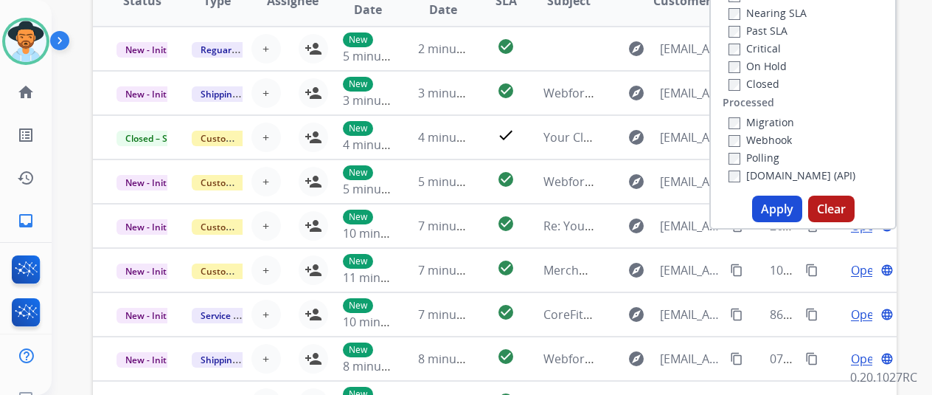
click at [778, 218] on button "Apply" at bounding box center [777, 208] width 50 height 27
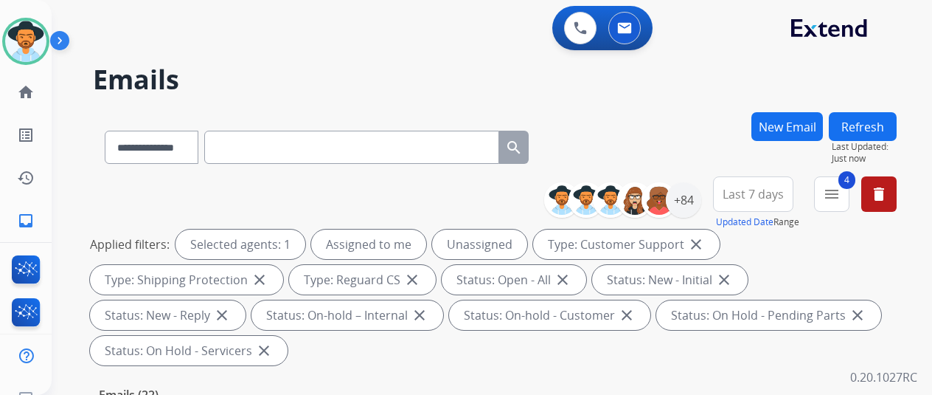
click at [682, 95] on div "**********" at bounding box center [474, 250] width 845 height 395
click at [103, 193] on div "**********" at bounding box center [495, 273] width 804 height 195
click at [24, 222] on mat-icon "inbox" at bounding box center [26, 221] width 18 height 18
click at [693, 191] on div "+84" at bounding box center [683, 199] width 35 height 35
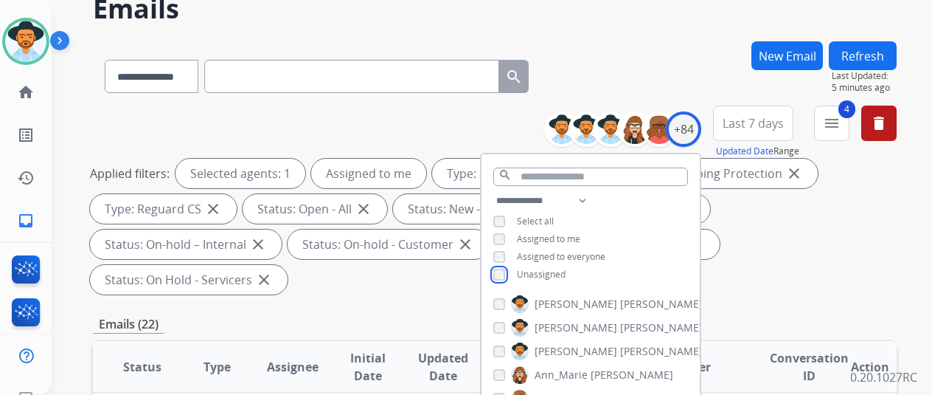
scroll to position [295, 0]
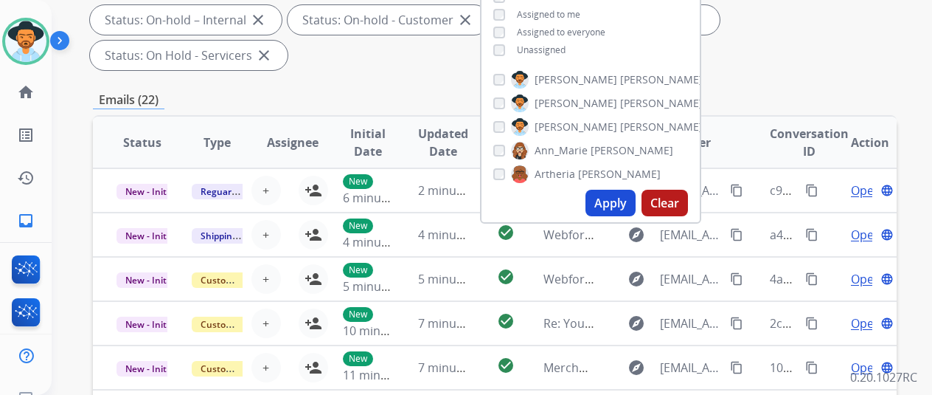
click at [622, 206] on button "Apply" at bounding box center [611, 203] width 50 height 27
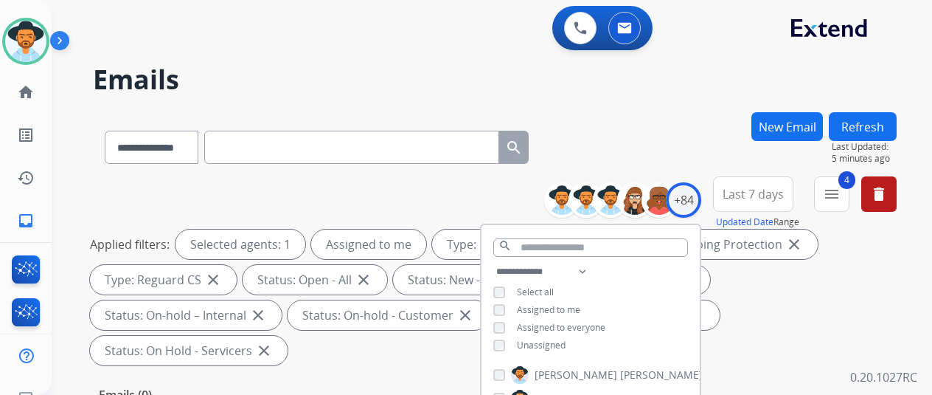
click at [660, 103] on div "**********" at bounding box center [474, 250] width 845 height 395
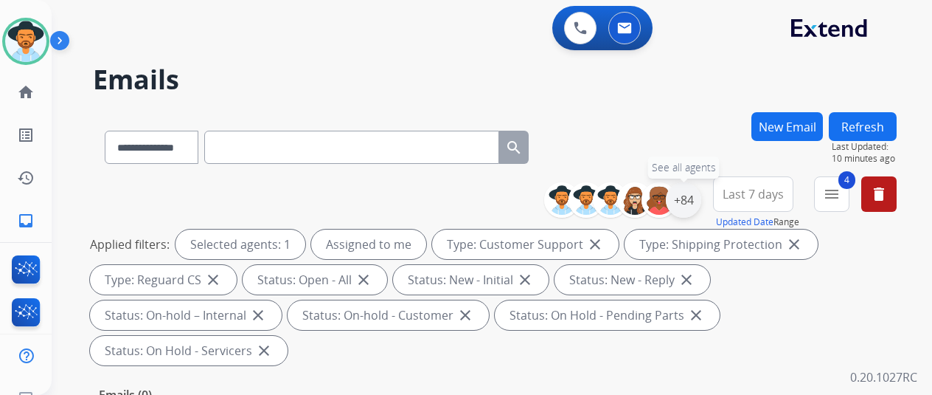
click at [690, 199] on div "+84" at bounding box center [683, 199] width 35 height 35
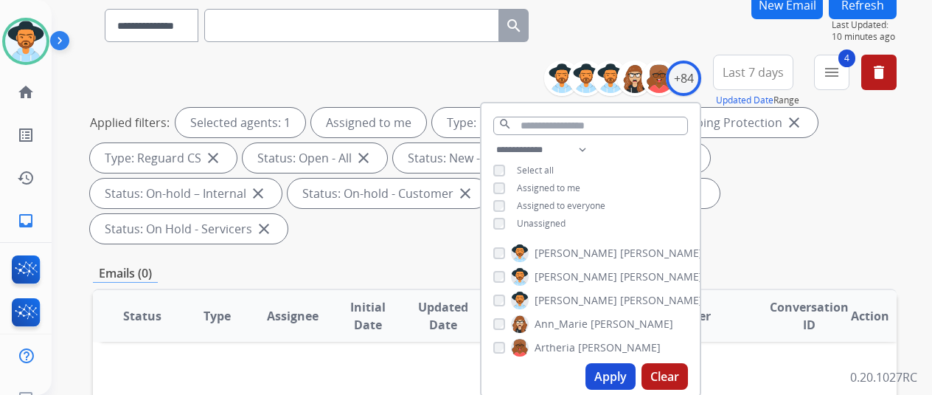
scroll to position [295, 0]
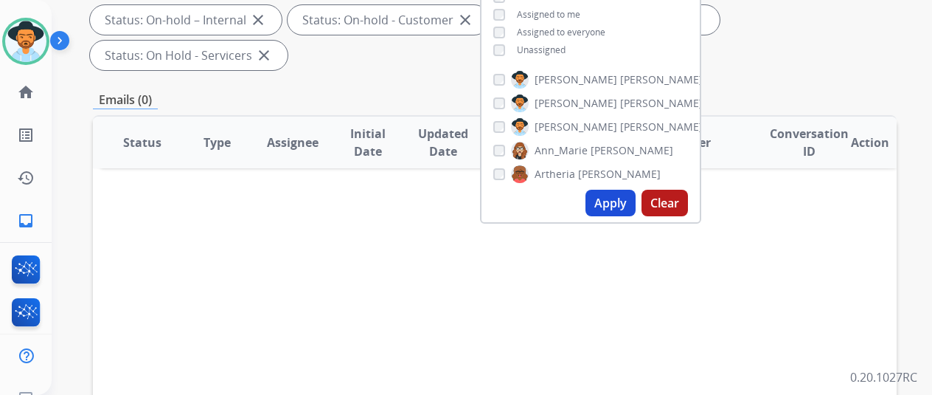
click at [613, 198] on button "Apply" at bounding box center [611, 203] width 50 height 27
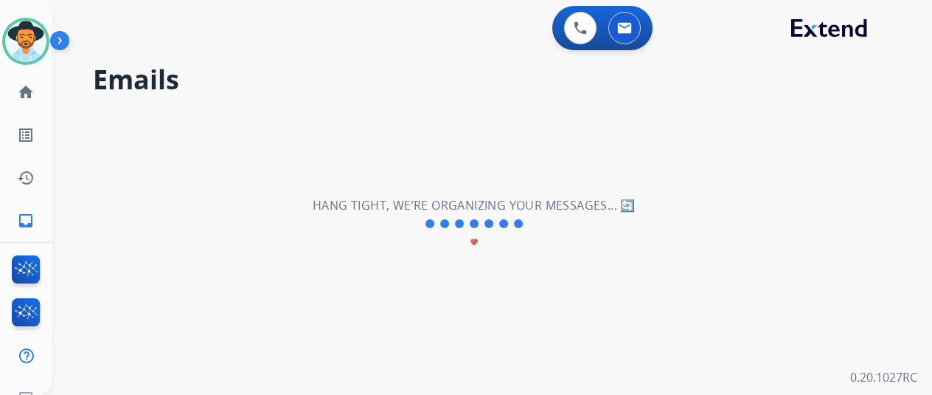
scroll to position [0, 0]
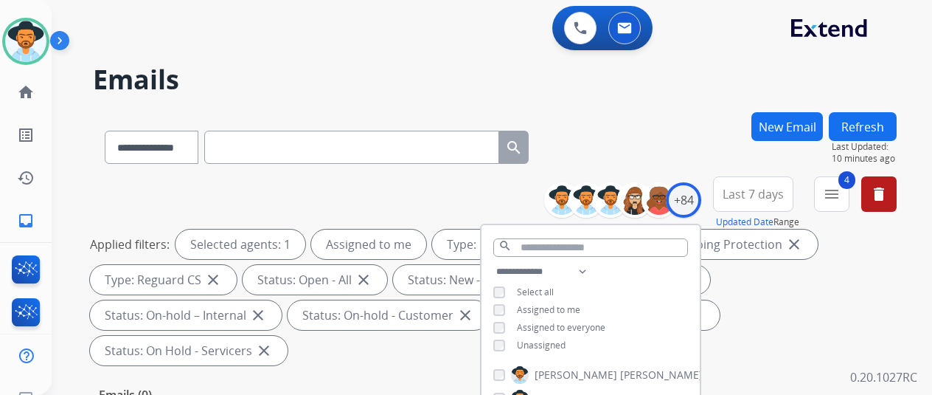
click at [870, 324] on div "Applied filters: Selected agents: 1 Assigned to me Type: Customer Support close…" at bounding box center [492, 297] width 804 height 136
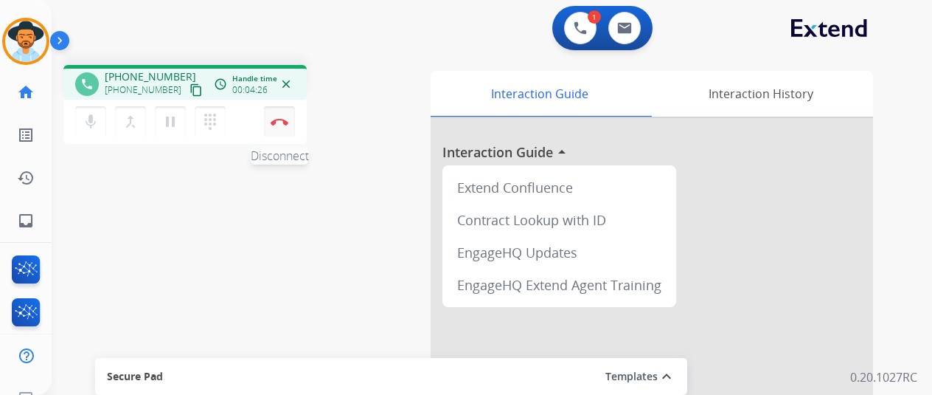
click at [277, 114] on button "Disconnect" at bounding box center [279, 121] width 31 height 31
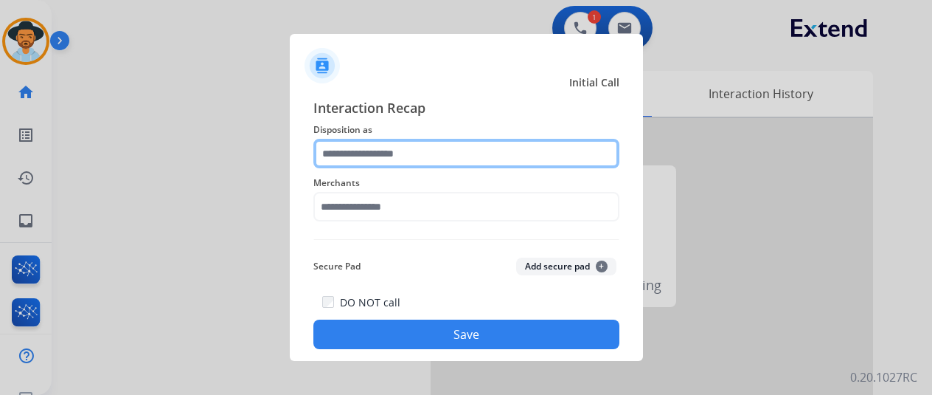
click at [350, 145] on input "text" at bounding box center [466, 154] width 306 height 30
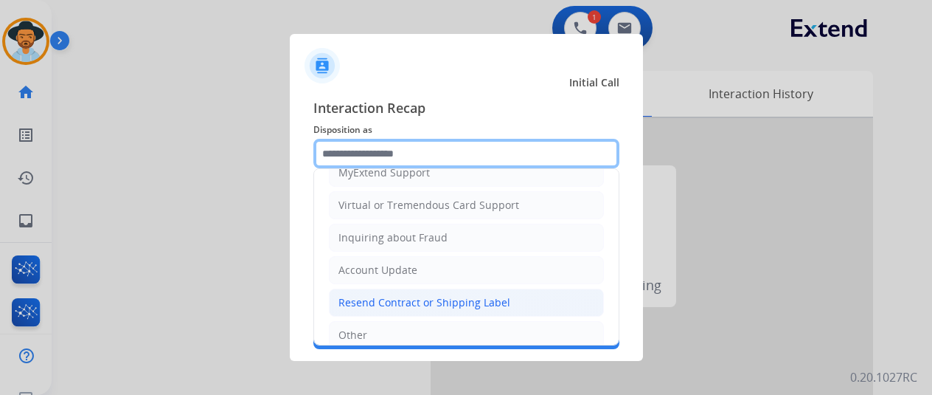
scroll to position [223, 0]
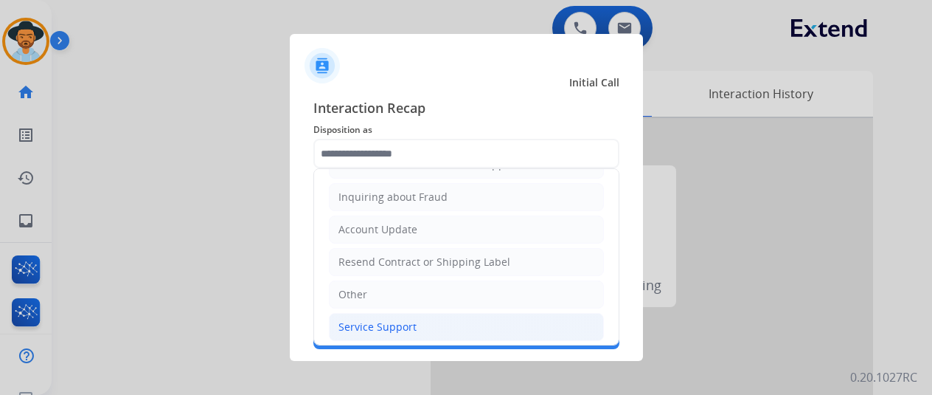
click at [385, 322] on div "Service Support" at bounding box center [378, 326] width 78 height 15
type input "**********"
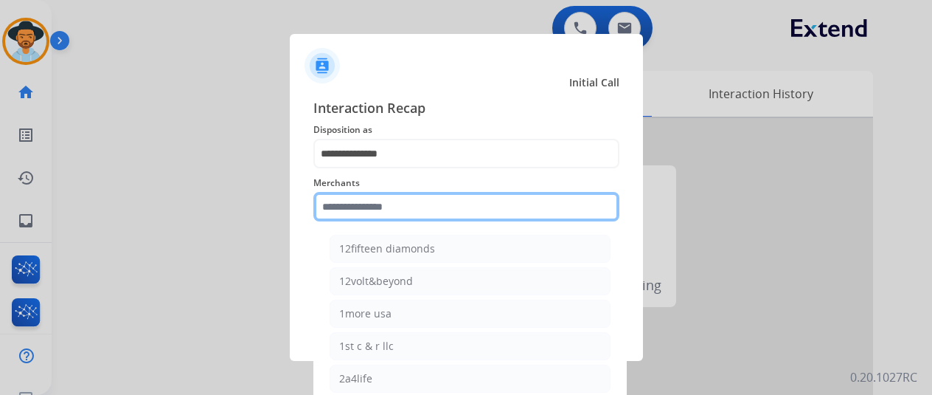
click at [354, 221] on input "text" at bounding box center [466, 207] width 306 height 30
click at [353, 208] on input "text" at bounding box center [466, 207] width 306 height 30
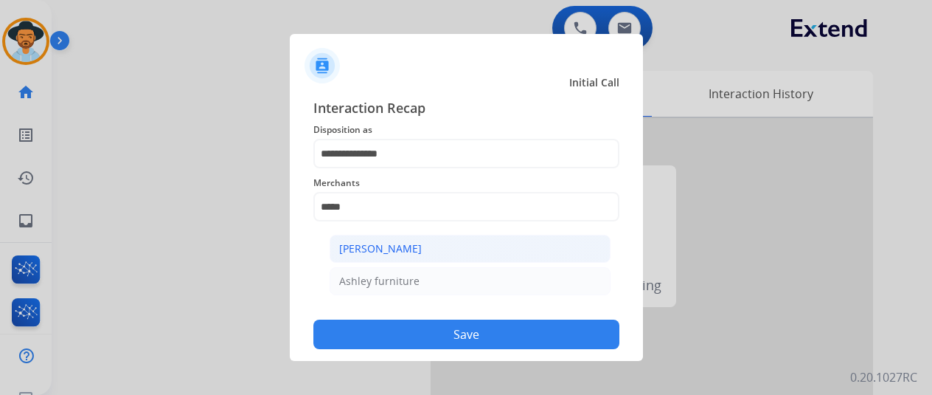
click at [373, 253] on div "[PERSON_NAME]" at bounding box center [380, 248] width 83 height 15
type input "**********"
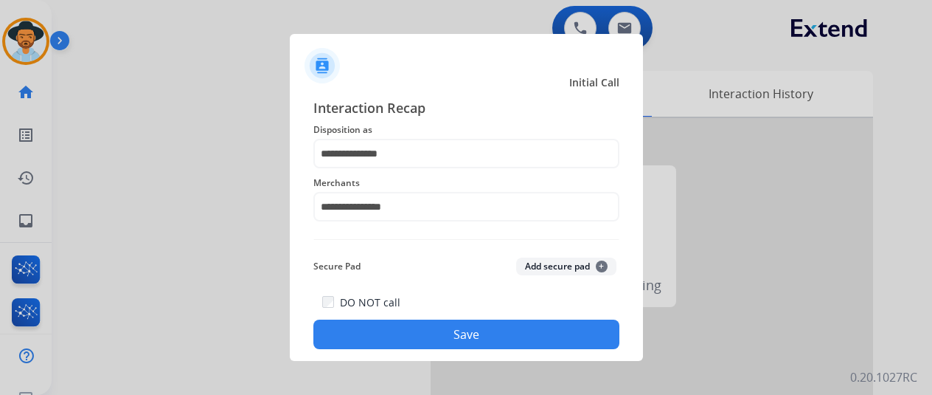
click at [441, 333] on button "Save" at bounding box center [466, 334] width 306 height 30
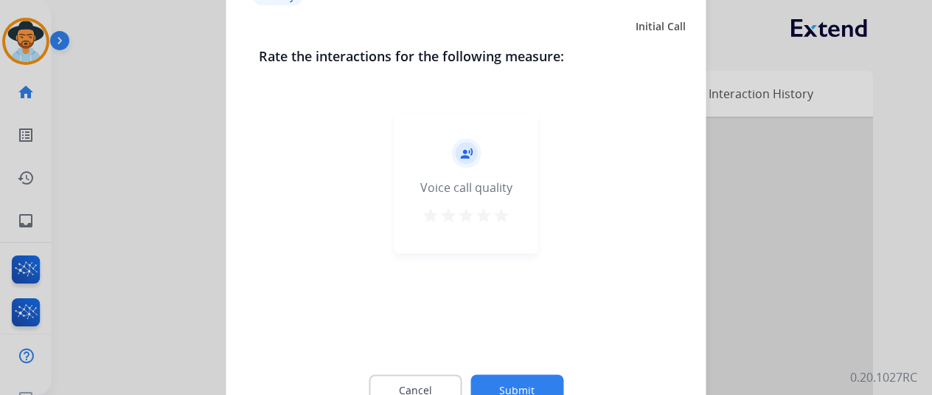
click at [511, 382] on button "Submit" at bounding box center [517, 389] width 93 height 31
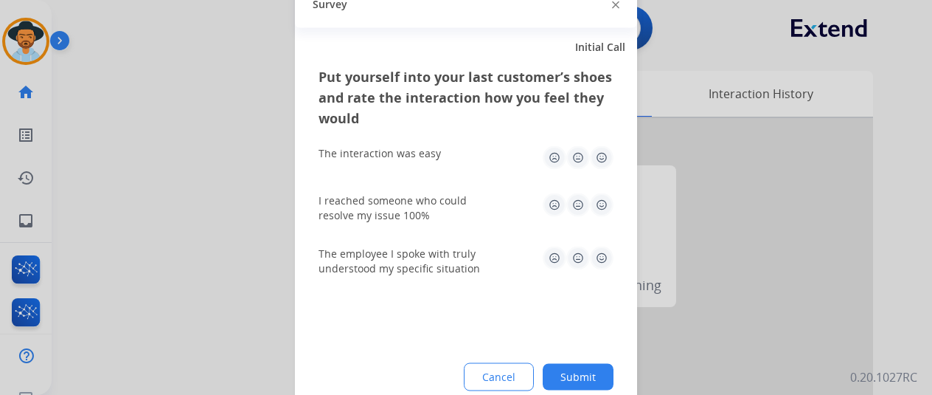
click at [584, 386] on button "Submit" at bounding box center [578, 376] width 71 height 27
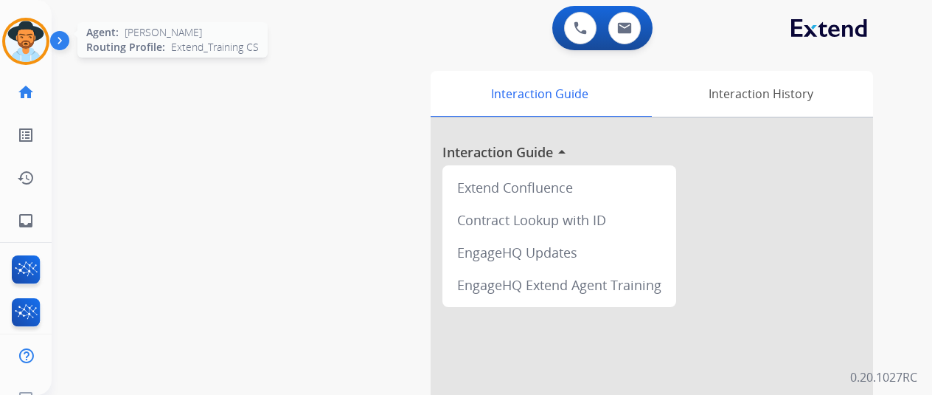
click at [34, 29] on img at bounding box center [25, 41] width 41 height 41
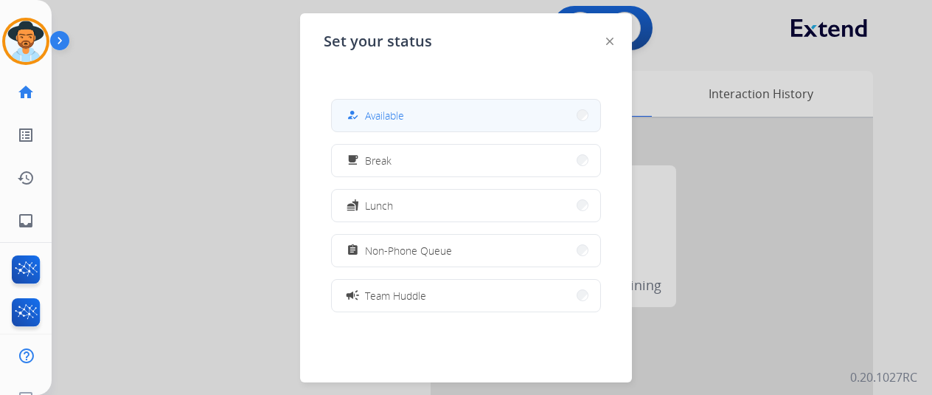
click at [442, 114] on button "how_to_reg Available" at bounding box center [466, 116] width 268 height 32
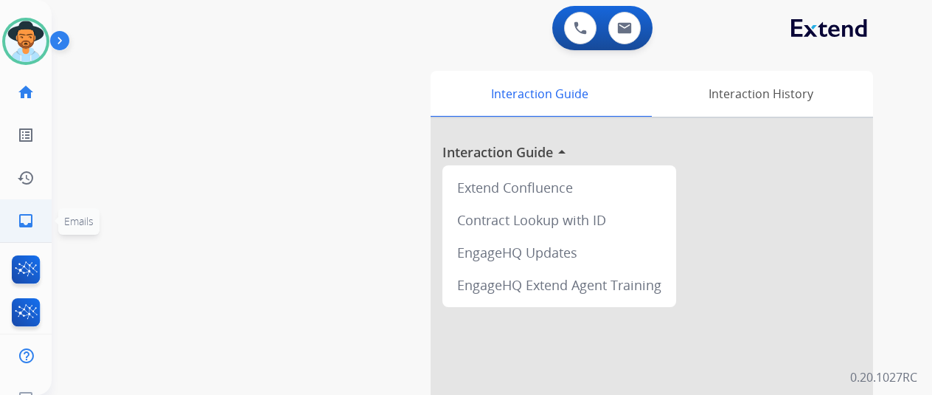
click at [24, 222] on mat-icon "inbox" at bounding box center [26, 221] width 18 height 18
select select "**********"
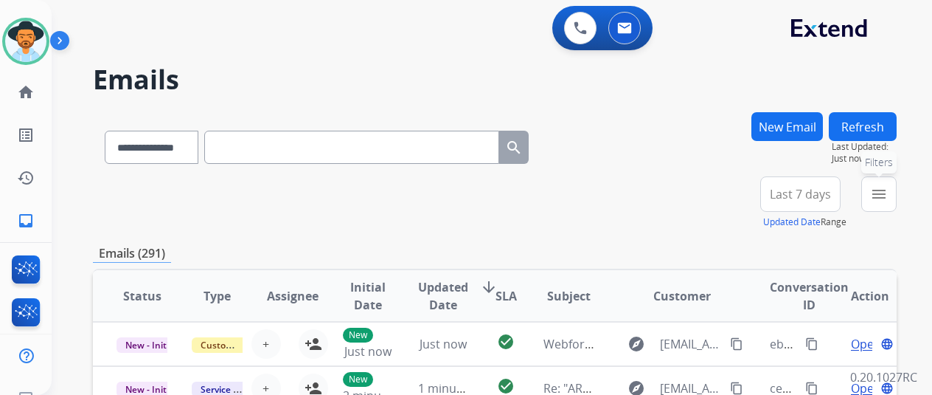
click at [888, 193] on mat-icon "menu" at bounding box center [879, 194] width 18 height 18
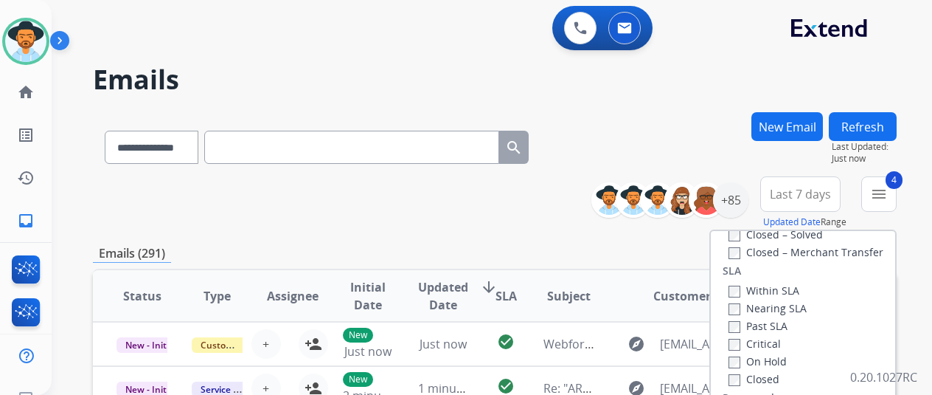
scroll to position [295, 0]
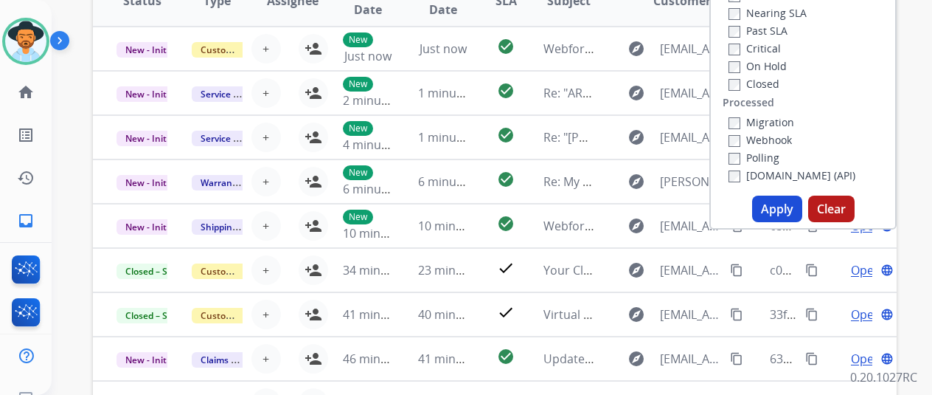
click at [786, 210] on button "Apply" at bounding box center [777, 208] width 50 height 27
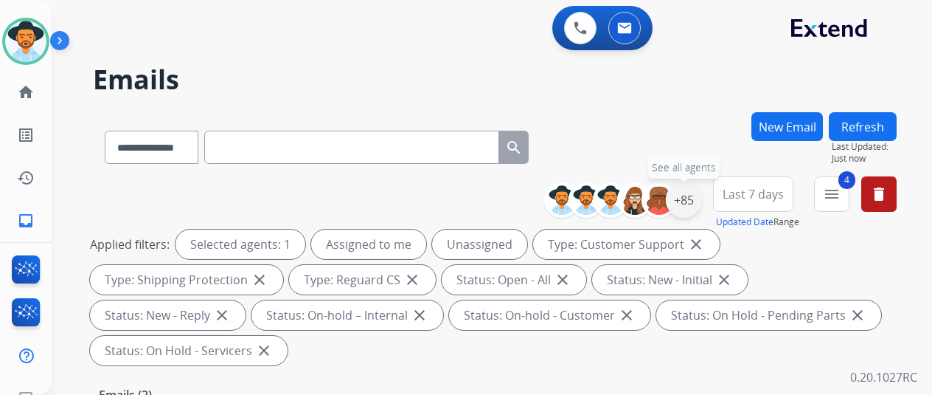
click at [701, 200] on div "+85" at bounding box center [683, 199] width 35 height 35
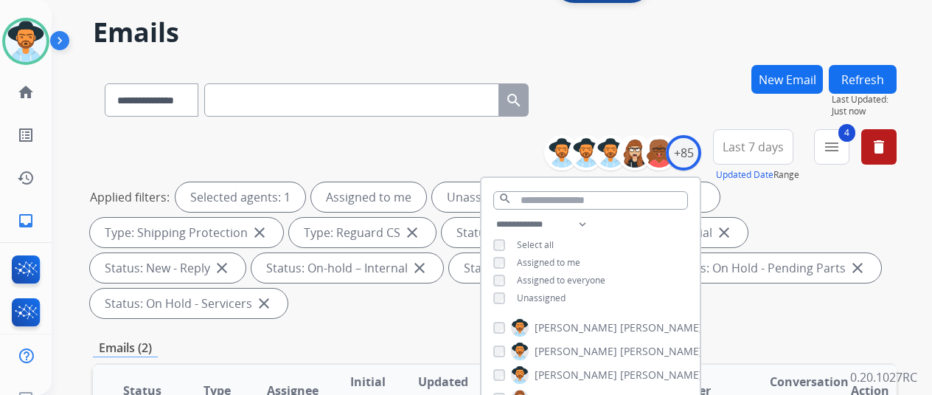
scroll to position [148, 0]
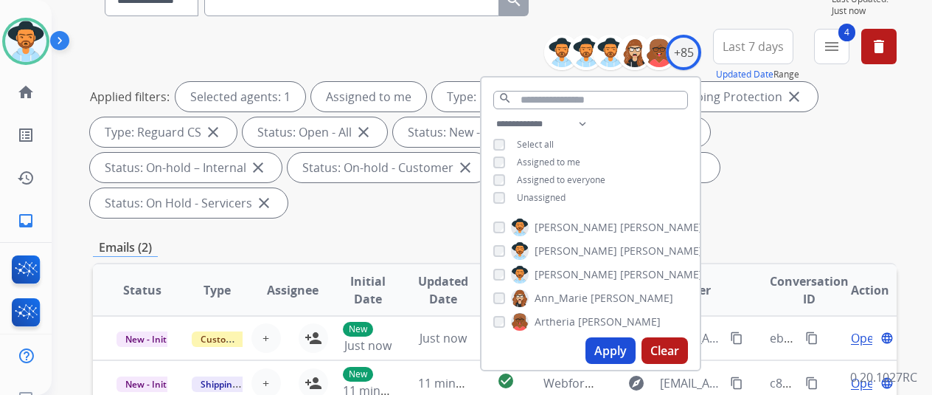
click at [617, 346] on button "Apply" at bounding box center [611, 350] width 50 height 27
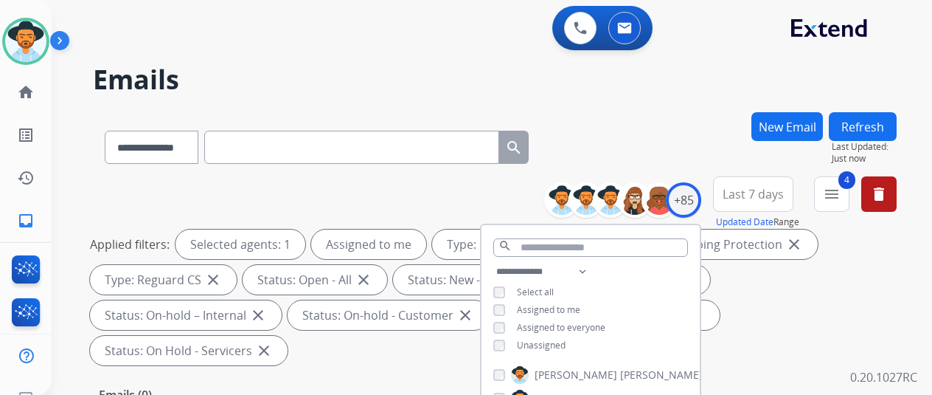
click at [637, 132] on div "**********" at bounding box center [495, 144] width 804 height 64
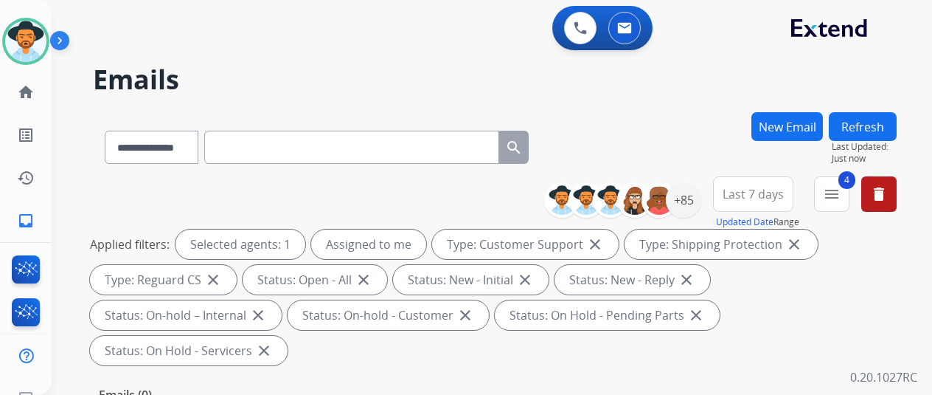
scroll to position [74, 0]
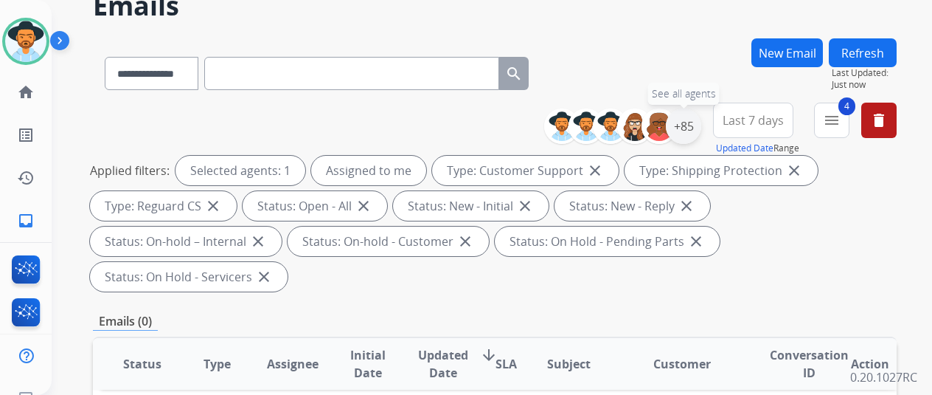
click at [701, 127] on div "+85" at bounding box center [683, 125] width 35 height 35
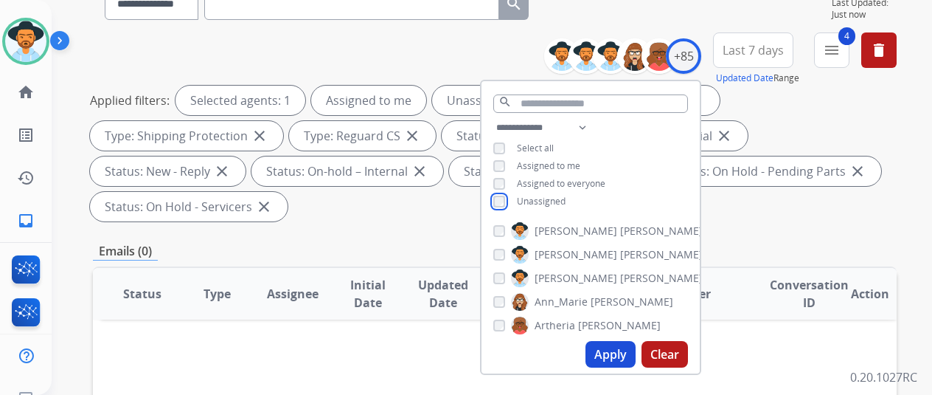
scroll to position [295, 0]
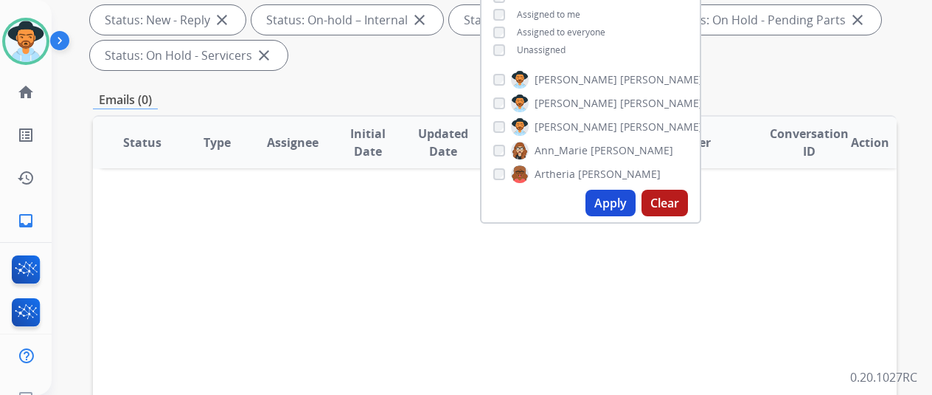
click at [625, 202] on button "Apply" at bounding box center [611, 203] width 50 height 27
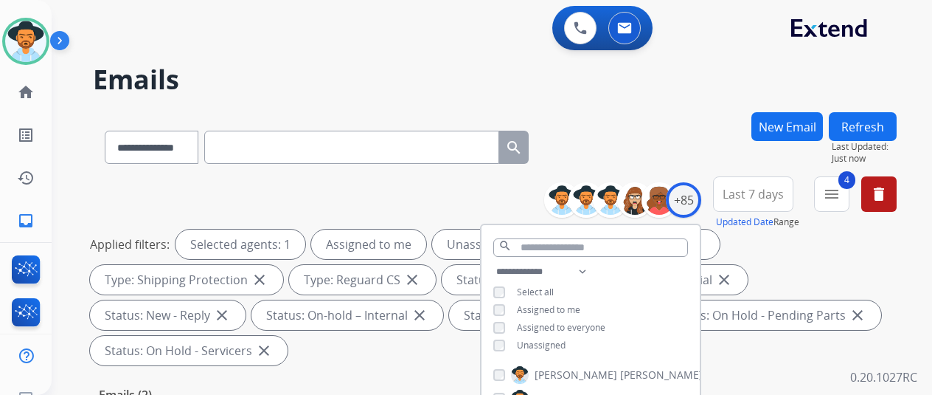
click at [664, 128] on div "**********" at bounding box center [495, 144] width 804 height 64
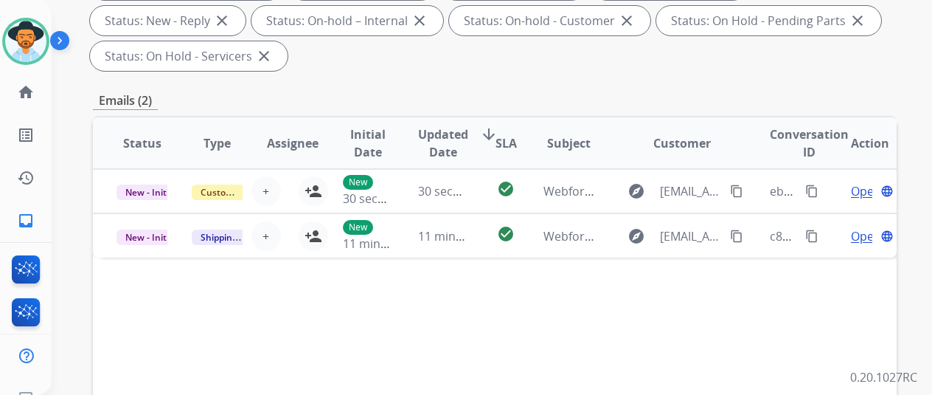
scroll to position [295, 0]
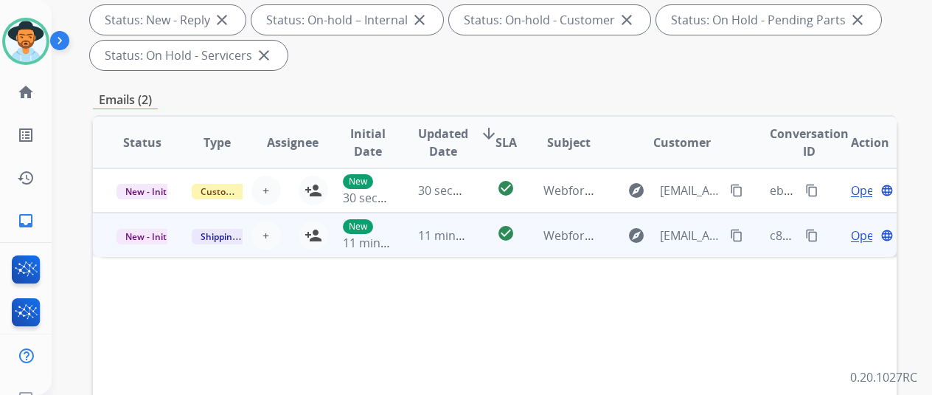
click at [854, 238] on span "Open" at bounding box center [866, 235] width 30 height 18
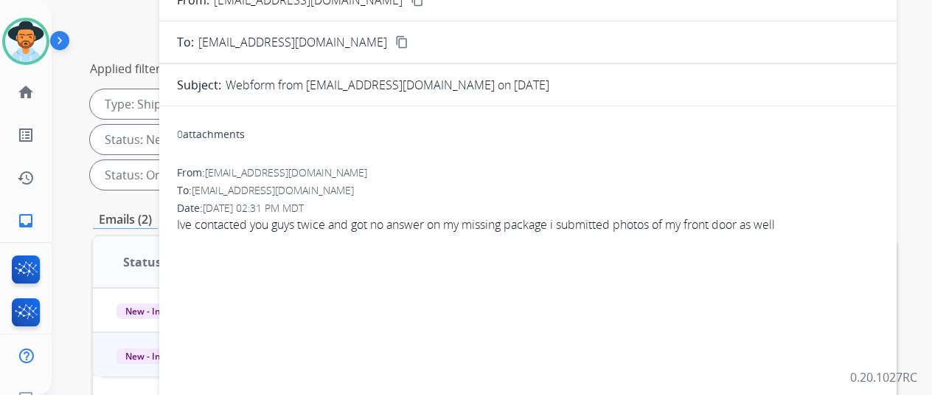
scroll to position [74, 0]
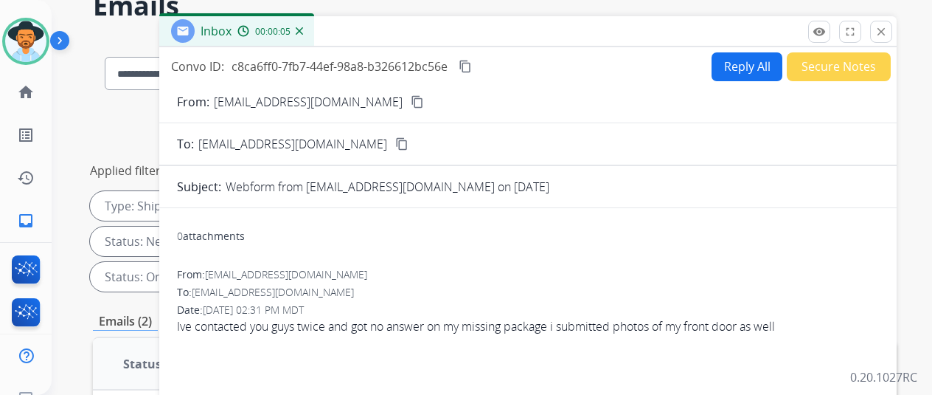
click at [411, 101] on mat-icon "content_copy" at bounding box center [417, 101] width 13 height 13
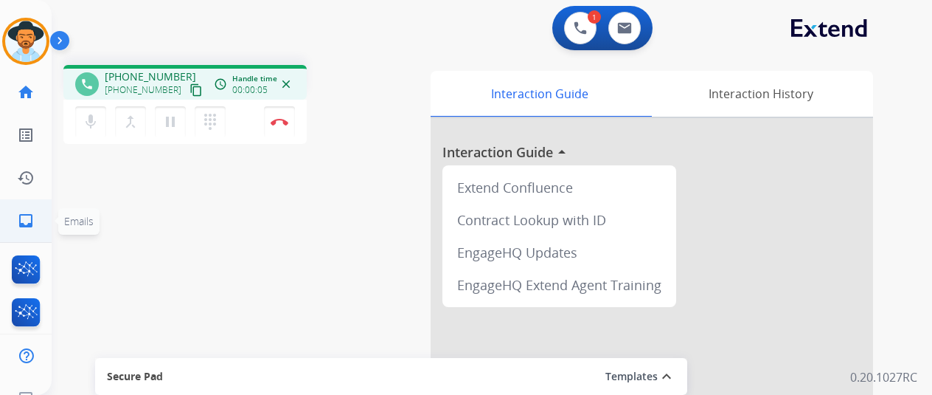
click at [15, 221] on link "inbox Emails" at bounding box center [25, 220] width 41 height 41
select select "**********"
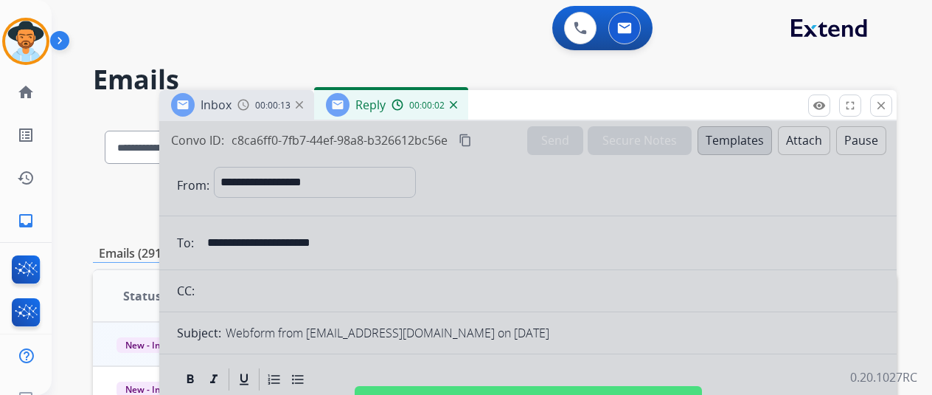
click at [457, 105] on img at bounding box center [453, 104] width 7 height 7
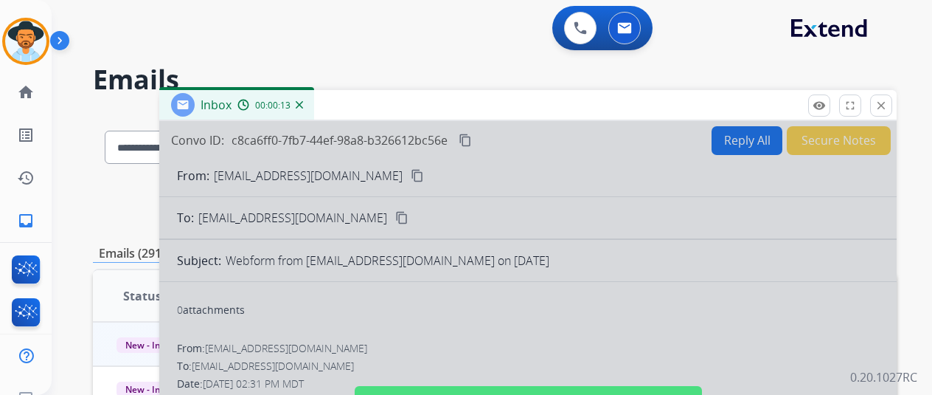
click at [303, 103] on img at bounding box center [299, 104] width 7 height 7
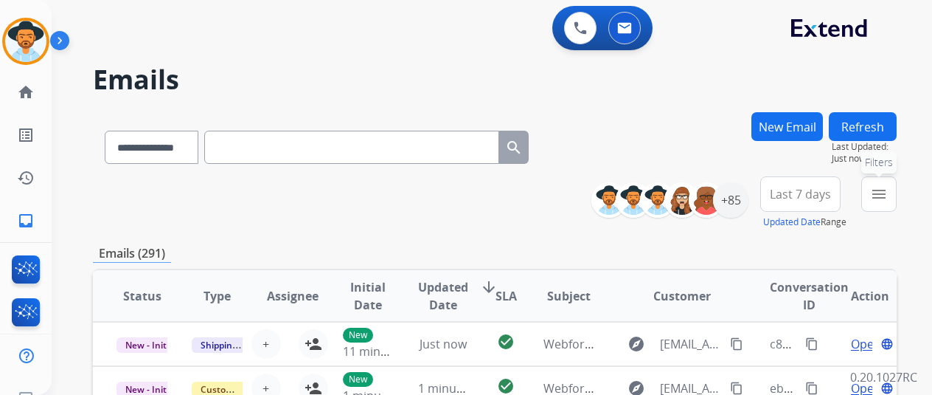
click at [888, 201] on mat-icon "menu" at bounding box center [879, 194] width 18 height 18
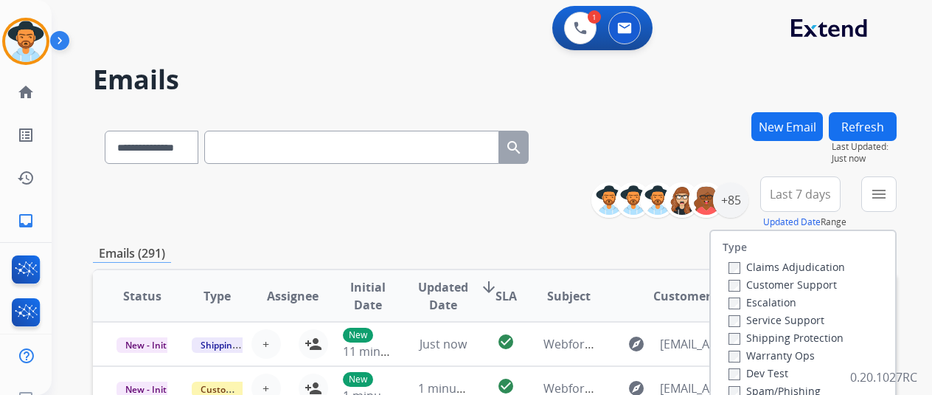
click at [676, 101] on div "**********" at bounding box center [474, 250] width 845 height 395
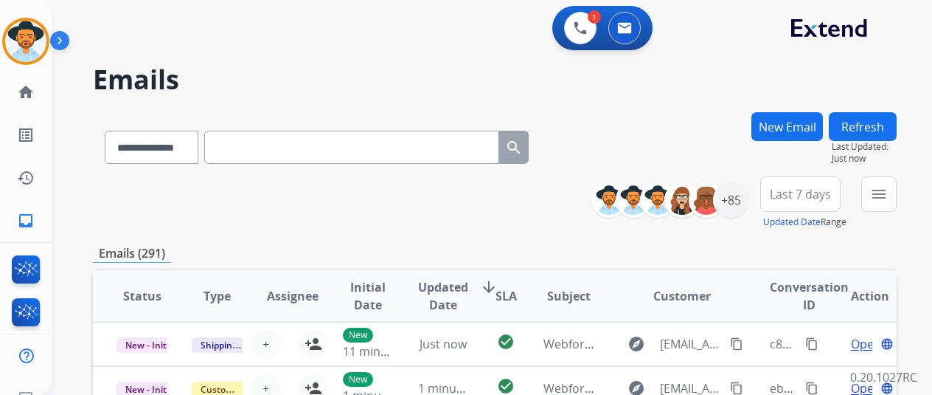
scroll to position [1, 0]
click at [888, 191] on mat-icon "menu" at bounding box center [879, 194] width 18 height 18
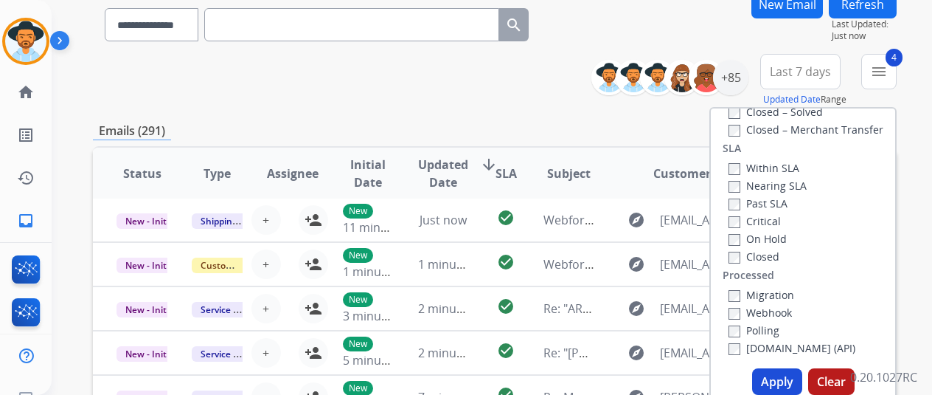
scroll to position [221, 0]
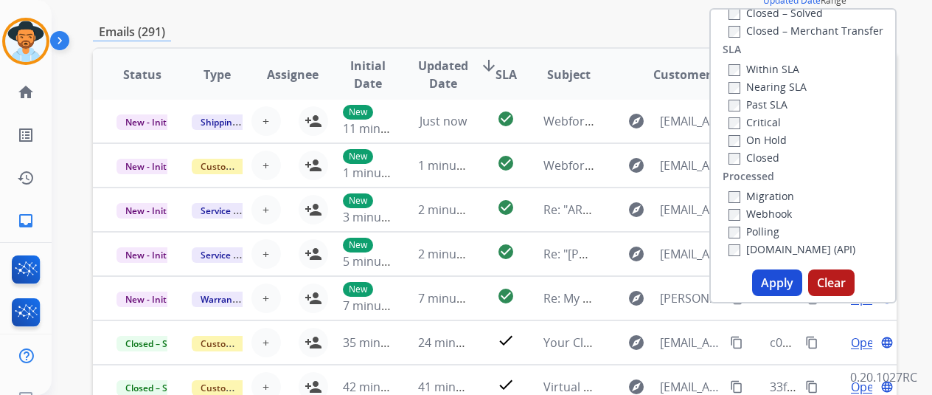
click at [777, 283] on button "Apply" at bounding box center [777, 282] width 50 height 27
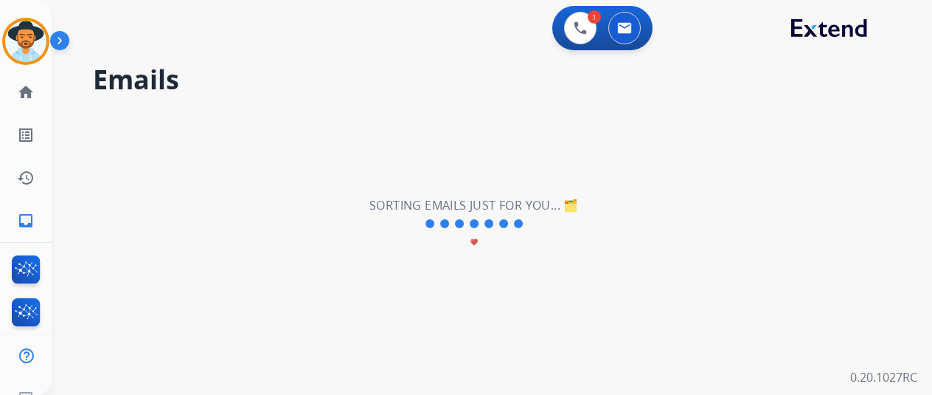
scroll to position [0, 0]
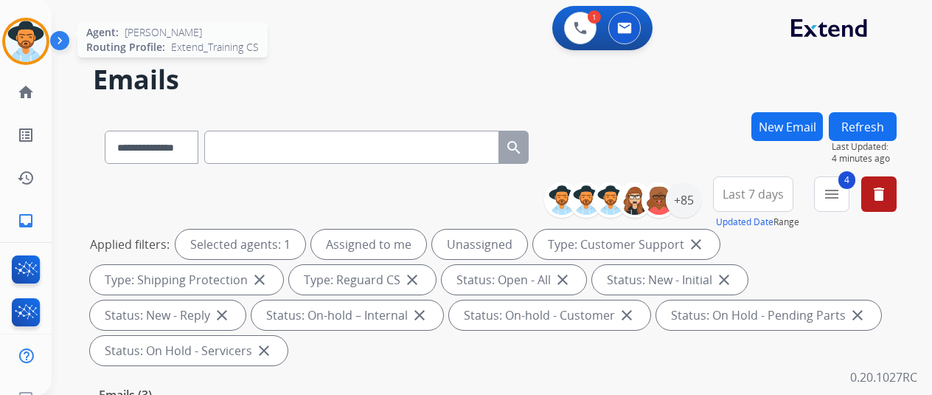
click at [27, 38] on img at bounding box center [25, 41] width 41 height 41
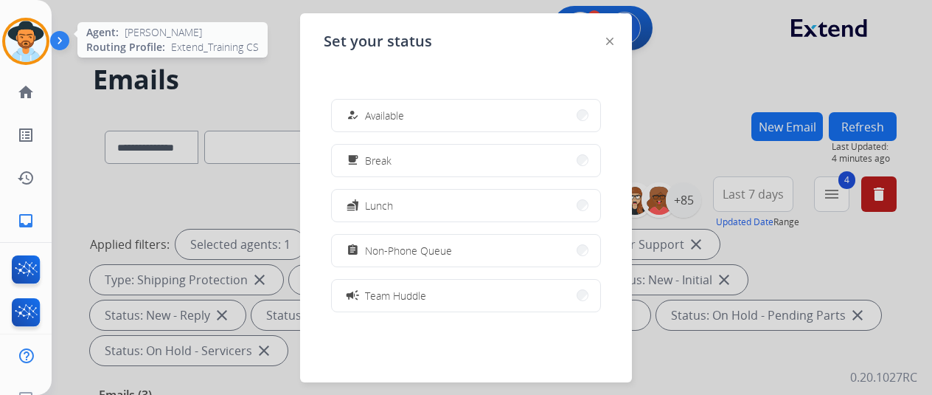
click at [28, 25] on img at bounding box center [25, 41] width 41 height 41
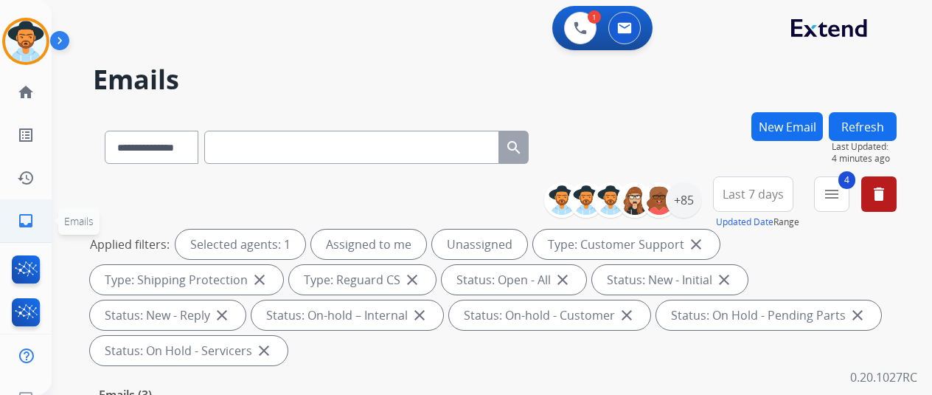
click at [27, 216] on mat-icon "inbox" at bounding box center [26, 221] width 18 height 18
click at [27, 89] on mat-icon "home" at bounding box center [26, 92] width 18 height 18
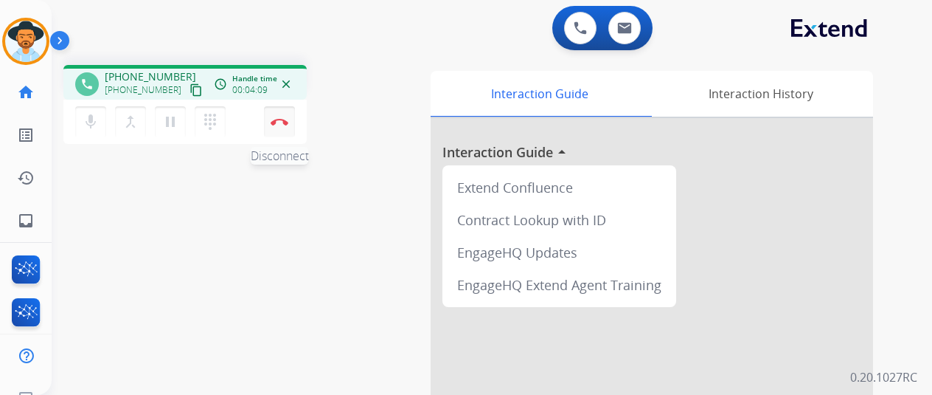
click at [287, 112] on button "Disconnect" at bounding box center [279, 121] width 31 height 31
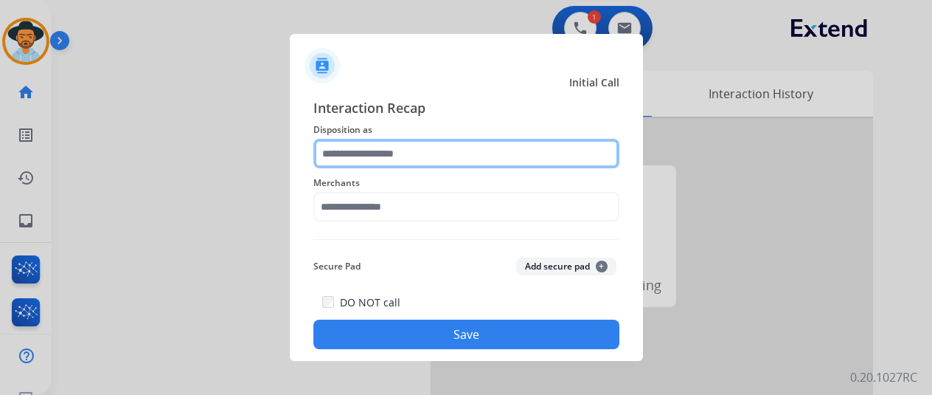
click at [362, 160] on input "text" at bounding box center [466, 154] width 306 height 30
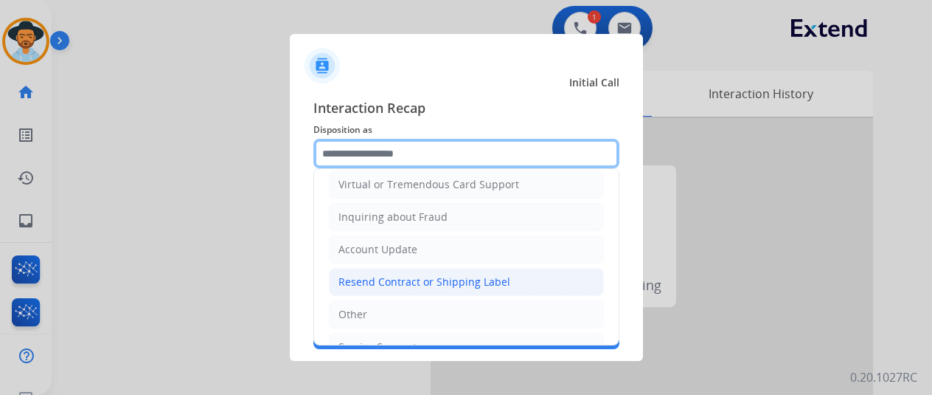
scroll to position [223, 0]
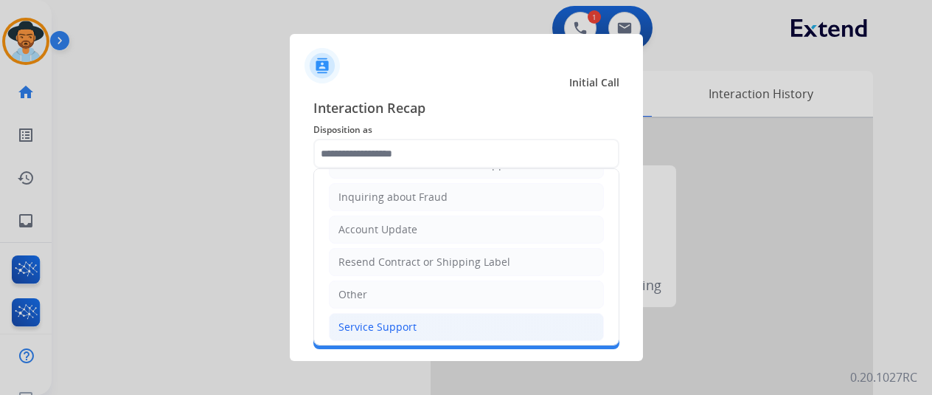
click at [356, 320] on div "Service Support" at bounding box center [378, 326] width 78 height 15
type input "**********"
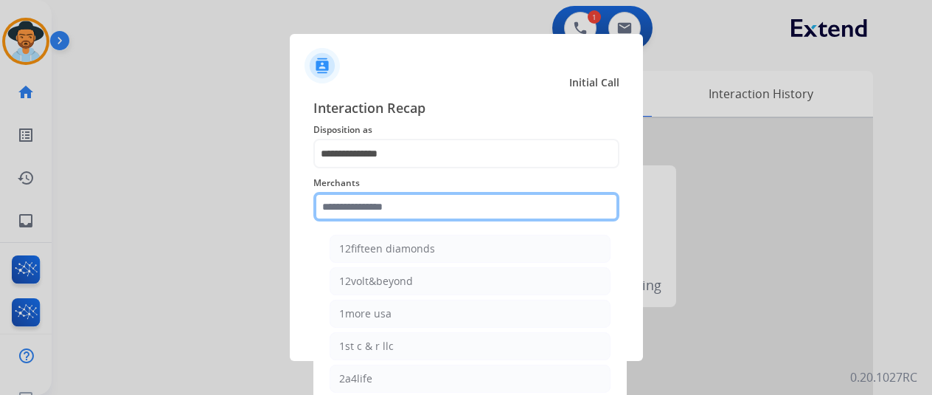
click at [357, 207] on input "text" at bounding box center [466, 207] width 306 height 30
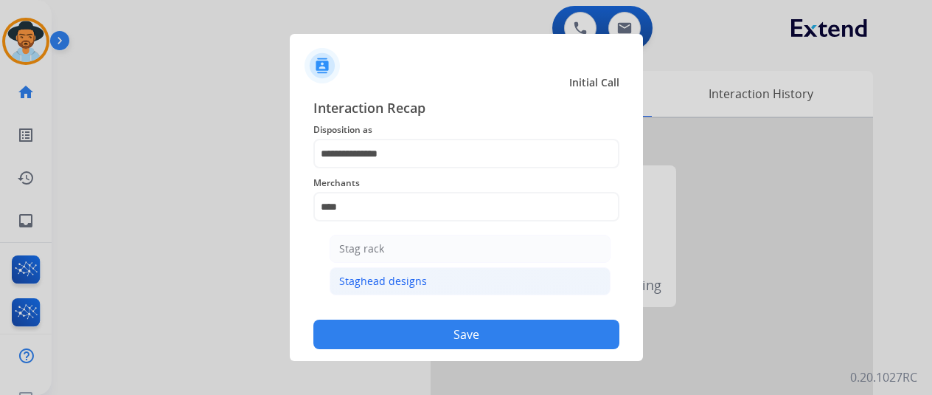
click at [373, 274] on div "Staghead designs" at bounding box center [383, 281] width 88 height 15
type input "**********"
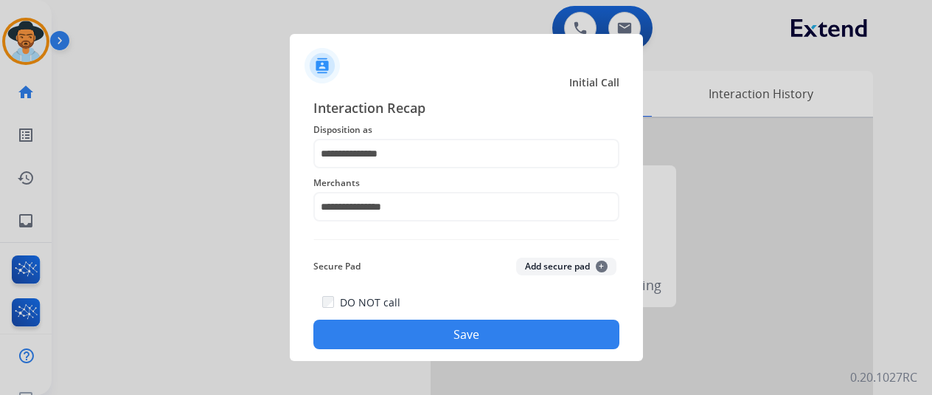
click at [488, 336] on button "Save" at bounding box center [466, 334] width 306 height 30
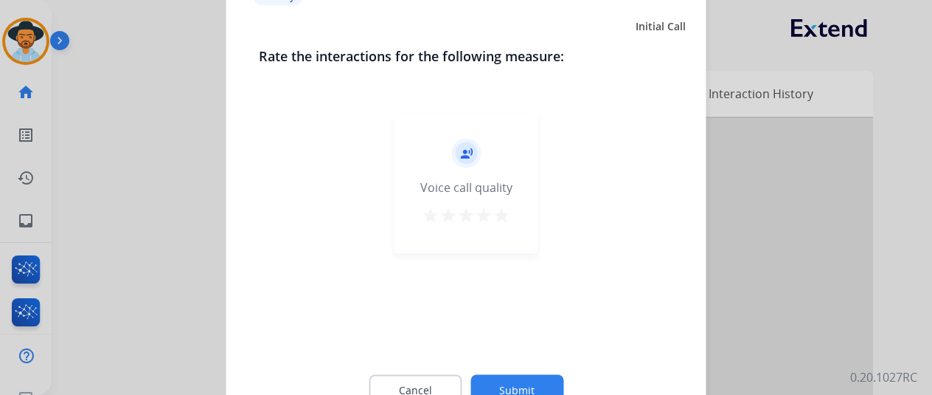
click at [505, 377] on button "Submit" at bounding box center [517, 389] width 93 height 31
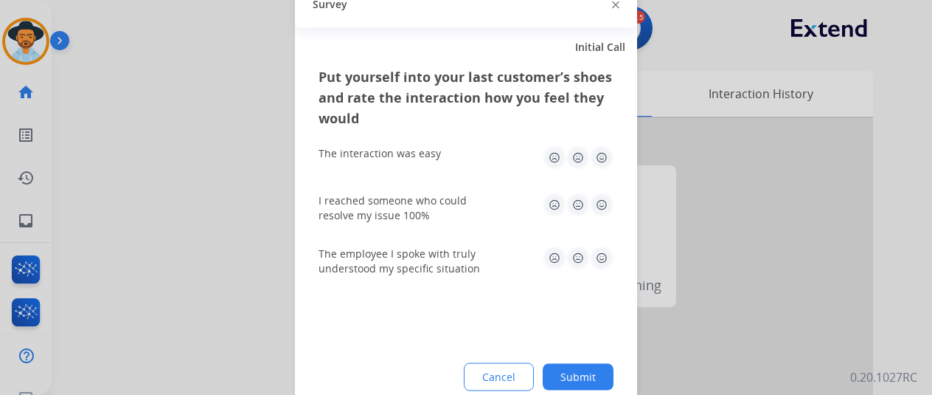
click at [575, 371] on button "Submit" at bounding box center [578, 376] width 71 height 27
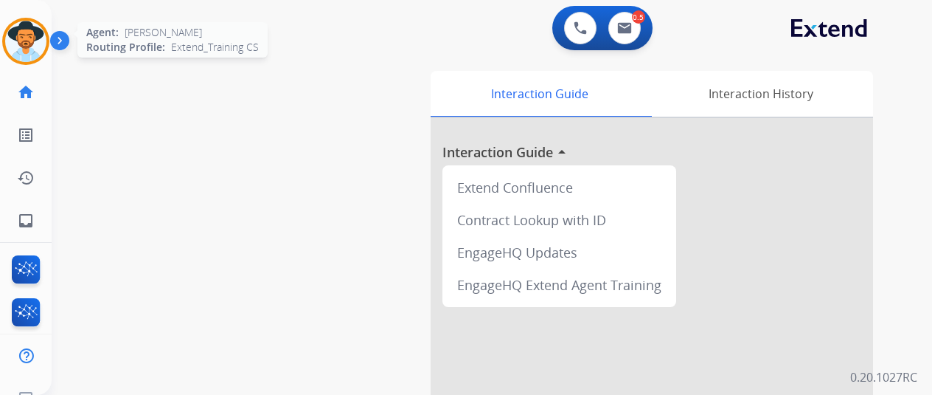
click at [32, 41] on img at bounding box center [25, 41] width 41 height 41
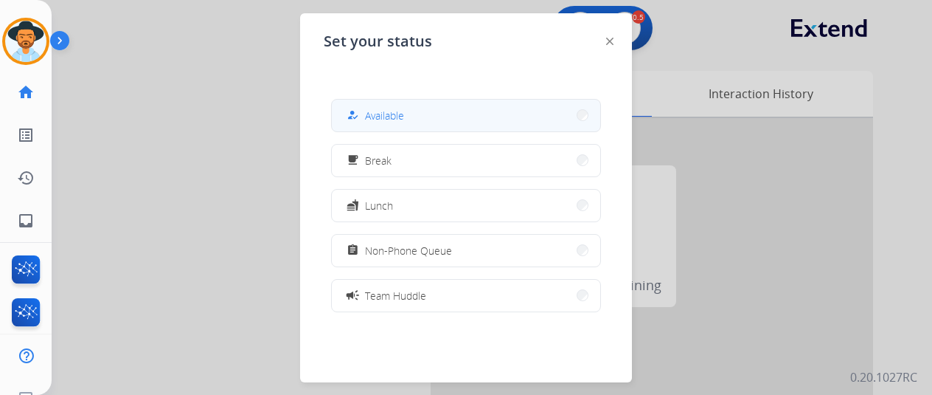
click at [383, 108] on span "Available" at bounding box center [384, 115] width 39 height 15
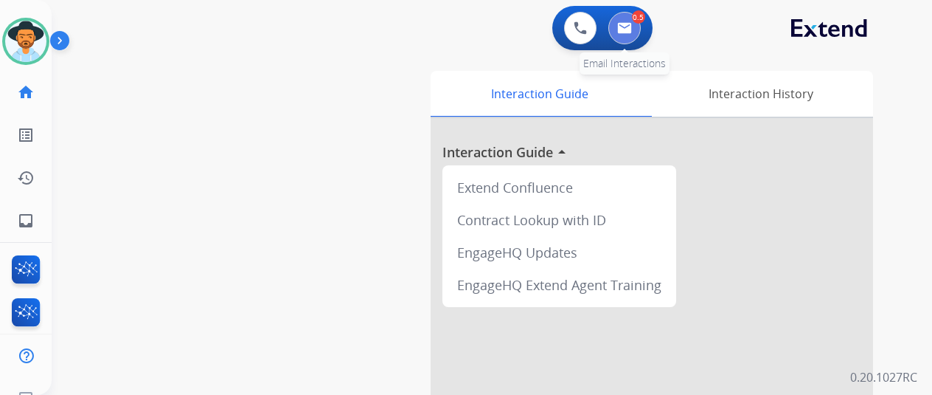
click at [632, 26] on img at bounding box center [624, 28] width 15 height 12
select select "**********"
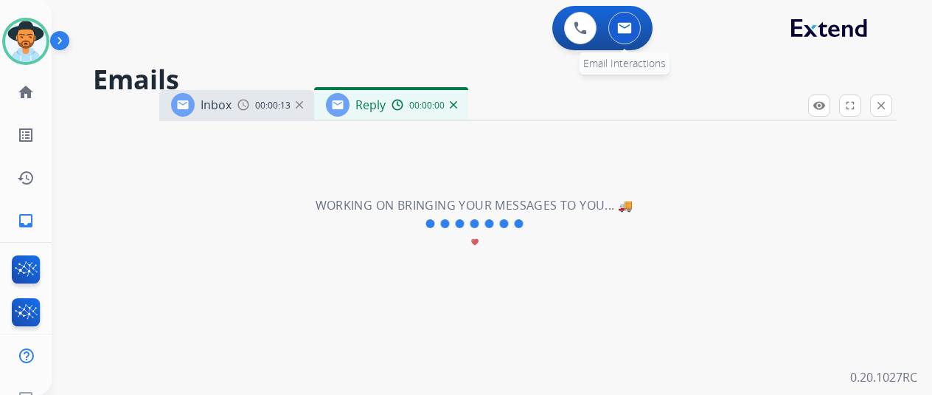
select select "**********"
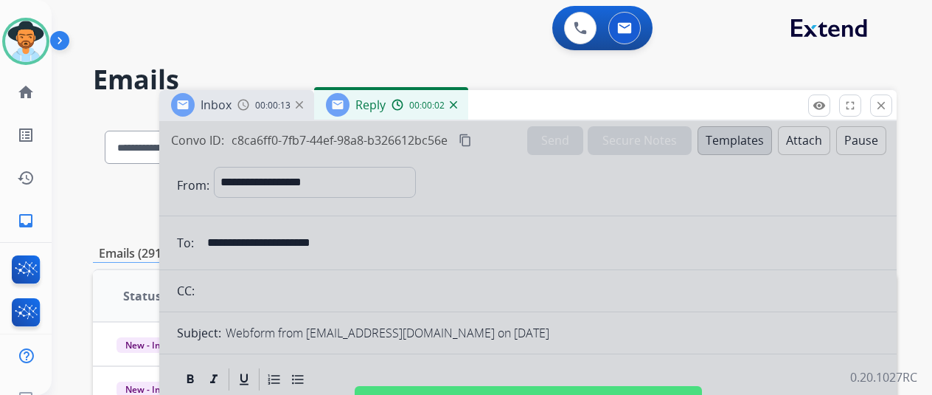
click at [457, 105] on img at bounding box center [453, 104] width 7 height 7
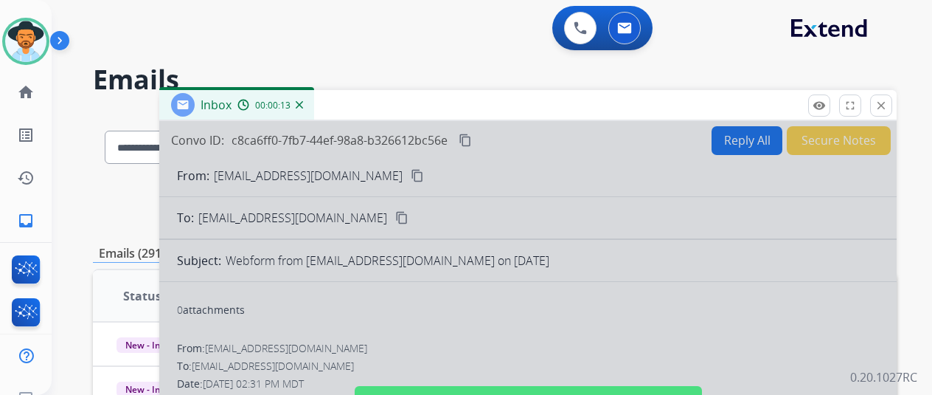
click at [303, 104] on img at bounding box center [299, 104] width 7 height 7
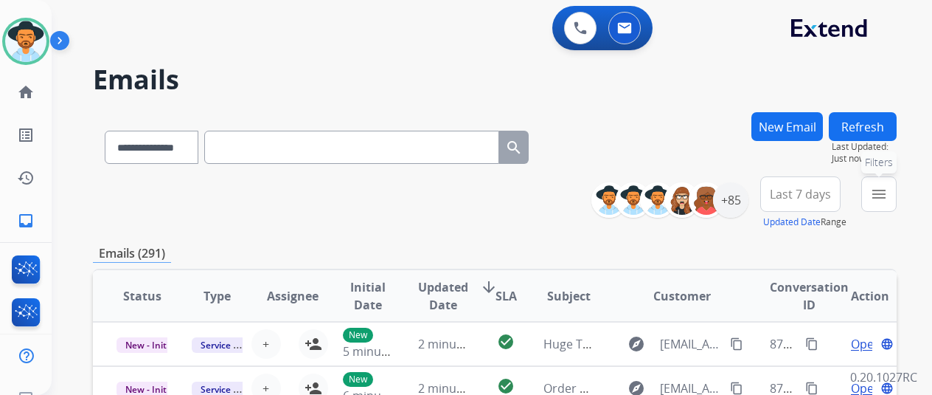
click at [888, 185] on mat-icon "menu" at bounding box center [879, 194] width 18 height 18
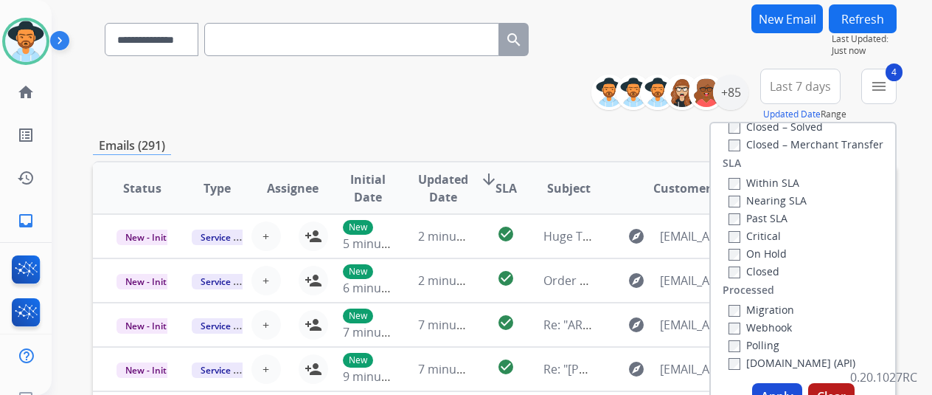
scroll to position [221, 0]
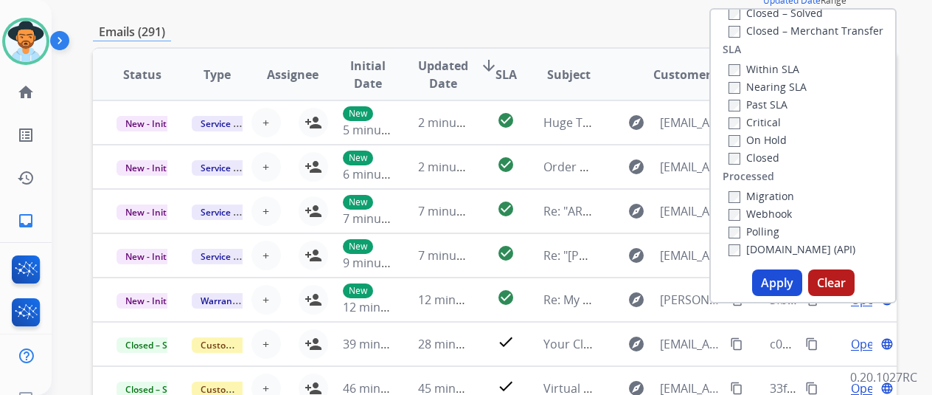
click at [779, 281] on button "Apply" at bounding box center [777, 282] width 50 height 27
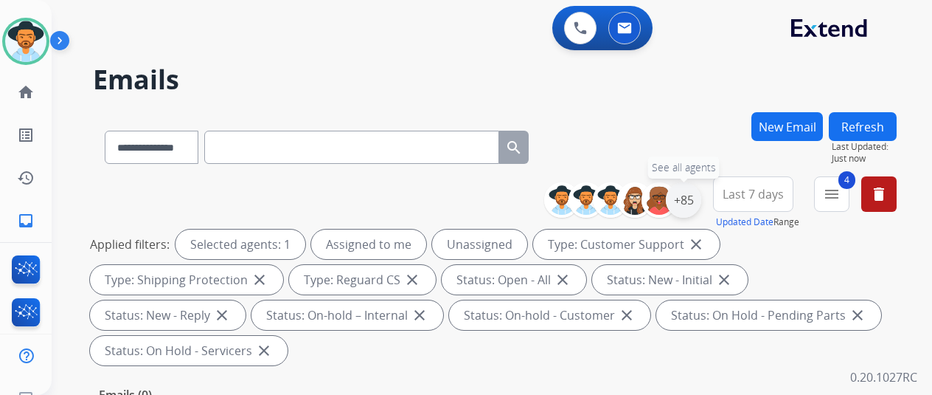
click at [693, 204] on div "+85" at bounding box center [683, 199] width 35 height 35
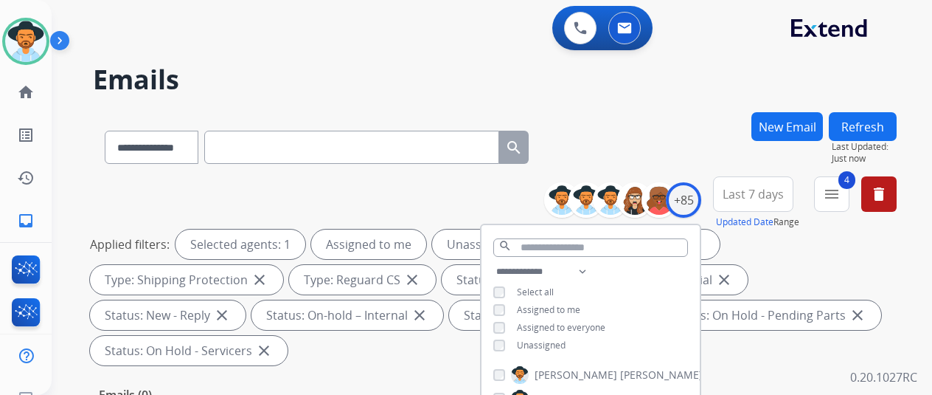
scroll to position [148, 0]
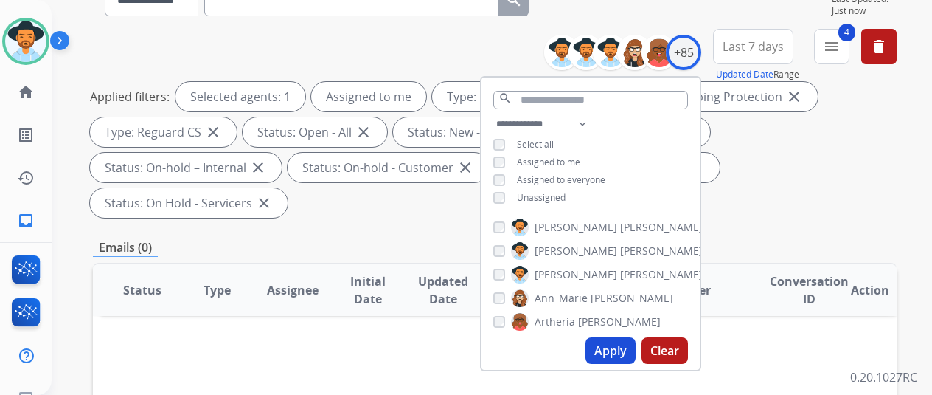
click at [611, 344] on button "Apply" at bounding box center [611, 350] width 50 height 27
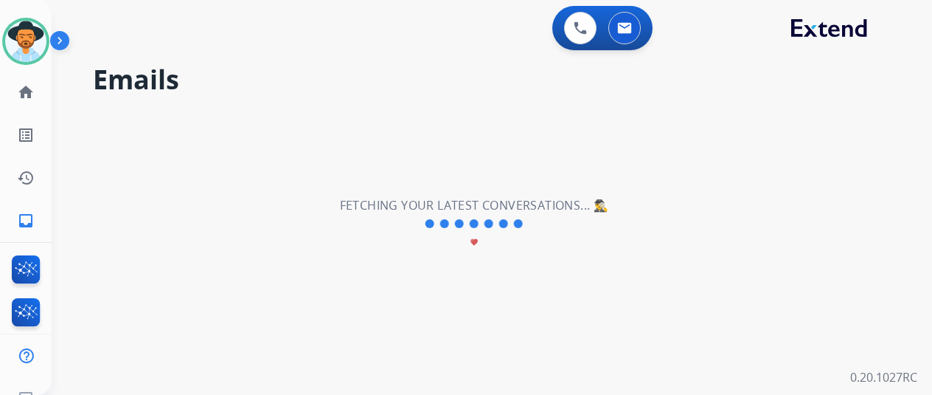
scroll to position [0, 0]
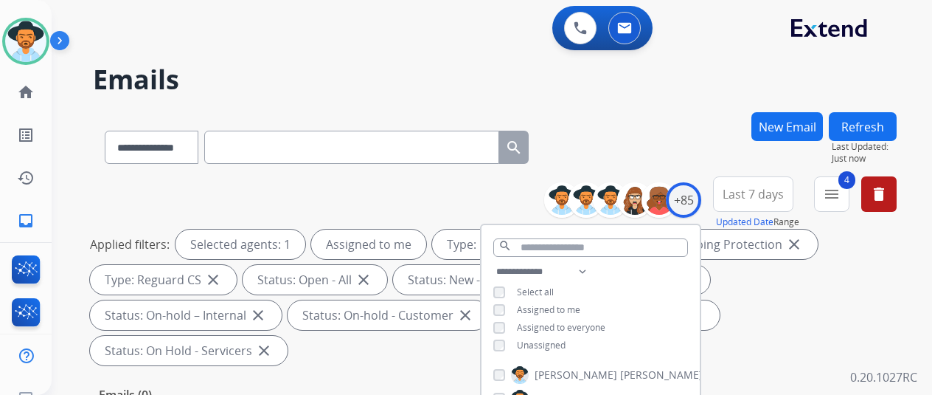
click at [675, 136] on div "**********" at bounding box center [495, 144] width 804 height 64
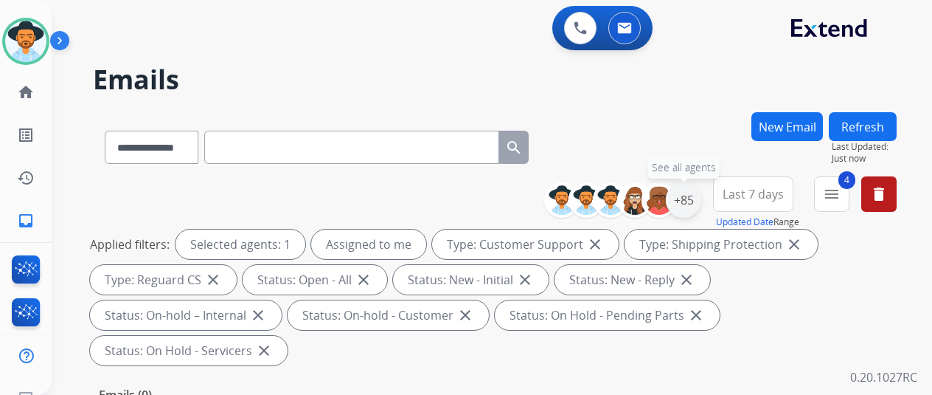
click at [692, 201] on div "+85" at bounding box center [683, 199] width 35 height 35
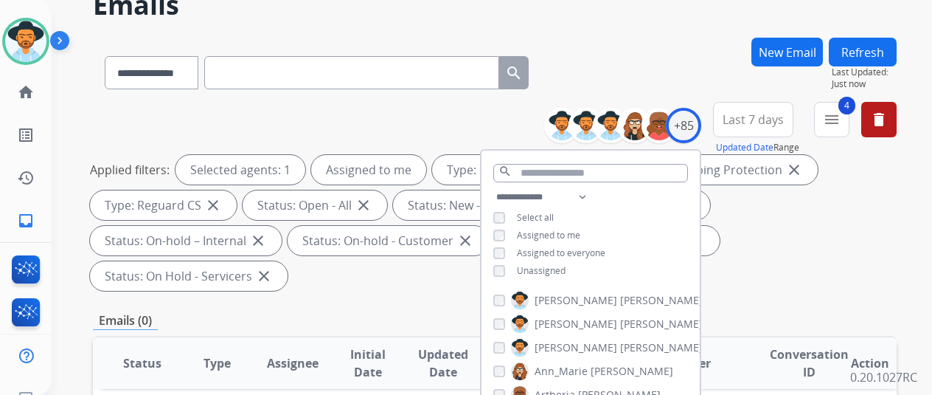
scroll to position [148, 0]
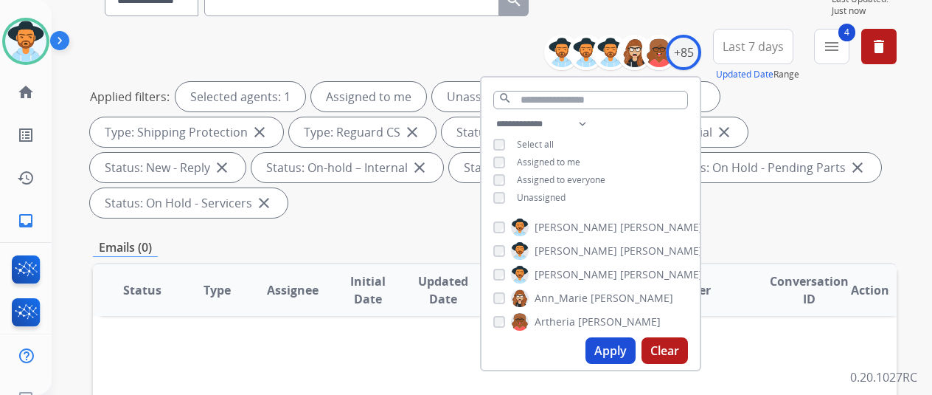
click at [620, 347] on button "Apply" at bounding box center [611, 350] width 50 height 27
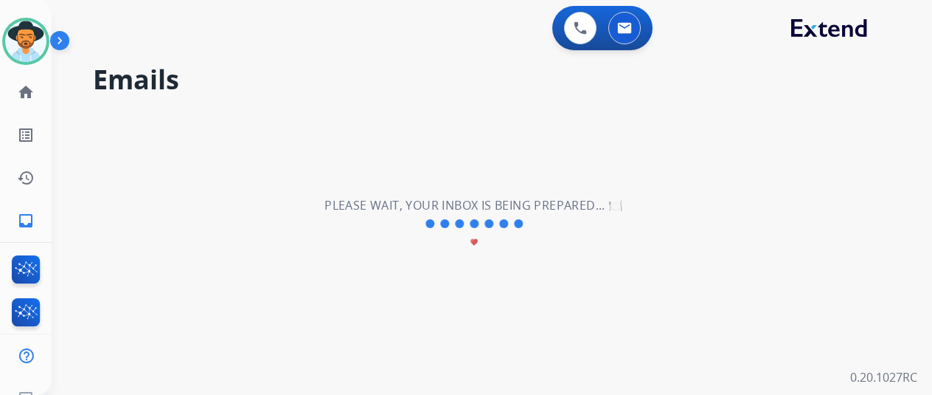
scroll to position [0, 0]
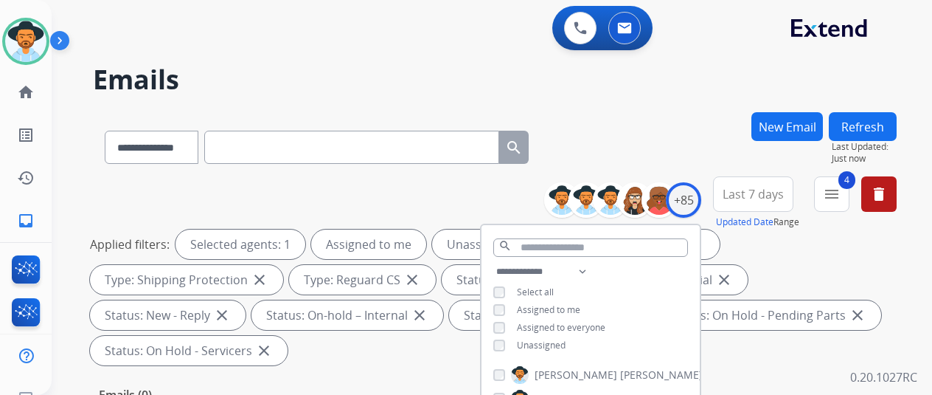
click at [670, 122] on div "**********" at bounding box center [495, 144] width 804 height 64
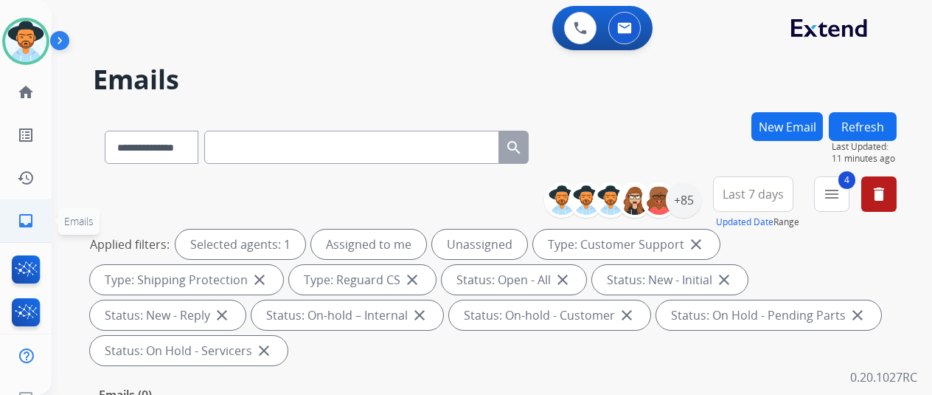
click at [31, 221] on mat-icon "inbox" at bounding box center [26, 221] width 18 height 18
click at [701, 197] on div "+85" at bounding box center [683, 199] width 35 height 35
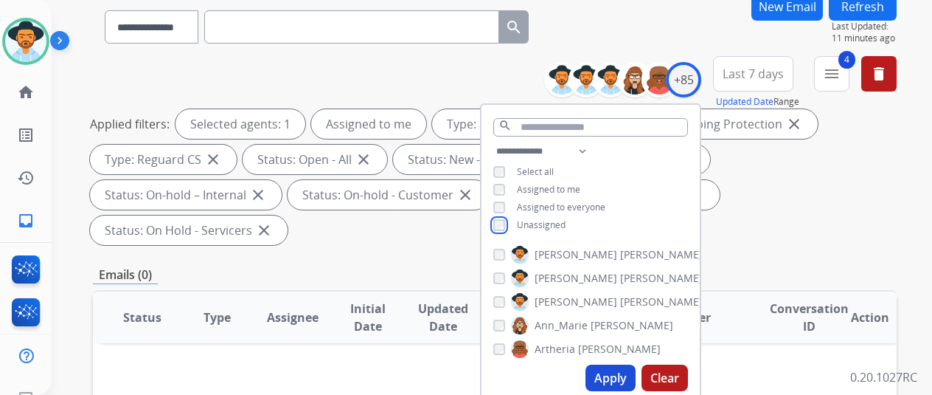
scroll to position [369, 0]
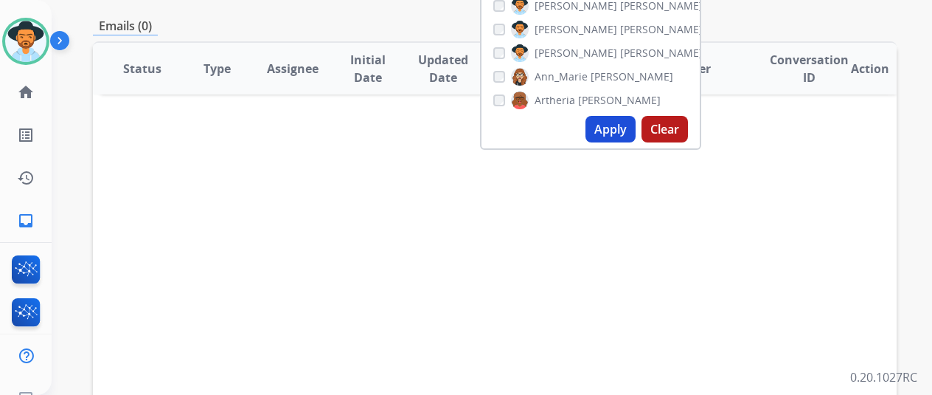
click at [611, 123] on button "Apply" at bounding box center [611, 129] width 50 height 27
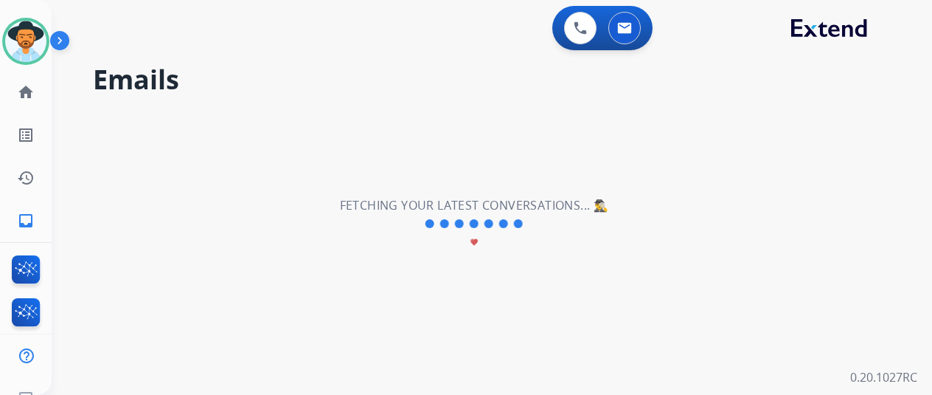
scroll to position [0, 0]
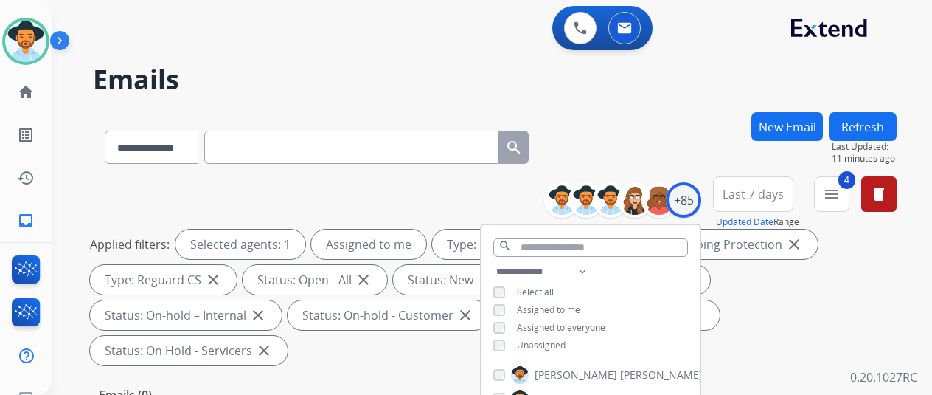
click at [653, 116] on div "**********" at bounding box center [495, 144] width 804 height 64
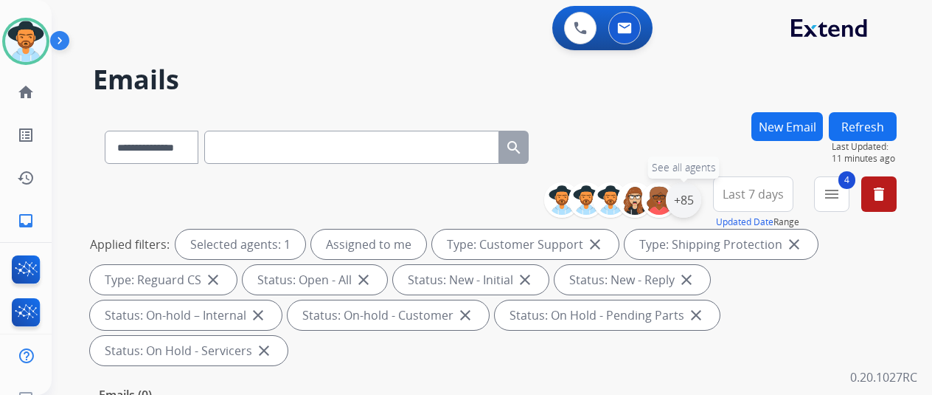
click at [687, 203] on div "+85" at bounding box center [683, 199] width 35 height 35
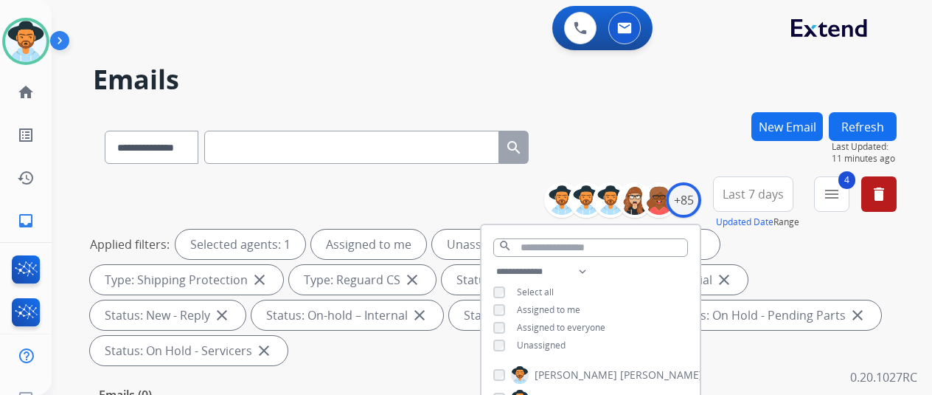
click at [662, 109] on div "**********" at bounding box center [474, 250] width 845 height 395
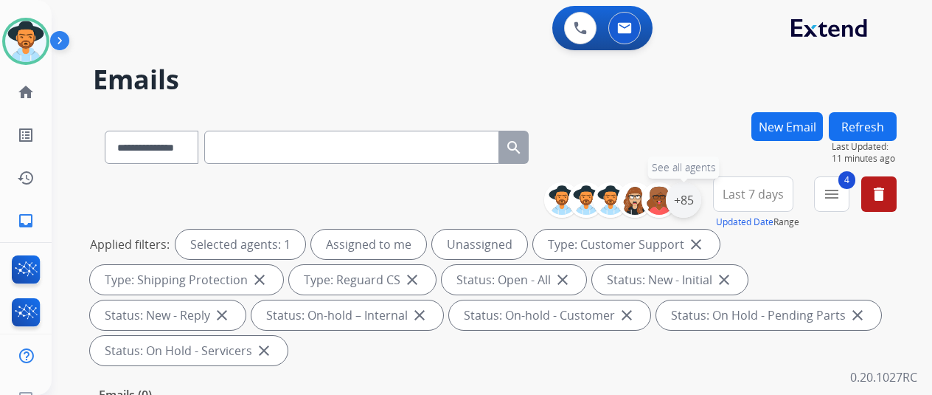
click at [699, 200] on div "+85" at bounding box center [683, 199] width 35 height 35
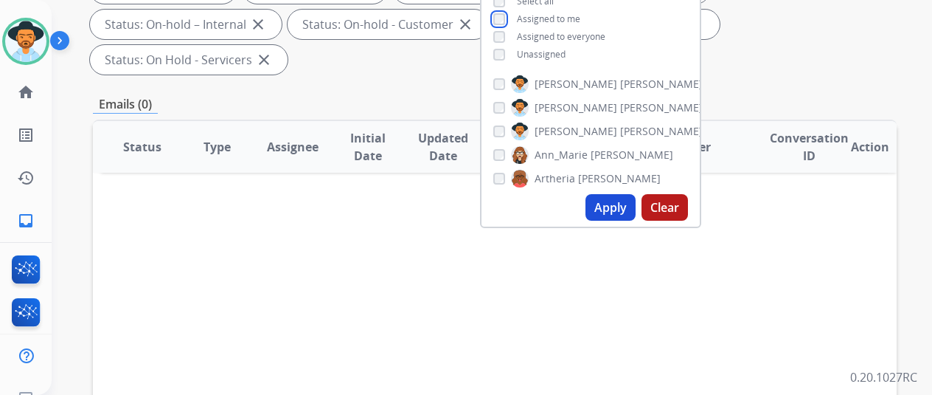
scroll to position [295, 0]
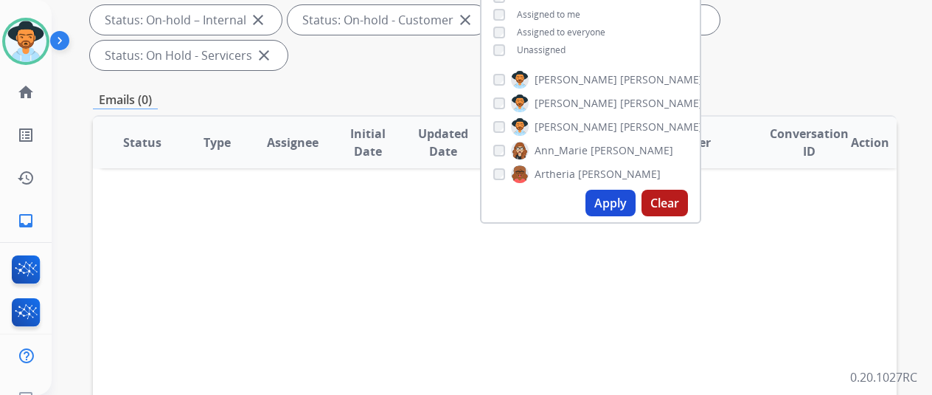
click at [630, 193] on button "Apply" at bounding box center [611, 203] width 50 height 27
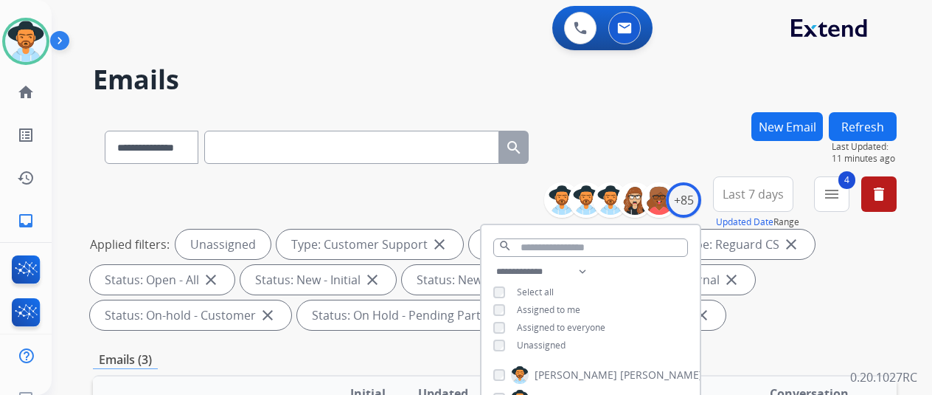
click at [675, 125] on div "**********" at bounding box center [495, 144] width 804 height 64
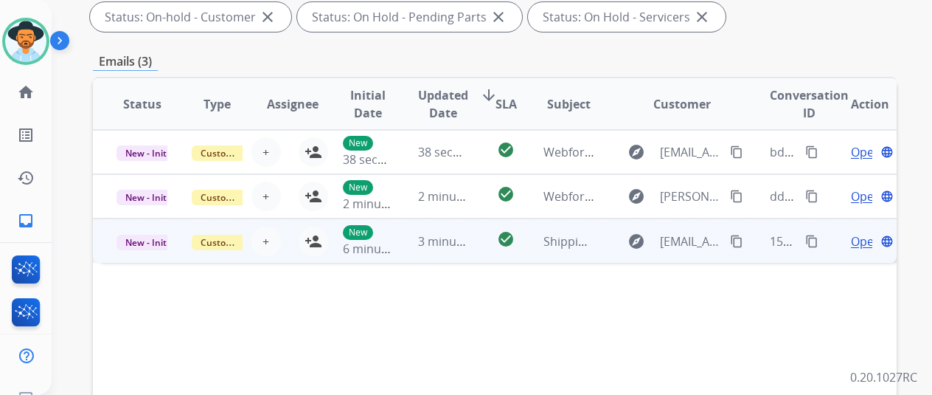
scroll to position [295, 0]
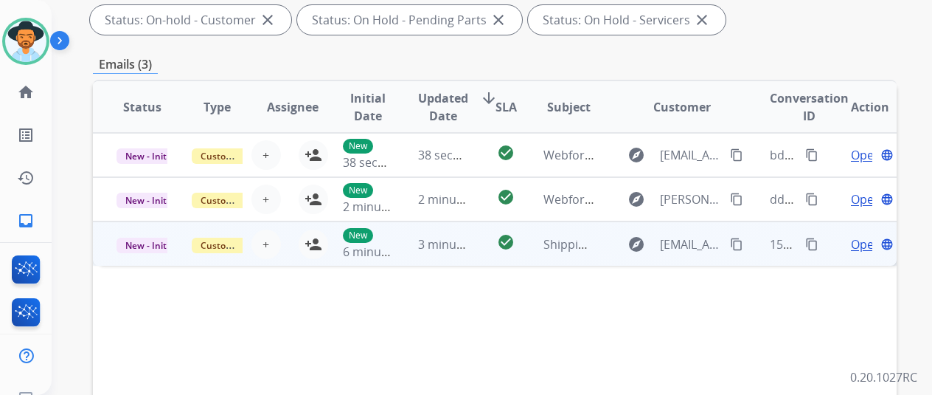
click at [859, 243] on span "Open" at bounding box center [866, 244] width 30 height 18
select select "**********"
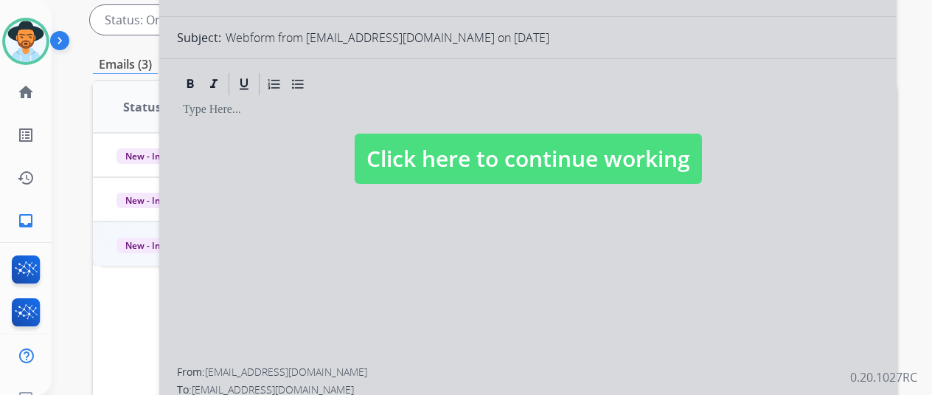
click at [496, 225] on div at bounding box center [528, 144] width 738 height 636
select select
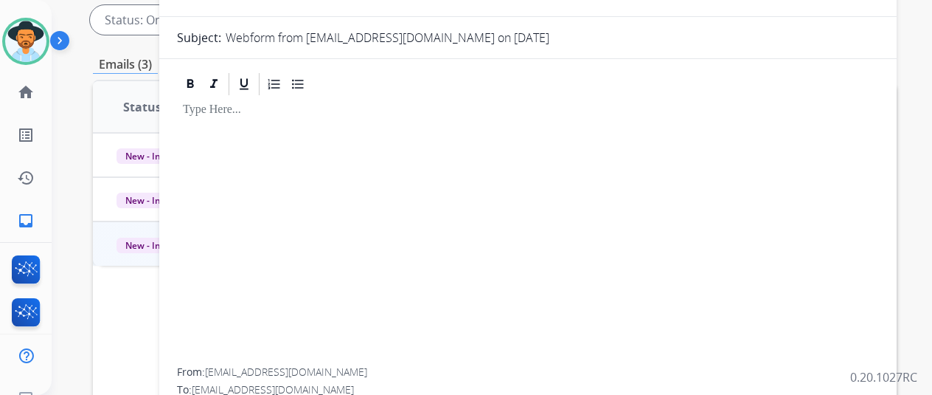
scroll to position [0, 0]
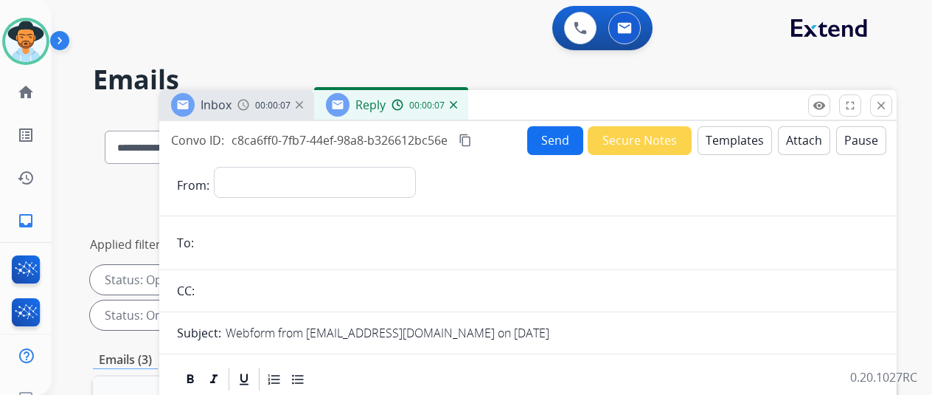
click at [457, 104] on img at bounding box center [453, 104] width 7 height 7
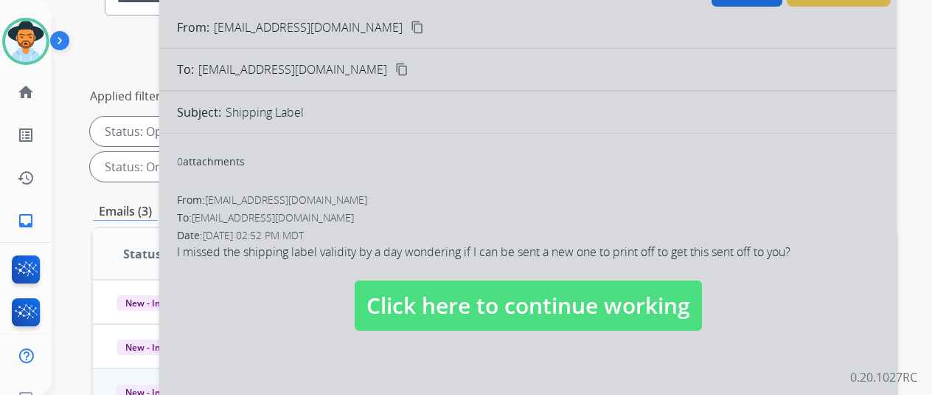
scroll to position [221, 0]
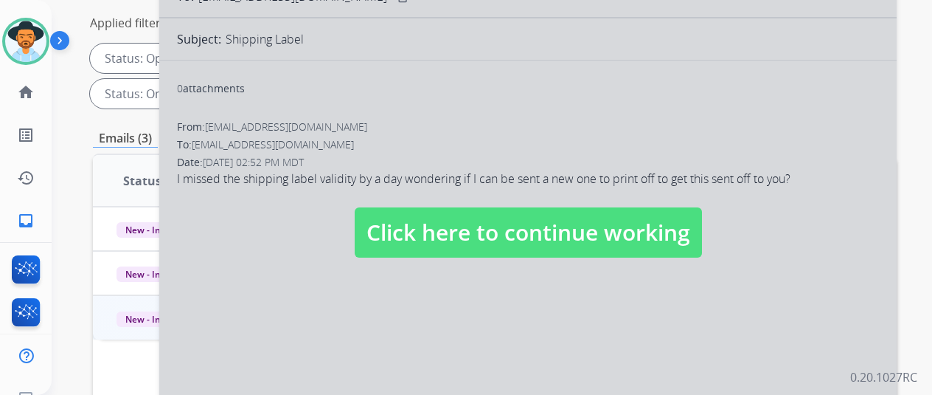
click at [273, 269] on div at bounding box center [528, 218] width 738 height 636
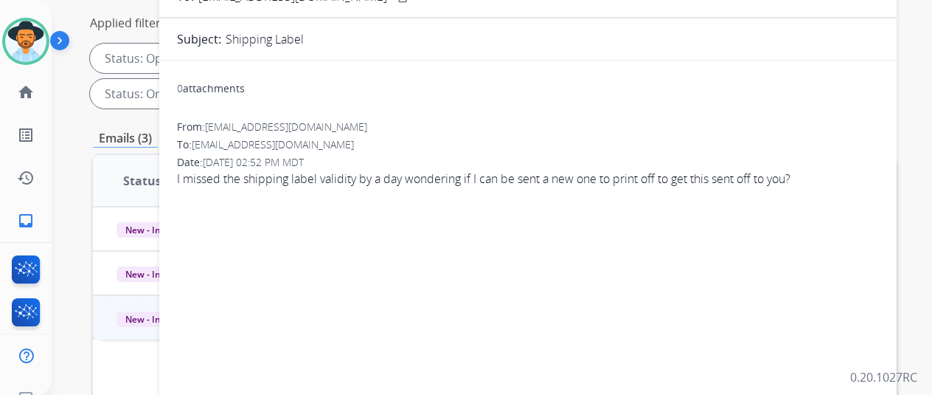
scroll to position [0, 0]
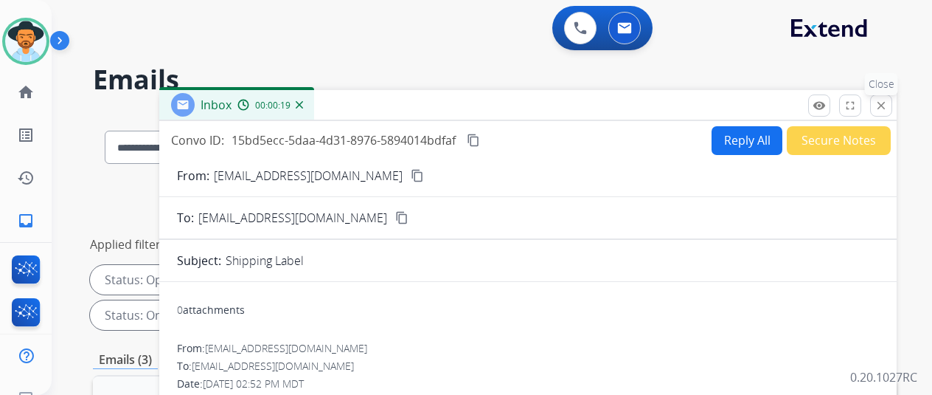
click at [888, 100] on mat-icon "close" at bounding box center [881, 105] width 13 height 13
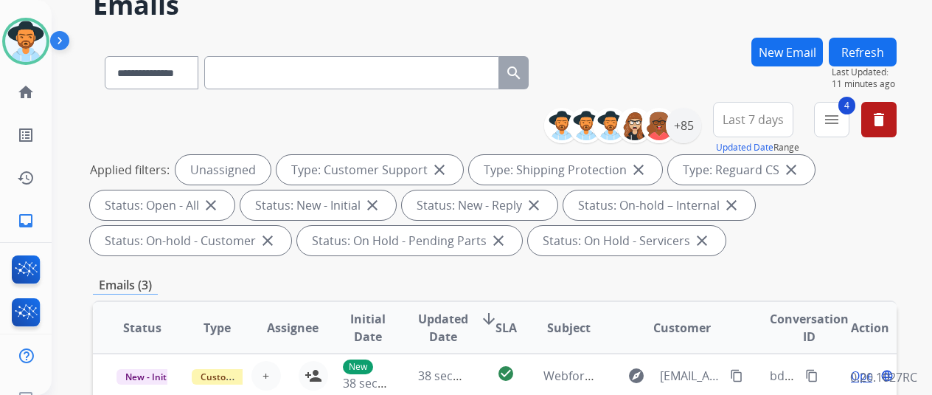
scroll to position [74, 0]
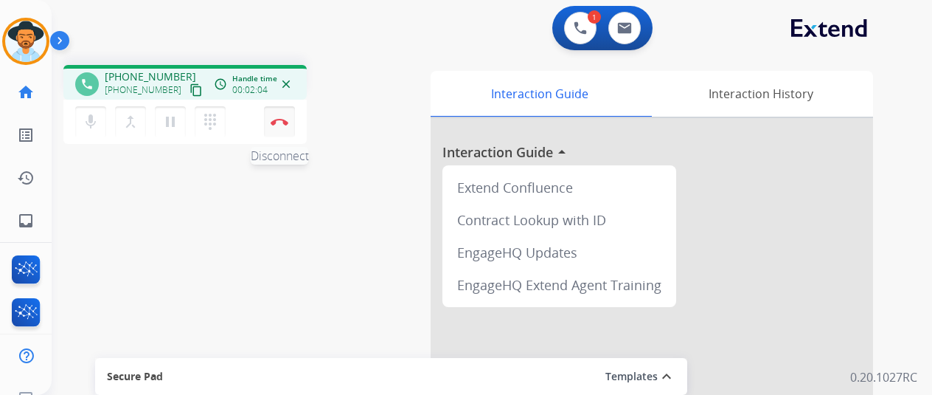
click at [280, 116] on button "Disconnect" at bounding box center [279, 121] width 31 height 31
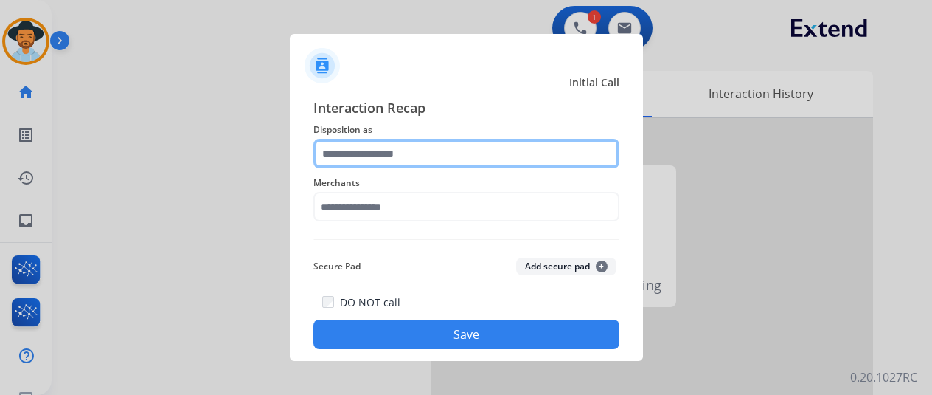
click at [329, 153] on input "text" at bounding box center [466, 154] width 306 height 30
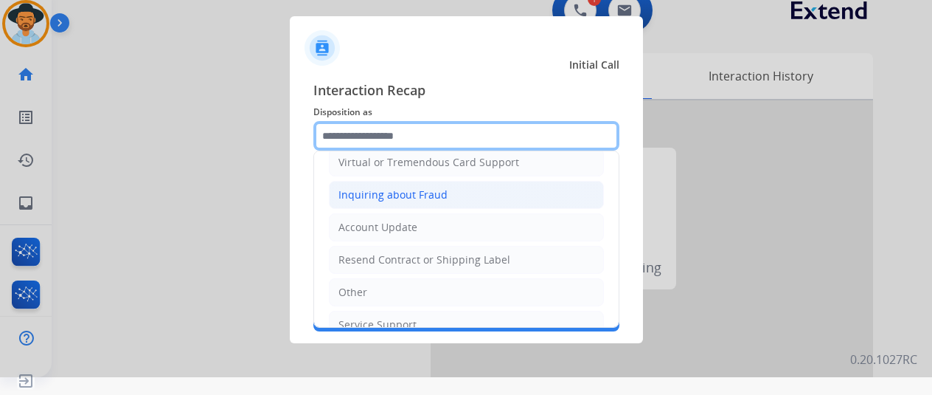
scroll to position [221, 0]
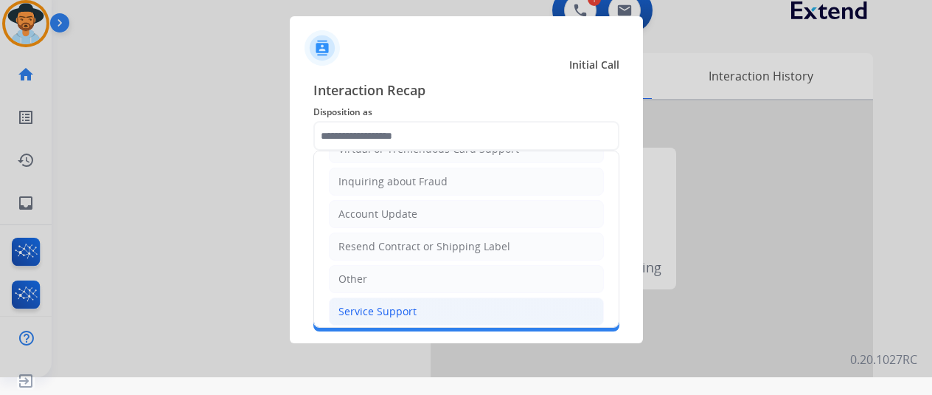
click at [366, 304] on div "Service Support" at bounding box center [378, 311] width 78 height 15
type input "**********"
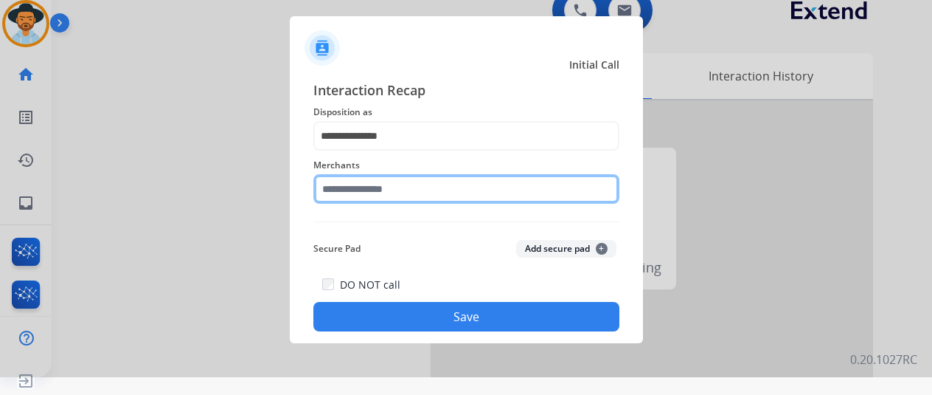
click at [343, 193] on input "text" at bounding box center [466, 189] width 306 height 30
type input "*"
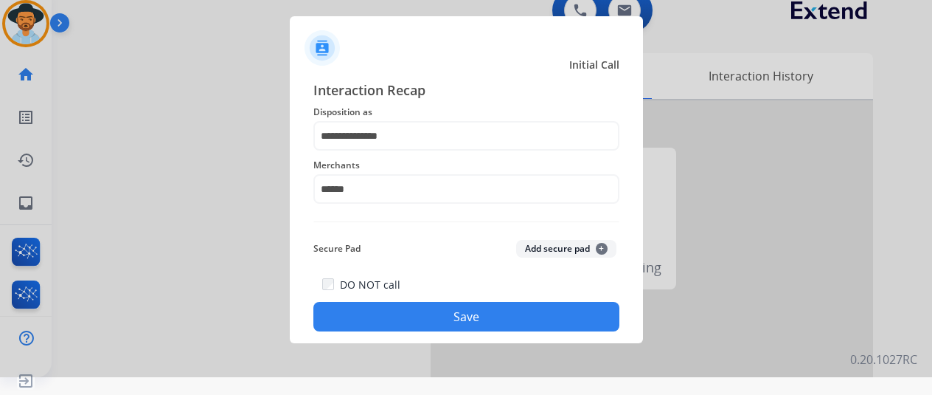
click at [465, 317] on button "Save" at bounding box center [466, 317] width 306 height 30
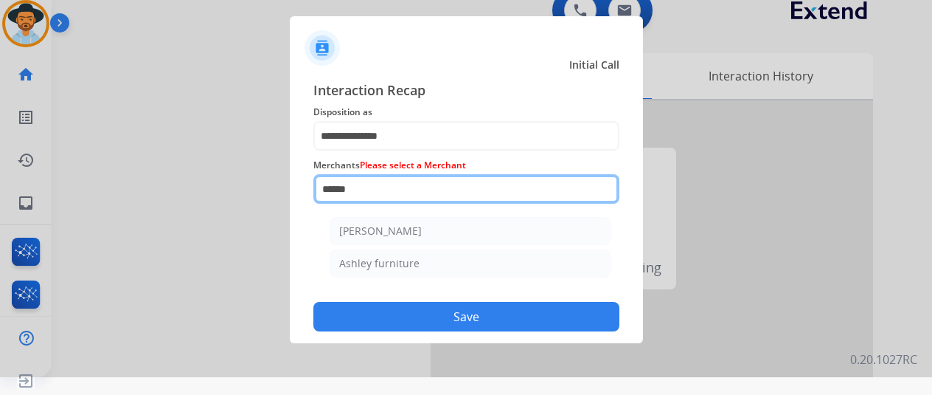
click at [364, 181] on input "******" at bounding box center [466, 189] width 306 height 30
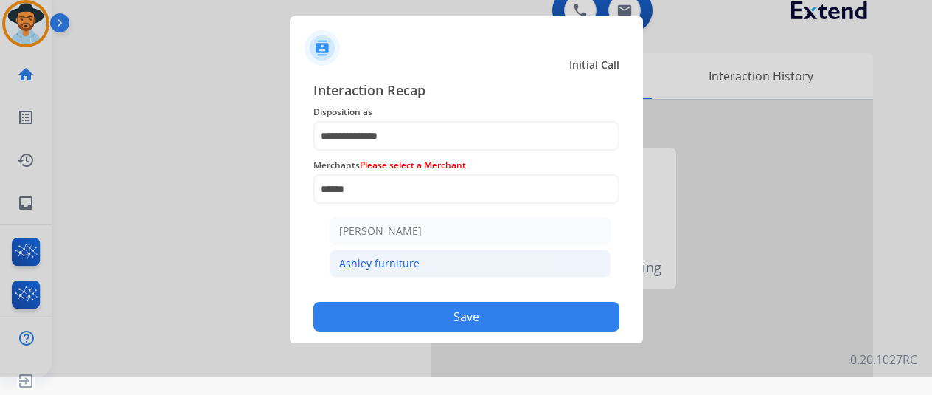
click at [391, 257] on div "Ashley furniture" at bounding box center [379, 263] width 80 height 15
type input "**********"
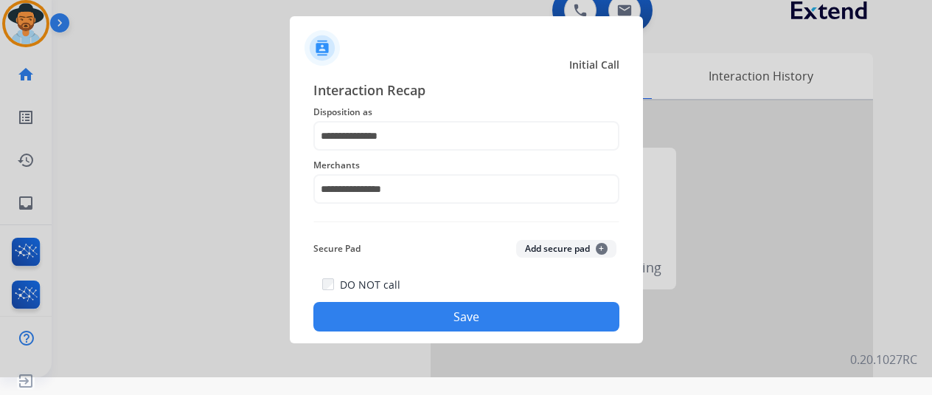
click at [445, 318] on button "Save" at bounding box center [466, 317] width 306 height 30
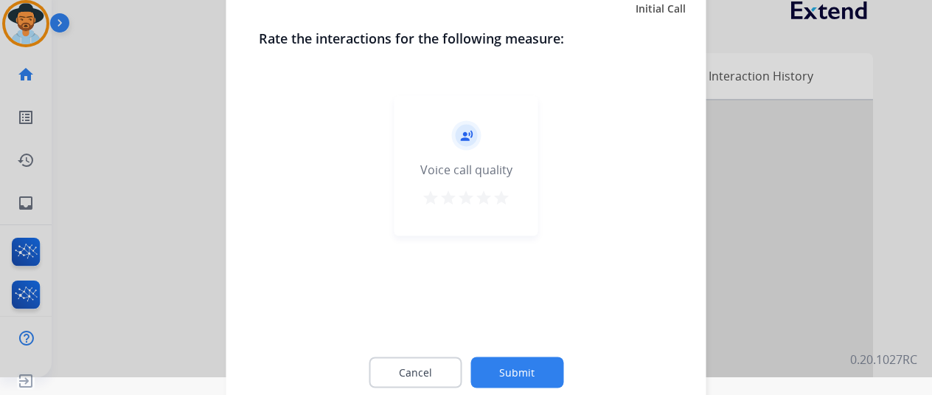
click at [521, 365] on button "Submit" at bounding box center [517, 371] width 93 height 31
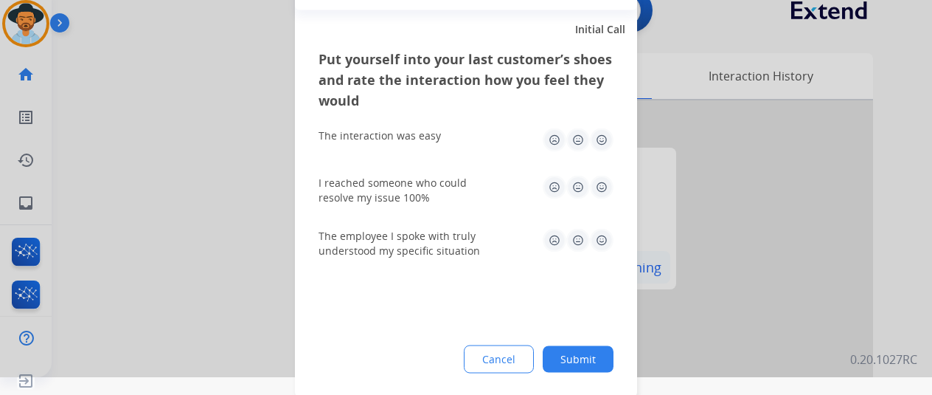
drag, startPoint x: 581, startPoint y: 365, endPoint x: 481, endPoint y: 265, distance: 141.9
click at [581, 365] on button "Submit" at bounding box center [578, 358] width 71 height 27
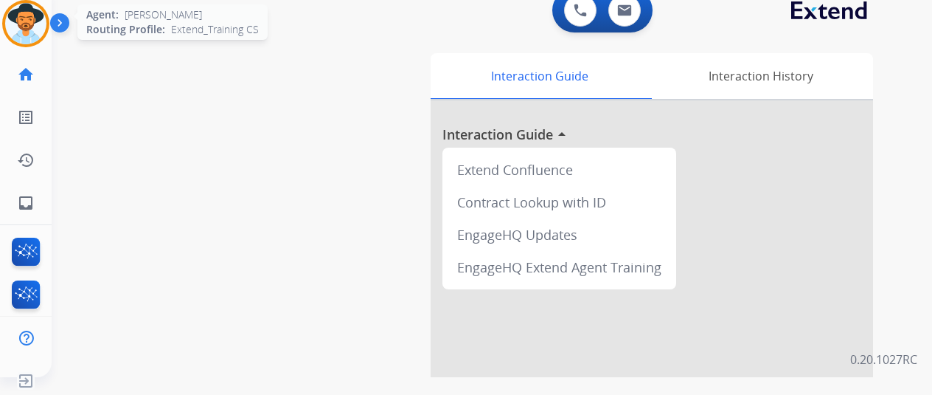
click at [22, 18] on img at bounding box center [25, 23] width 41 height 41
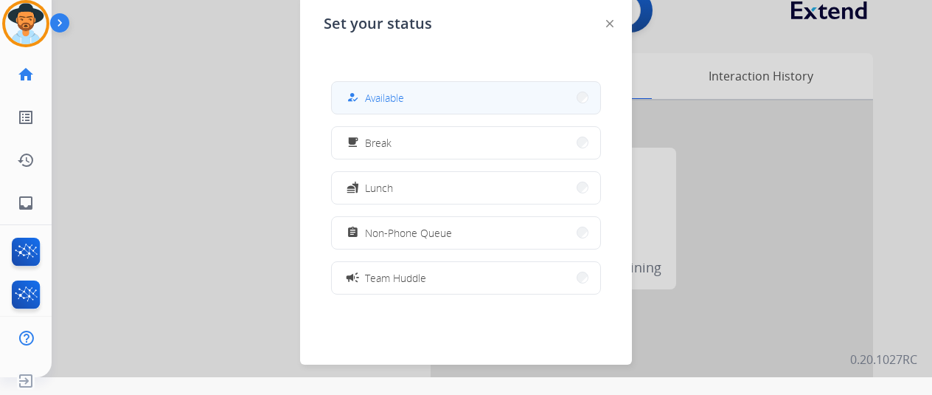
click at [397, 107] on button "how_to_reg Available" at bounding box center [466, 98] width 268 height 32
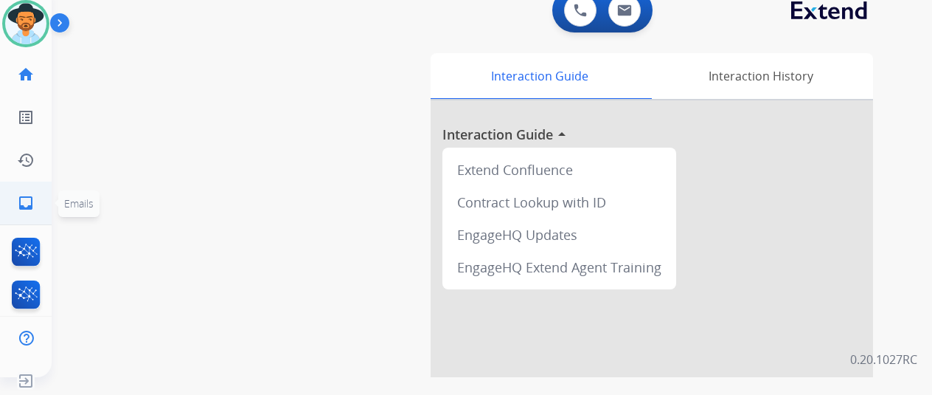
click at [18, 205] on mat-icon "inbox" at bounding box center [26, 203] width 18 height 18
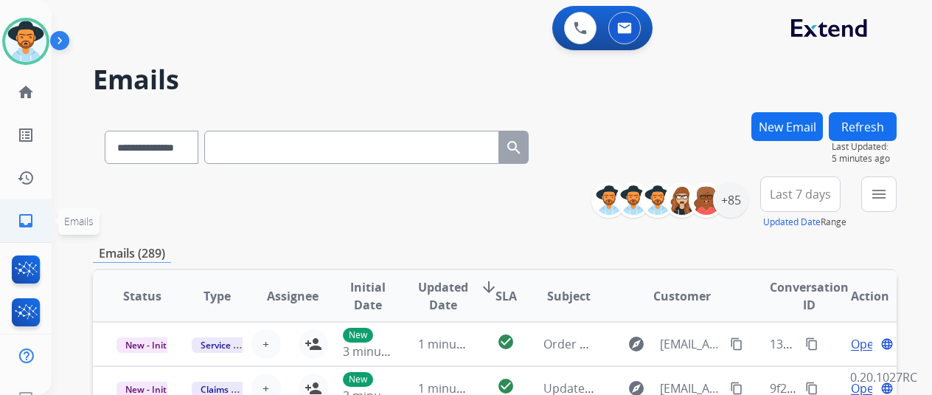
click at [27, 218] on mat-icon "inbox" at bounding box center [26, 221] width 18 height 18
click at [29, 222] on mat-icon "inbox" at bounding box center [26, 221] width 18 height 18
click at [881, 190] on button "menu Filters" at bounding box center [879, 193] width 35 height 35
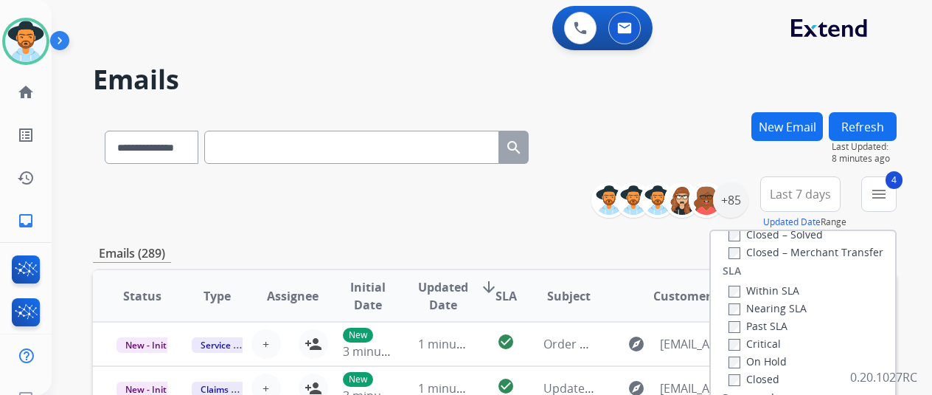
scroll to position [295, 0]
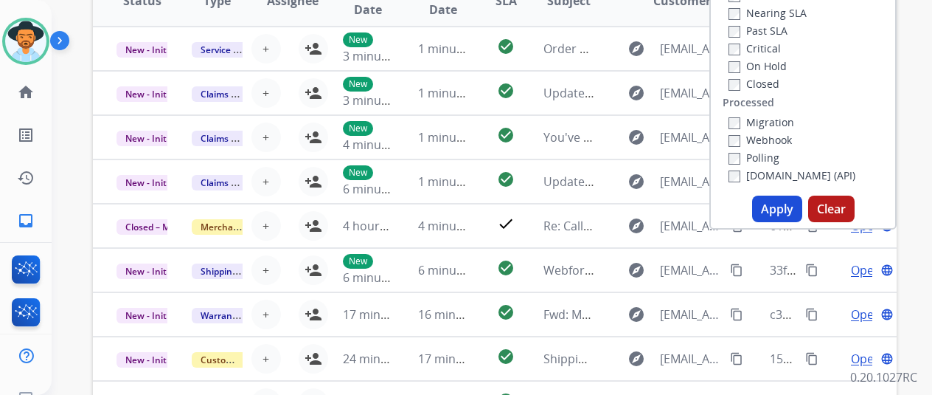
click at [779, 207] on button "Apply" at bounding box center [777, 208] width 50 height 27
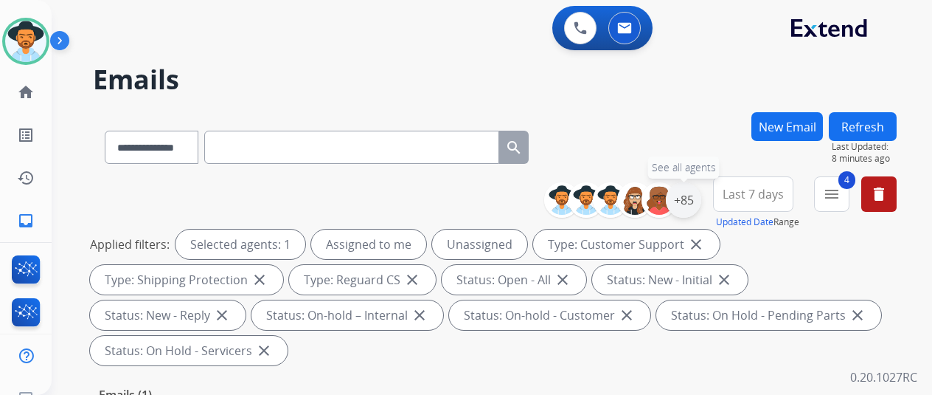
click at [696, 199] on div "+85" at bounding box center [683, 199] width 35 height 35
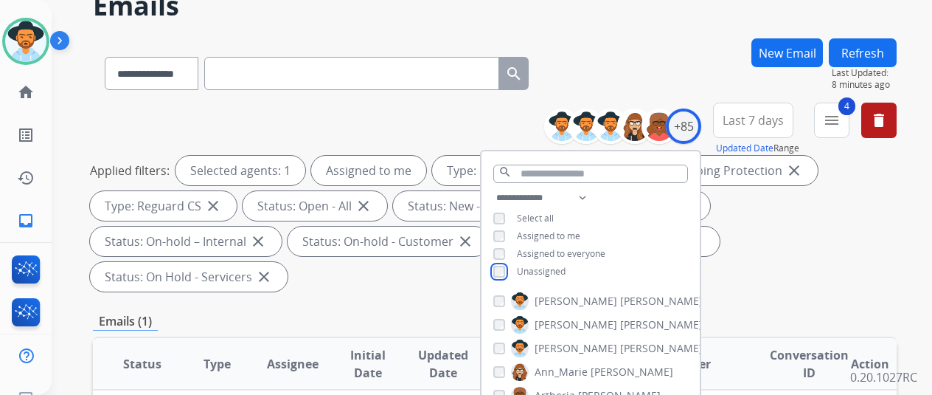
scroll to position [221, 0]
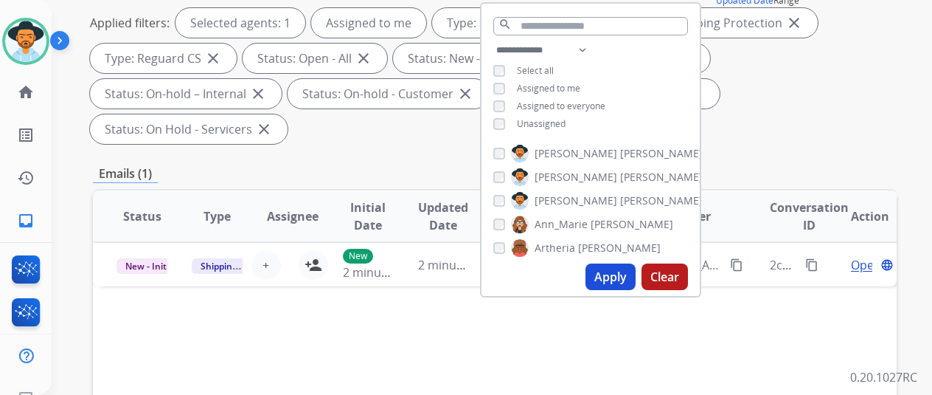
click at [608, 279] on button "Apply" at bounding box center [611, 276] width 50 height 27
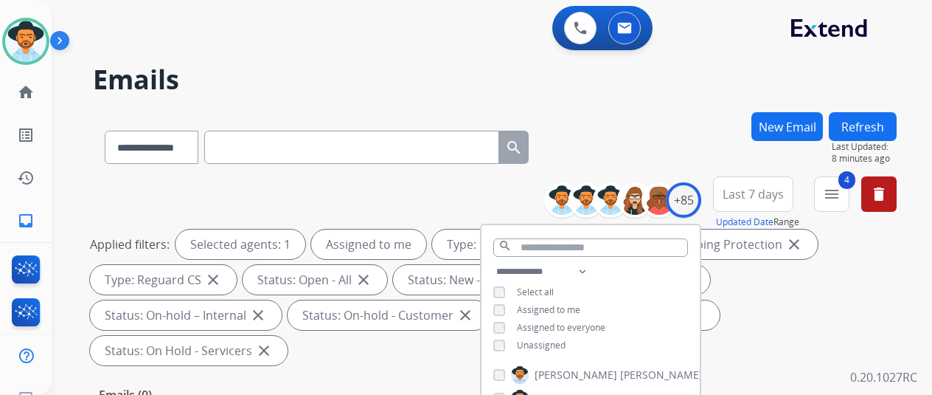
click at [648, 138] on div "**********" at bounding box center [495, 144] width 804 height 64
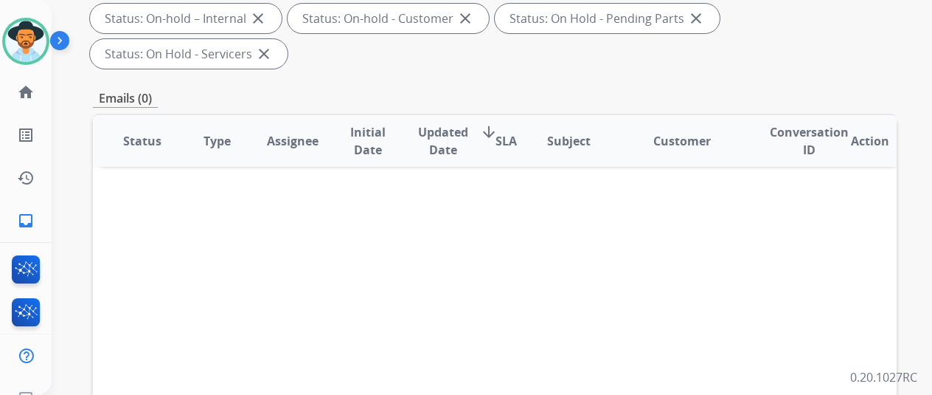
scroll to position [148, 0]
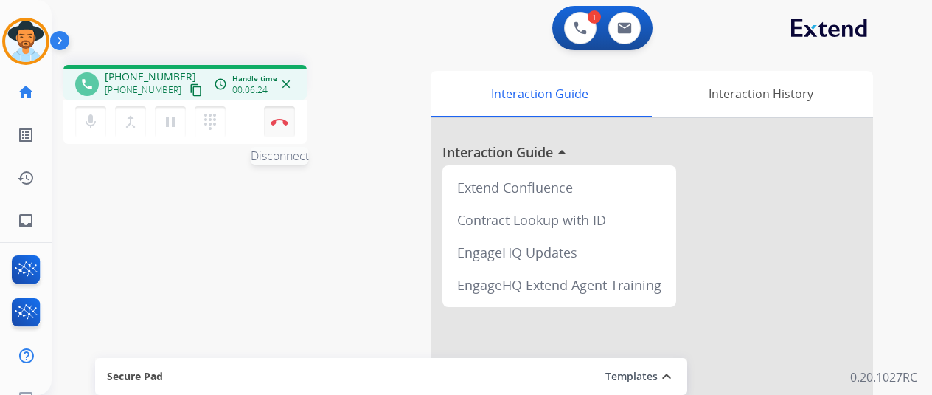
click at [272, 116] on button "Disconnect" at bounding box center [279, 121] width 31 height 31
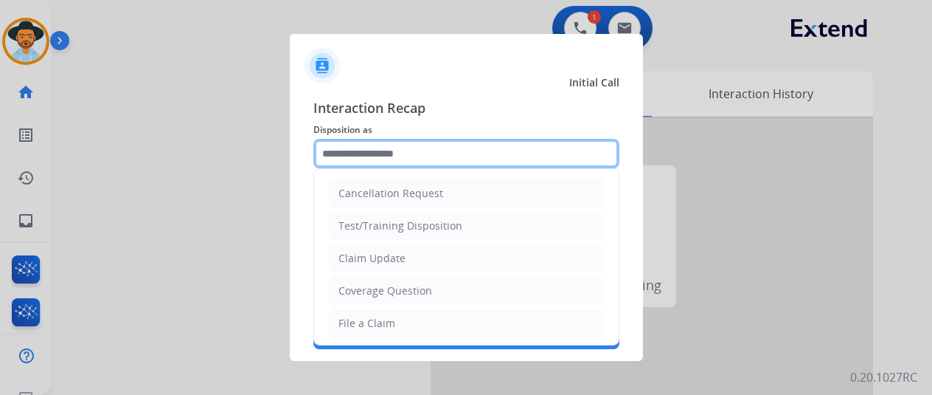
click at [394, 153] on input "text" at bounding box center [466, 154] width 306 height 30
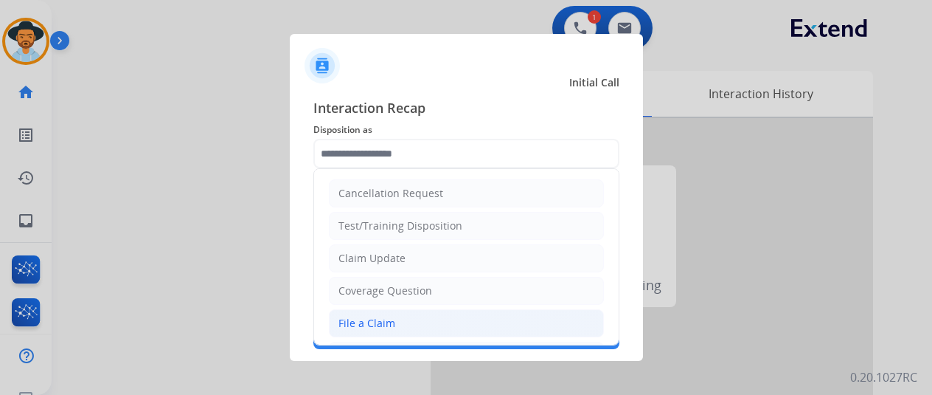
click at [351, 318] on div "File a Claim" at bounding box center [367, 323] width 57 height 15
type input "**********"
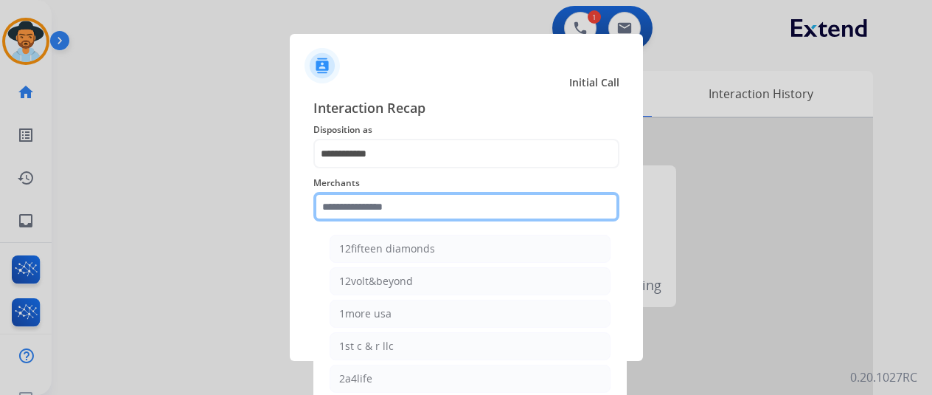
click at [365, 198] on input "text" at bounding box center [466, 207] width 306 height 30
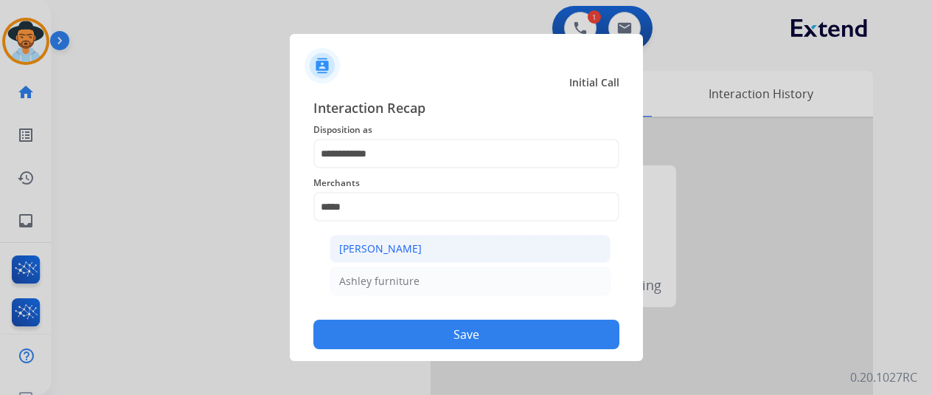
click at [375, 247] on div "[PERSON_NAME]" at bounding box center [380, 248] width 83 height 15
type input "**********"
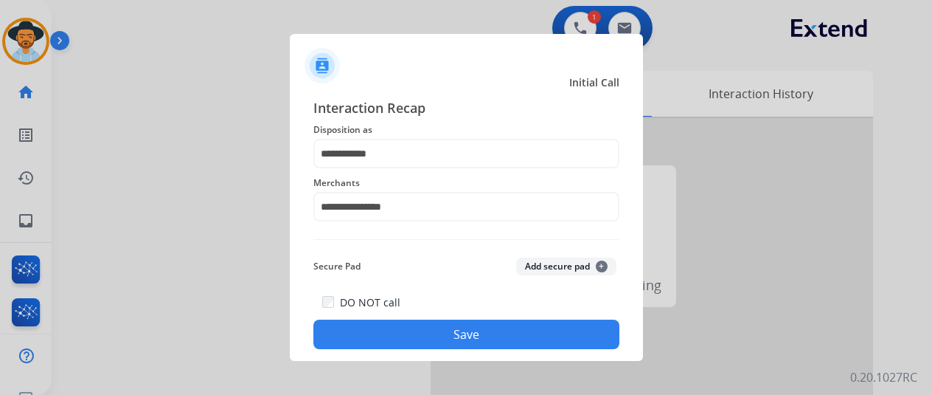
click at [432, 342] on button "Save" at bounding box center [466, 334] width 306 height 30
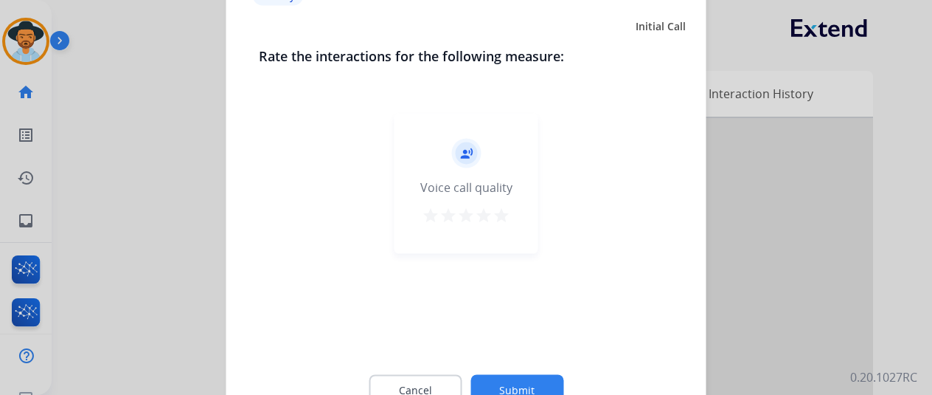
click at [528, 383] on button "Submit" at bounding box center [517, 389] width 93 height 31
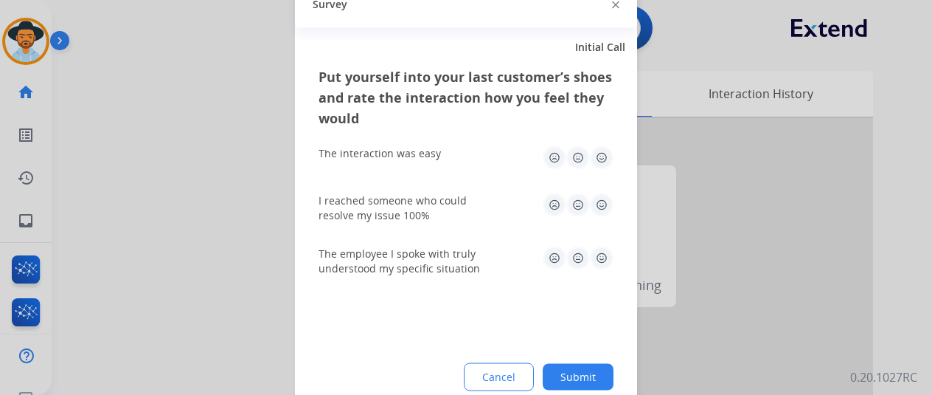
click at [595, 370] on button "Submit" at bounding box center [578, 376] width 71 height 27
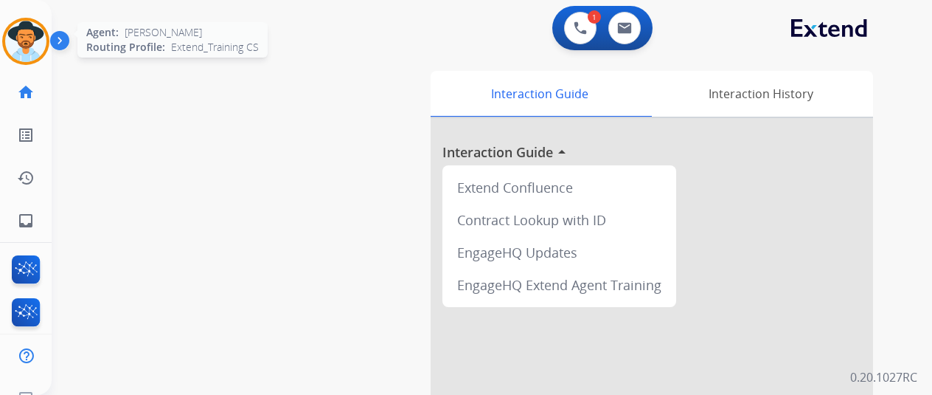
click at [30, 28] on img at bounding box center [25, 41] width 41 height 41
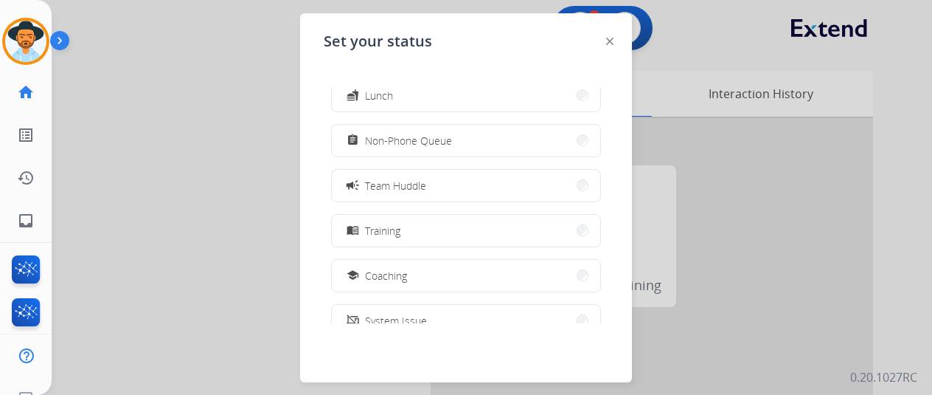
scroll to position [233, 0]
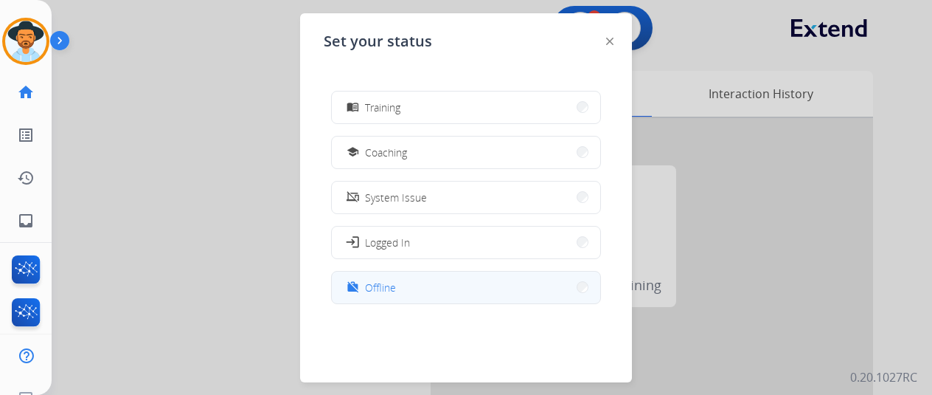
click at [375, 283] on span "Offline" at bounding box center [380, 287] width 31 height 15
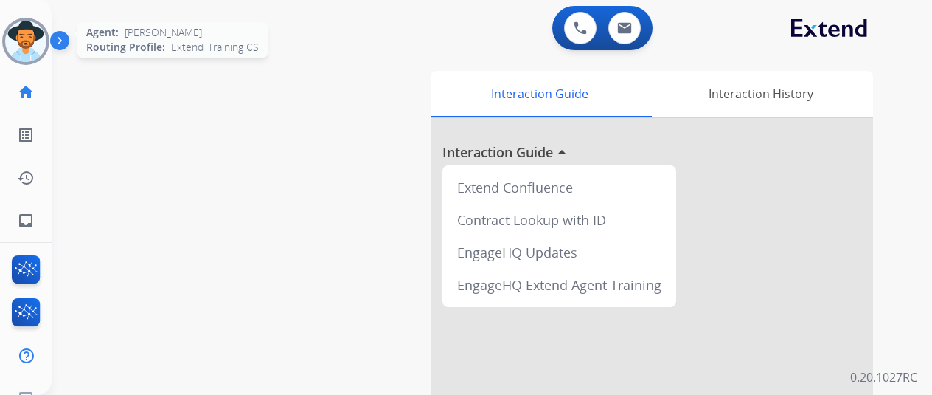
click at [24, 35] on img at bounding box center [25, 41] width 41 height 41
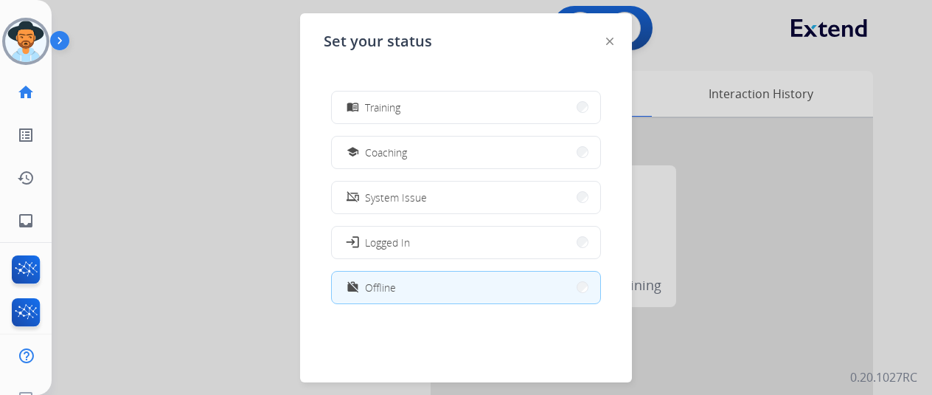
drag, startPoint x: 390, startPoint y: 294, endPoint x: 389, endPoint y: 286, distance: 7.4
click at [389, 294] on span "Offline" at bounding box center [380, 287] width 31 height 15
